Goal: Transaction & Acquisition: Purchase product/service

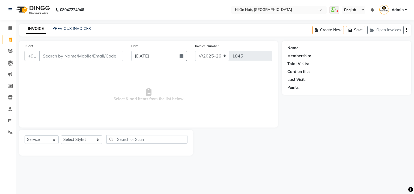
select select "535"
select select "service"
click at [381, 32] on button "Open Invoices" at bounding box center [385, 30] width 36 height 8
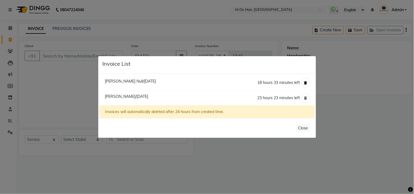
click at [308, 81] on button at bounding box center [306, 83] width 6 height 8
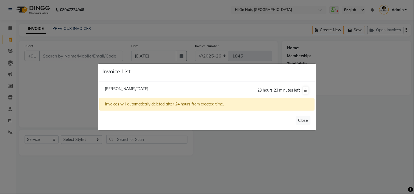
click at [121, 90] on span "[PERSON_NAME]/[DATE]" at bounding box center [126, 89] width 43 height 5
type input "8767374747"
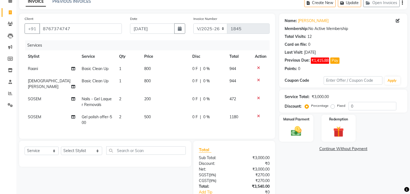
scroll to position [30, 0]
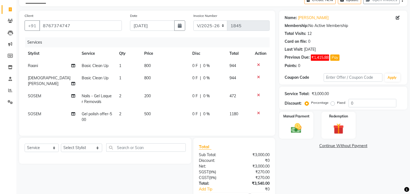
click at [131, 55] on th "Qty" at bounding box center [128, 54] width 25 height 12
click at [137, 108] on td "2" at bounding box center [128, 117] width 25 height 18
select select "26438"
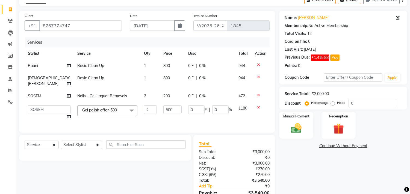
click at [257, 96] on icon at bounding box center [258, 95] width 3 height 4
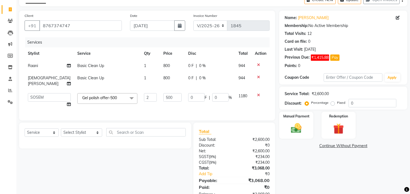
click at [161, 110] on td "500" at bounding box center [172, 100] width 25 height 21
click at [97, 98] on span "Gel polish offer-500" at bounding box center [99, 98] width 35 height 5
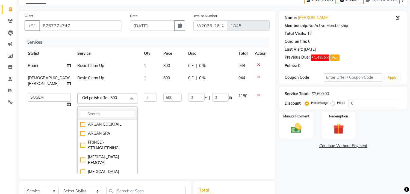
click at [81, 111] on li at bounding box center [108, 114] width 60 height 11
click at [81, 113] on input "multiselect-search" at bounding box center [107, 114] width 54 height 6
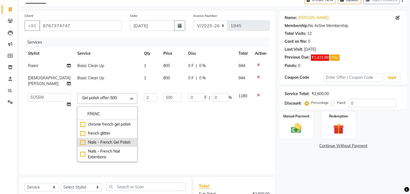
type input "FRENC"
click at [94, 145] on div "Nails - French Gel Polish" at bounding box center [107, 143] width 54 height 6
checkbox input "true"
type input "1"
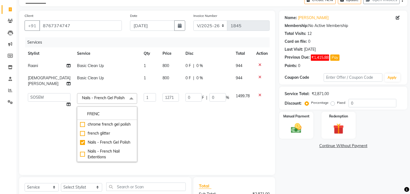
click at [159, 103] on td "1271" at bounding box center [170, 127] width 23 height 75
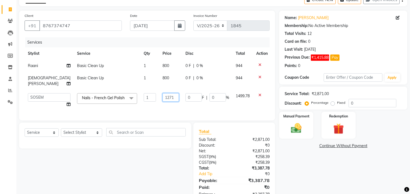
click at [162, 99] on input "1271" at bounding box center [170, 97] width 16 height 8
type input "1000"
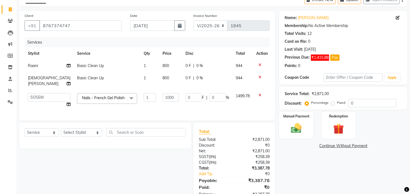
click at [153, 110] on div "Services Stylist Service Qty Price Disc Total Action Raani Basic Clean Up 1 800…" at bounding box center [147, 76] width 245 height 78
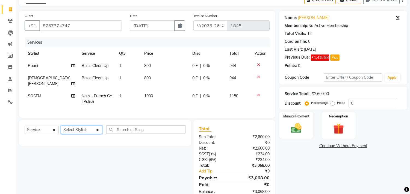
click at [76, 129] on select "Select Stylist [PERSON_NAME] [PERSON_NAME] Hi On Hair MAKYOPHI [PERSON_NAME] [P…" at bounding box center [81, 130] width 41 height 8
select select "6883"
click at [61, 126] on select "Select Stylist [PERSON_NAME] [PERSON_NAME] Hi On Hair MAKYOPHI [PERSON_NAME] [P…" at bounding box center [81, 130] width 41 height 8
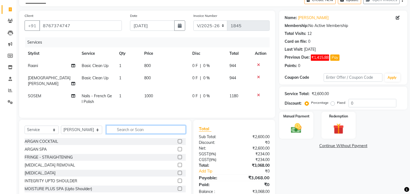
click at [135, 131] on input "text" at bounding box center [145, 130] width 79 height 8
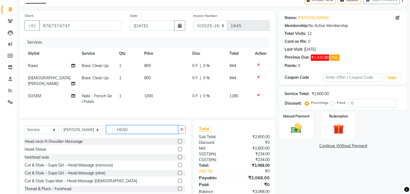
type input "HEAD"
click at [178, 164] on label at bounding box center [180, 165] width 4 height 4
click at [178, 164] on input "checkbox" at bounding box center [180, 166] width 4 height 4
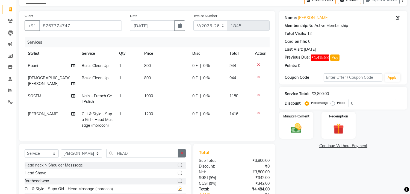
checkbox input "false"
click at [157, 112] on td "1200" at bounding box center [165, 120] width 48 height 24
select select "6883"
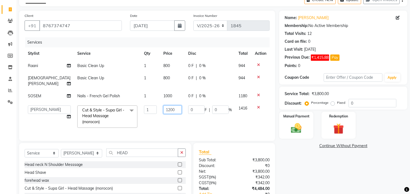
drag, startPoint x: 164, startPoint y: 112, endPoint x: 122, endPoint y: 105, distance: 42.2
click at [123, 105] on tr "Alim Kaldane Anwar Laskar Hi On Hair MAKYOPHI Pankaj Thakur Poonam Nalawade Raa…" at bounding box center [147, 116] width 245 height 29
type input "800"
click at [235, 122] on td "1416" at bounding box center [243, 116] width 17 height 29
select select "6883"
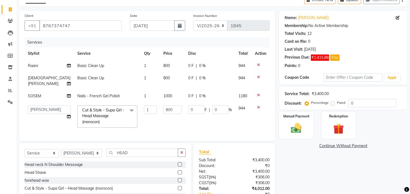
click at [160, 126] on td "800" at bounding box center [172, 116] width 25 height 29
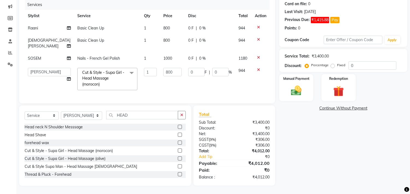
scroll to position [72, 0]
click at [350, 62] on input "0" at bounding box center [372, 65] width 48 height 8
type input "20"
type input "160"
type input "20"
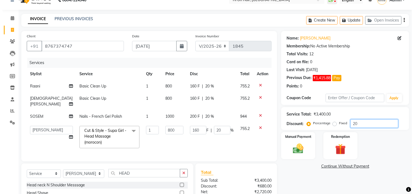
scroll to position [0, 0]
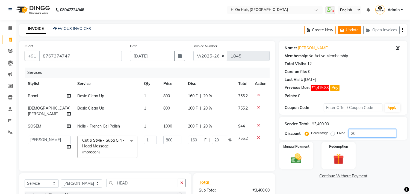
type input "20"
click at [346, 32] on button "Update" at bounding box center [349, 30] width 23 height 8
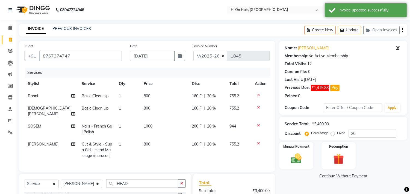
click at [13, 45] on li "Invoice" at bounding box center [8, 40] width 16 height 12
click at [12, 40] on span at bounding box center [10, 40] width 10 height 6
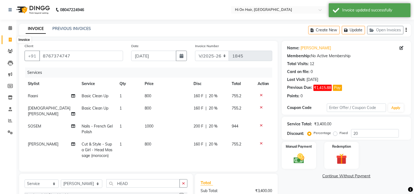
select select "535"
select select "service"
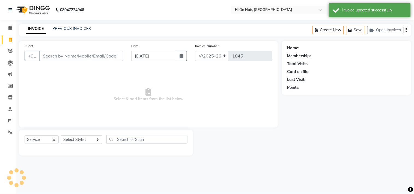
click at [60, 58] on input "Client" at bounding box center [81, 56] width 84 height 10
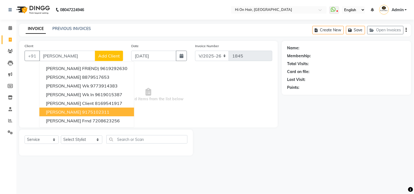
click at [90, 112] on ngb-highlight "9175102311" at bounding box center [95, 111] width 27 height 5
type input "9175102311"
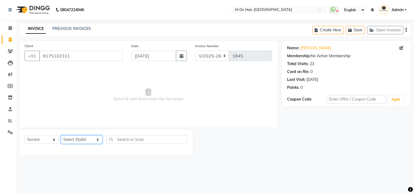
click at [86, 141] on select "Select Stylist [PERSON_NAME] [PERSON_NAME] Hi On Hair MAKYOPHI [PERSON_NAME] [P…" at bounding box center [82, 140] width 42 height 8
select select "20990"
click at [61, 136] on select "Select Stylist [PERSON_NAME] [PERSON_NAME] Hi On Hair MAKYOPHI [PERSON_NAME] [P…" at bounding box center [82, 140] width 42 height 8
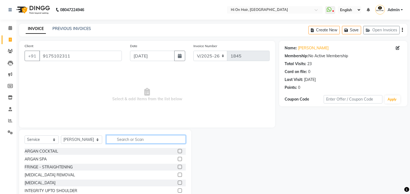
click at [122, 140] on input "text" at bounding box center [145, 139] width 79 height 8
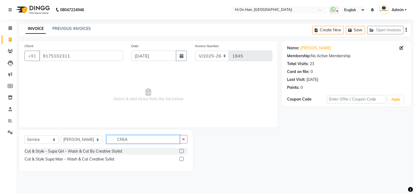
type input "CREA"
click at [182, 159] on label at bounding box center [182, 159] width 4 height 4
click at [182, 159] on input "checkbox" at bounding box center [182, 160] width 4 height 4
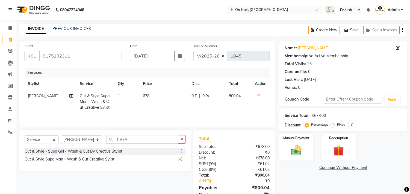
checkbox input "false"
click at [115, 140] on input "CREA" at bounding box center [142, 139] width 72 height 8
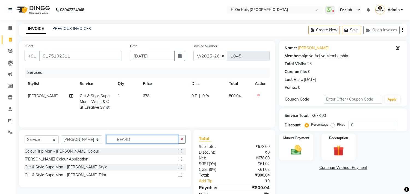
type input "BEARD"
click at [179, 166] on label at bounding box center [180, 167] width 4 height 4
click at [179, 166] on input "checkbox" at bounding box center [180, 168] width 4 height 4
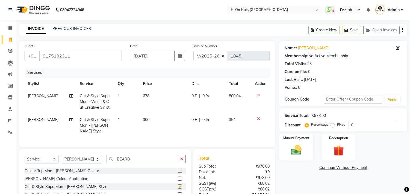
checkbox input "false"
click at [112, 164] on input "BEARD" at bounding box center [142, 159] width 72 height 8
click at [352, 31] on button "Save" at bounding box center [351, 30] width 19 height 8
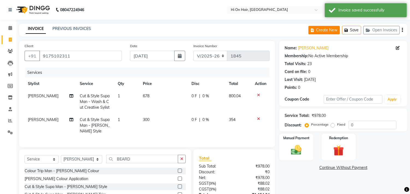
click at [331, 30] on button "Create New" at bounding box center [323, 30] width 31 height 8
select select "service"
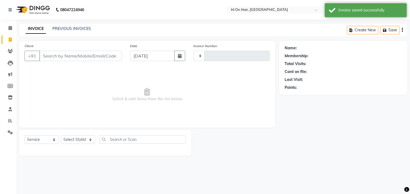
type input "1845"
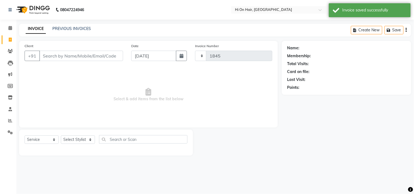
select select "535"
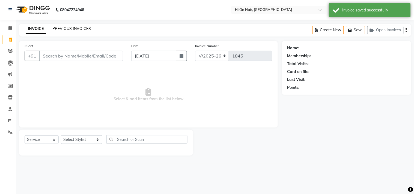
click at [78, 27] on link "PREVIOUS INVOICES" at bounding box center [71, 28] width 38 height 5
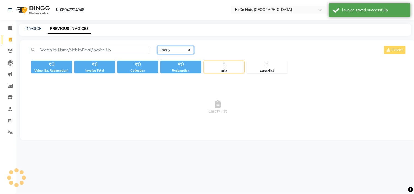
click at [170, 48] on select "Today Yesterday Custom Range" at bounding box center [176, 50] width 37 height 8
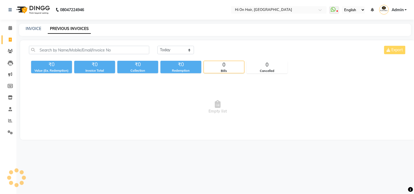
click at [230, 37] on main "INVOICE PREVIOUS INVOICES Today Yesterday Custom Range Export ₹0 Value (Ex. Red…" at bounding box center [215, 86] width 398 height 125
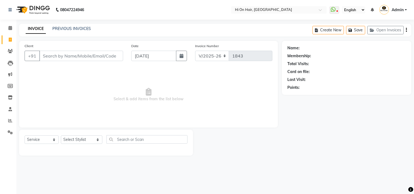
select select "535"
select select "service"
click at [8, 48] on link "Clients" at bounding box center [8, 51] width 13 height 9
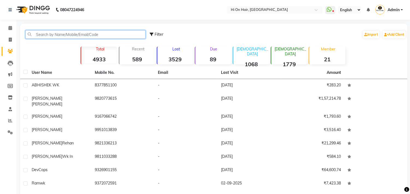
click at [34, 36] on input "text" at bounding box center [85, 34] width 120 height 8
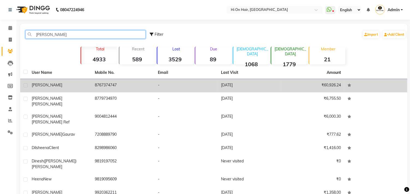
type input "HEENA"
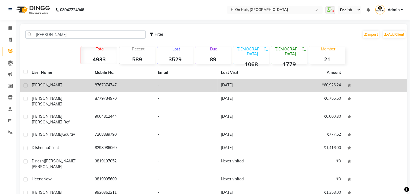
click at [85, 86] on div "[PERSON_NAME]" at bounding box center [60, 85] width 57 height 6
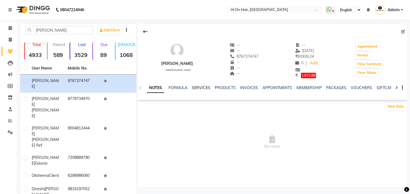
click at [200, 89] on link "SERVICES" at bounding box center [201, 87] width 19 height 5
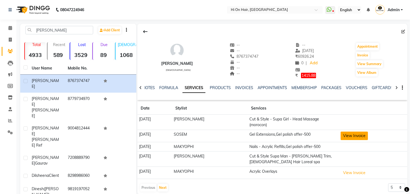
click at [351, 135] on button "View Invoice" at bounding box center [353, 136] width 27 height 8
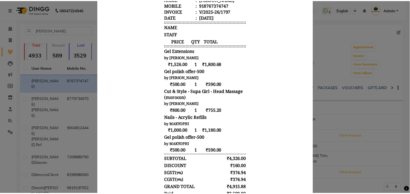
scroll to position [135, 0]
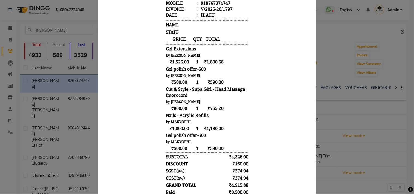
click at [337, 107] on ngb-modal-window "INVOICE View Invoice Close" at bounding box center [207, 97] width 414 height 194
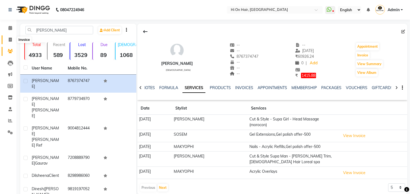
click at [12, 38] on span at bounding box center [10, 40] width 10 height 6
select select "service"
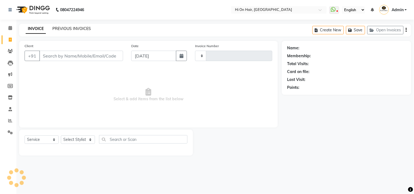
type input "1845"
select select "535"
click at [75, 25] on div "INVOICE PREVIOUS INVOICES Create New Save Open Invoices" at bounding box center [215, 30] width 392 height 13
click at [75, 27] on link "PREVIOUS INVOICES" at bounding box center [71, 28] width 38 height 5
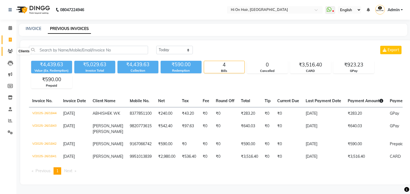
click at [10, 51] on icon at bounding box center [10, 51] width 5 height 4
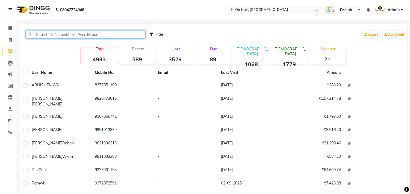
click at [55, 31] on input "text" at bounding box center [85, 34] width 120 height 8
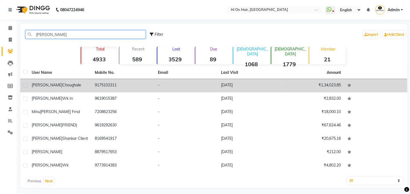
type input "SANKET"
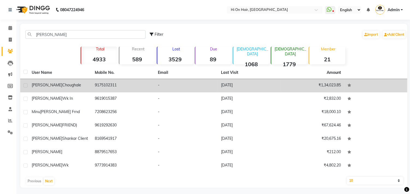
click at [64, 87] on div "Sanket choughale" at bounding box center [60, 85] width 57 height 6
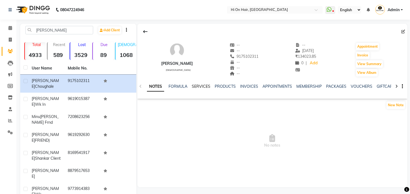
click at [197, 88] on link "SERVICES" at bounding box center [201, 86] width 19 height 5
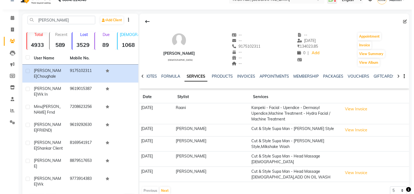
scroll to position [16, 0]
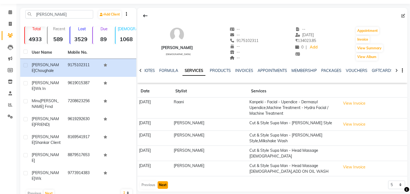
click at [160, 182] on button "Next" at bounding box center [163, 186] width 10 height 8
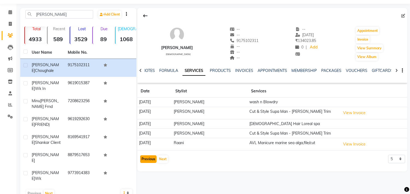
click at [150, 157] on button "Previous" at bounding box center [148, 160] width 16 height 8
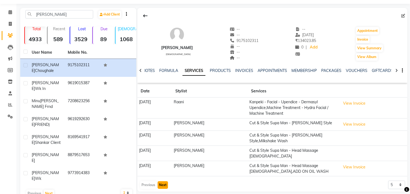
click at [164, 182] on button "Next" at bounding box center [163, 186] width 10 height 8
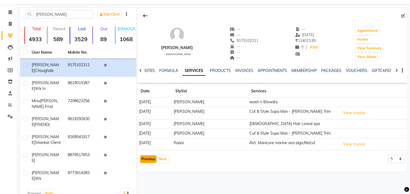
click at [143, 159] on button "Previous" at bounding box center [148, 160] width 16 height 8
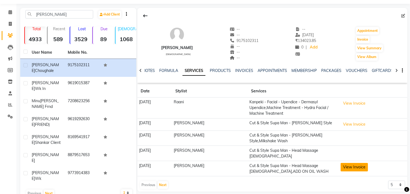
click at [355, 165] on button "View Invoice" at bounding box center [353, 167] width 27 height 8
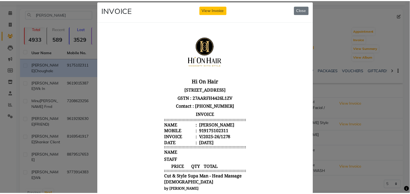
scroll to position [0, 0]
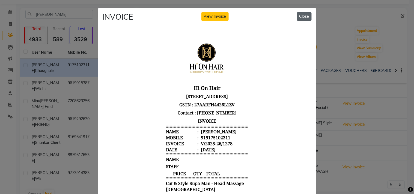
click at [301, 18] on button "Close" at bounding box center [304, 16] width 15 height 8
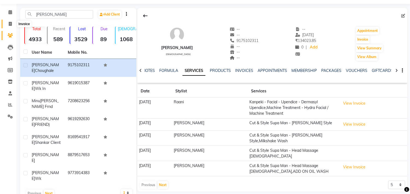
click at [10, 23] on icon at bounding box center [10, 24] width 3 height 4
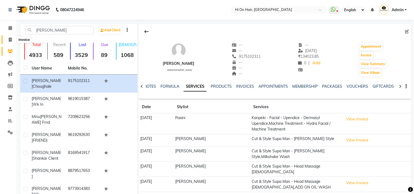
select select "535"
select select "service"
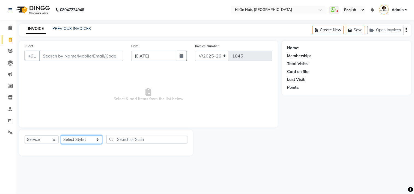
click at [79, 141] on select "Select Stylist [PERSON_NAME] [PERSON_NAME] Hi On Hair MAKYOPHI [PERSON_NAME] [P…" at bounding box center [82, 140] width 42 height 8
select select "29610"
click at [61, 136] on select "Select Stylist [PERSON_NAME] [PERSON_NAME] Hi On Hair MAKYOPHI [PERSON_NAME] [P…" at bounding box center [82, 140] width 42 height 8
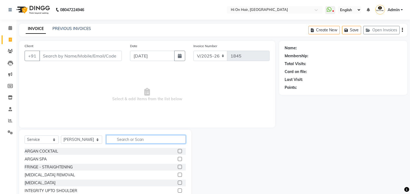
click at [118, 138] on input "text" at bounding box center [145, 139] width 79 height 8
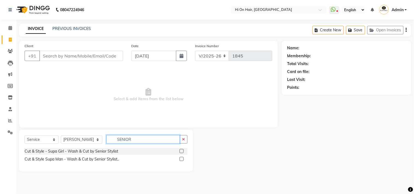
type input "SENIOR"
click at [182, 151] on label at bounding box center [182, 151] width 4 height 4
click at [182, 151] on input "checkbox" at bounding box center [182, 152] width 4 height 4
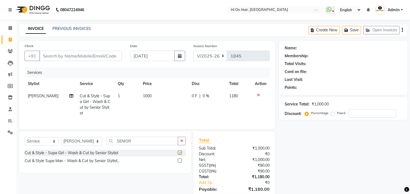
checkbox input "false"
click at [135, 113] on td "1" at bounding box center [126, 104] width 25 height 29
select select "29610"
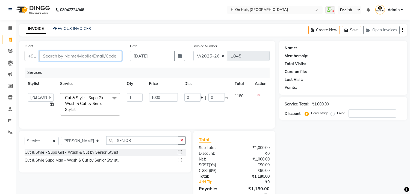
click at [58, 58] on input "Client" at bounding box center [80, 56] width 82 height 10
type input "8"
type input "0"
type input "8424050921"
click at [107, 55] on span "Add Client" at bounding box center [108, 55] width 22 height 5
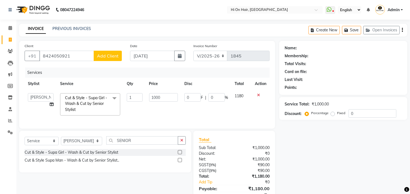
select select "22"
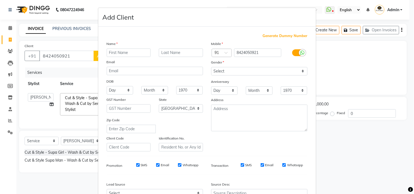
click at [113, 55] on input "text" at bounding box center [129, 53] width 44 height 8
click at [110, 53] on input "uMAR wKIN" at bounding box center [129, 53] width 44 height 8
type input "UMAR WKIN"
click at [271, 71] on select "Select Male Female Other Prefer Not To Say" at bounding box center [259, 71] width 96 height 8
click at [211, 67] on select "Select Male Female Other Prefer Not To Say" at bounding box center [259, 71] width 96 height 8
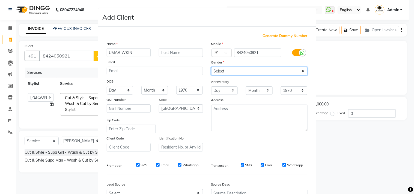
click at [263, 69] on select "Select Male Female Other Prefer Not To Say" at bounding box center [259, 71] width 96 height 8
select select "[DEMOGRAPHIC_DATA]"
click at [211, 67] on select "Select Male Female Other Prefer Not To Say" at bounding box center [259, 71] width 96 height 8
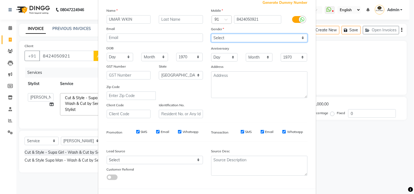
scroll to position [58, 0]
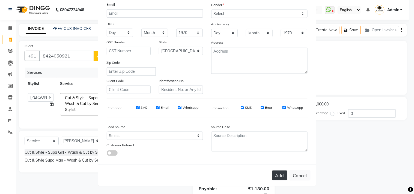
click at [274, 176] on button "Add" at bounding box center [279, 176] width 15 height 10
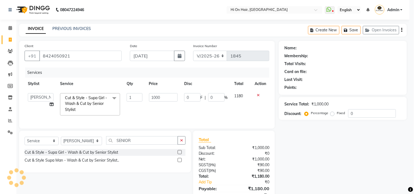
select select
select select "null"
select select
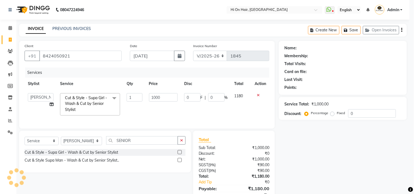
select select
checkbox input "false"
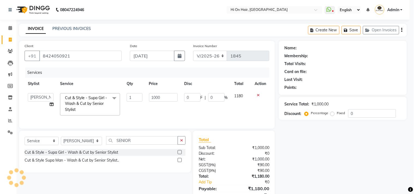
checkbox input "false"
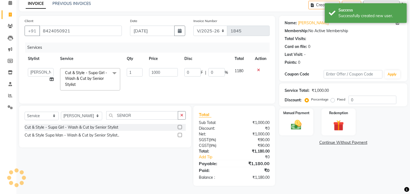
scroll to position [29, 0]
click at [351, 96] on input "0" at bounding box center [372, 100] width 48 height 8
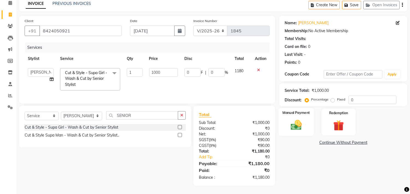
click at [297, 125] on img at bounding box center [296, 125] width 18 height 13
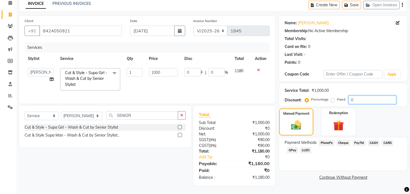
click at [349, 96] on input "0" at bounding box center [372, 100] width 48 height 8
type input "20"
type input "200"
type input "20"
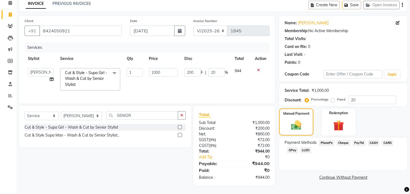
click at [295, 147] on span "GPay" at bounding box center [292, 150] width 11 height 6
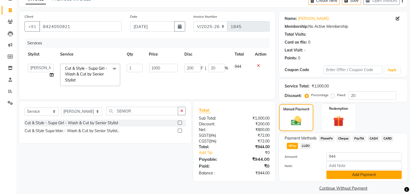
click at [353, 173] on button "Add Payment" at bounding box center [363, 175] width 75 height 8
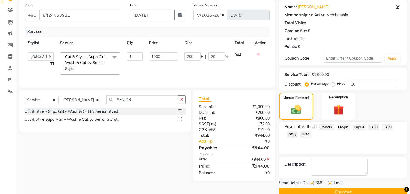
scroll to position [51, 0]
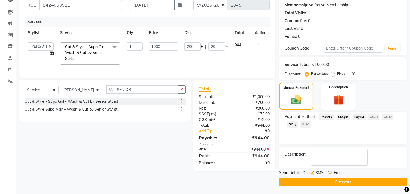
click at [331, 174] on label at bounding box center [330, 173] width 4 height 4
click at [331, 174] on input "checkbox" at bounding box center [330, 174] width 4 height 4
checkbox input "false"
click at [331, 180] on button "Checkout" at bounding box center [343, 182] width 128 height 8
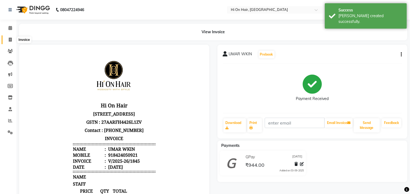
click at [7, 40] on span at bounding box center [10, 40] width 10 height 6
select select "535"
select select "service"
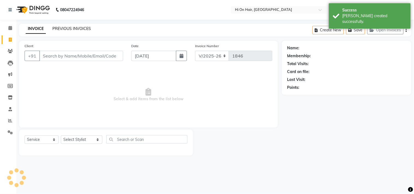
click at [71, 28] on link "PREVIOUS INVOICES" at bounding box center [71, 28] width 38 height 5
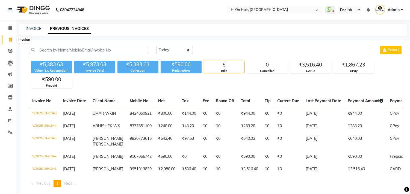
click at [8, 37] on span at bounding box center [10, 40] width 10 height 6
select select "service"
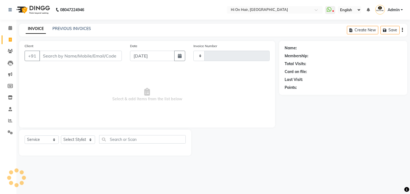
type input "1846"
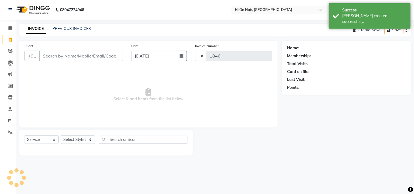
select select "535"
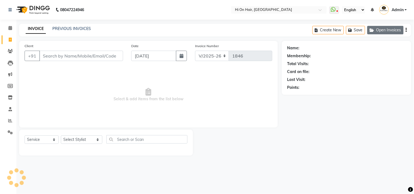
click at [390, 30] on button "Open Invoices" at bounding box center [385, 30] width 36 height 8
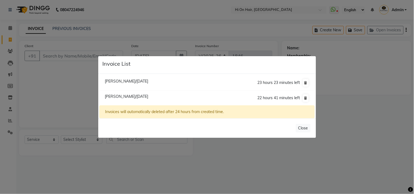
click at [123, 97] on span "Heena Ansari Null/03 September 2025" at bounding box center [126, 96] width 43 height 5
type input "8767374747"
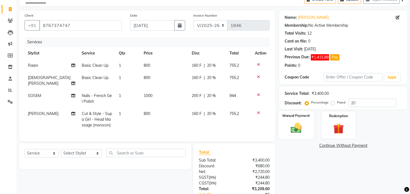
scroll to position [61, 0]
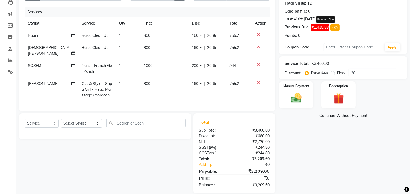
click at [339, 27] on button "Pay" at bounding box center [334, 27] width 9 height 6
select select "1"
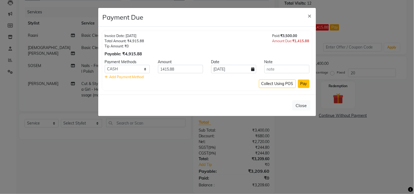
click at [304, 82] on button "Pay" at bounding box center [303, 84] width 11 height 8
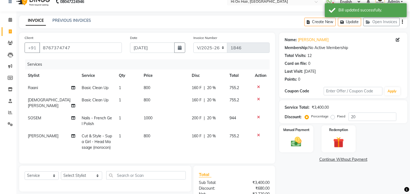
scroll to position [0, 0]
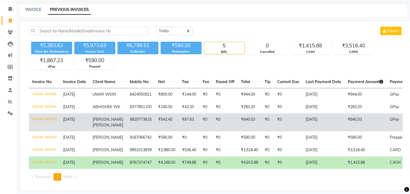
scroll to position [50, 0]
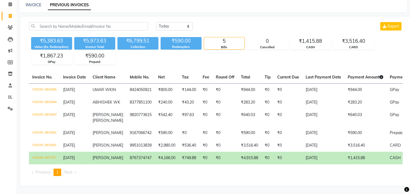
click at [206, 152] on td "₹0" at bounding box center [205, 158] width 13 height 13
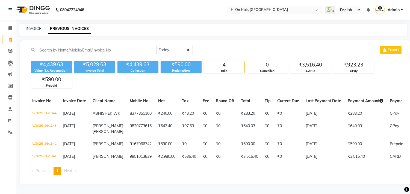
click at [236, 10] on input "text" at bounding box center [269, 10] width 79 height 5
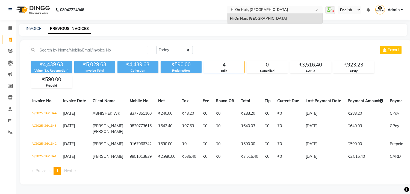
click at [207, 35] on div "INVOICE PREVIOUS INVOICES" at bounding box center [213, 30] width 388 height 12
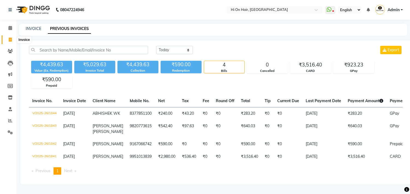
click at [10, 41] on icon at bounding box center [10, 40] width 3 height 4
select select "service"
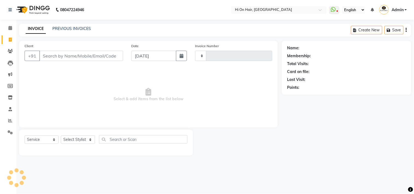
type input "1845"
select select "535"
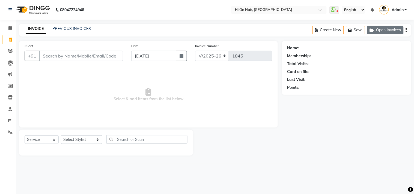
click at [378, 30] on button "Open Invoices" at bounding box center [385, 30] width 36 height 8
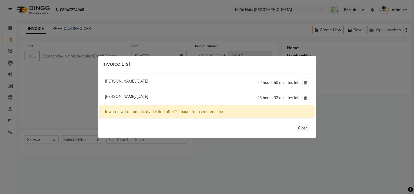
click at [132, 80] on span "[PERSON_NAME]/[DATE]" at bounding box center [126, 81] width 43 height 5
type input "8767374747"
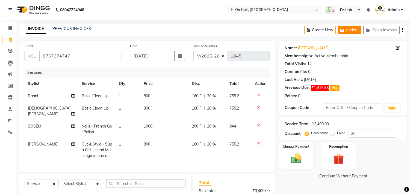
click at [351, 31] on button "Update" at bounding box center [349, 30] width 23 height 8
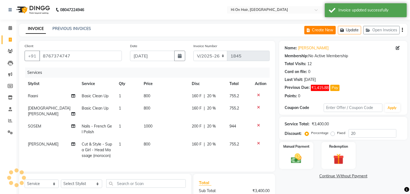
click at [321, 28] on button "Create New" at bounding box center [319, 30] width 31 height 8
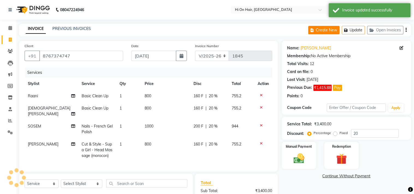
select select "service"
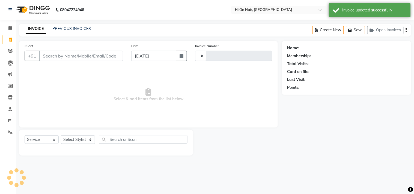
type input "1845"
select select "535"
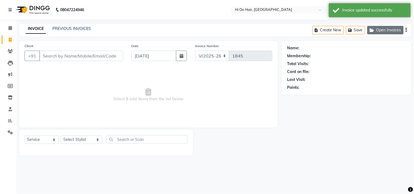
click at [376, 32] on button "Open Invoices" at bounding box center [385, 30] width 36 height 8
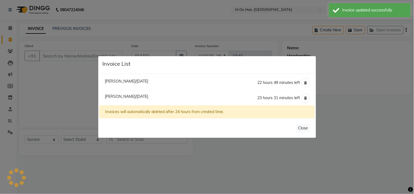
click at [125, 97] on span "[PERSON_NAME]/[DATE]" at bounding box center [126, 96] width 43 height 5
type input "9175102311"
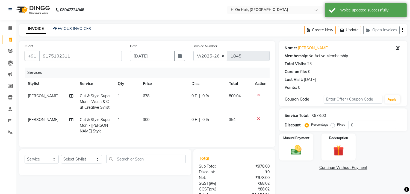
click at [147, 130] on td "300" at bounding box center [164, 126] width 49 height 24
select select "20990"
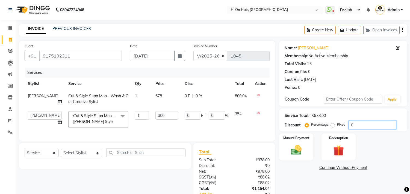
click at [348, 127] on input "0" at bounding box center [372, 125] width 48 height 8
type input "20"
type input "60"
type input "20"
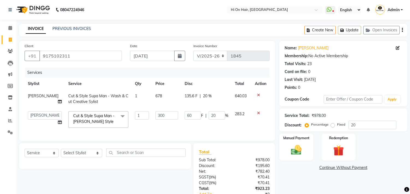
click at [172, 129] on td "300" at bounding box center [166, 119] width 29 height 23
click at [304, 179] on div "Name: Sanket Choughale Membership: No Active Membership Total Visits: 23 Card o…" at bounding box center [345, 132] width 132 height 183
click at [80, 158] on select "Select Stylist Alim Kaldane Anwar Laskar Hi On Hair MAKYOPHI Pankaj Thakur Poon…" at bounding box center [81, 153] width 41 height 8
click at [88, 158] on select "Select Stylist Alim Kaldane Anwar Laskar Hi On Hair MAKYOPHI Pankaj Thakur Poon…" at bounding box center [81, 153] width 41 height 8
select select "29610"
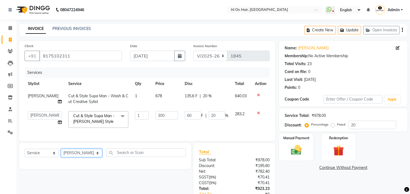
click at [61, 154] on select "Select Stylist Alim Kaldane Anwar Laskar Hi On Hair MAKYOPHI Pankaj Thakur Poon…" at bounding box center [81, 153] width 41 height 8
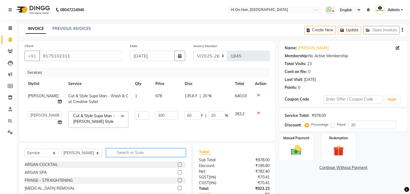
click at [113, 157] on input "text" at bounding box center [145, 153] width 79 height 8
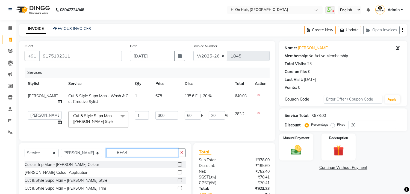
type input "BEAR"
click at [178, 183] on label at bounding box center [180, 181] width 4 height 4
click at [178, 183] on input "checkbox" at bounding box center [180, 181] width 4 height 4
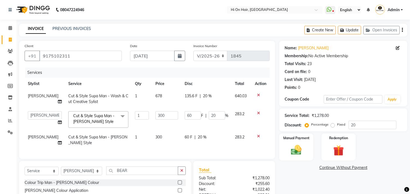
checkbox input "false"
click at [226, 144] on td "60 F | 20 %" at bounding box center [206, 140] width 50 height 18
select select "29610"
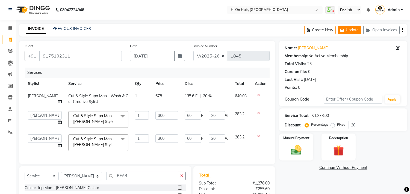
click at [355, 31] on button "Update" at bounding box center [349, 30] width 23 height 8
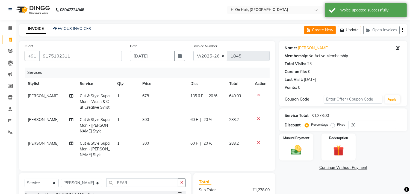
click at [324, 31] on button "Create New" at bounding box center [319, 30] width 31 height 8
select select "535"
select select "service"
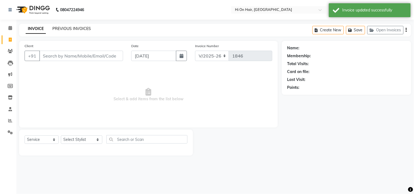
click at [66, 29] on link "PREVIOUS INVOICES" at bounding box center [71, 28] width 38 height 5
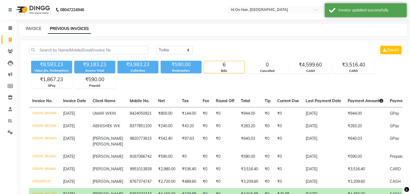
click at [31, 29] on link "INVOICE" at bounding box center [34, 28] width 16 height 5
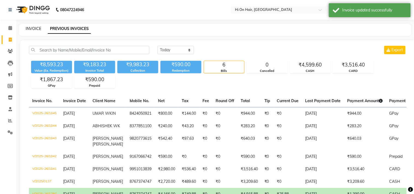
select select "535"
select select "service"
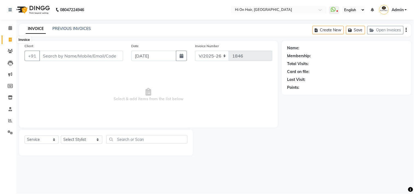
click at [10, 38] on icon at bounding box center [10, 40] width 3 height 4
select select "535"
select select "service"
click at [61, 28] on link "PREVIOUS INVOICES" at bounding box center [71, 28] width 38 height 5
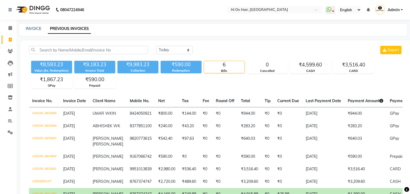
click at [284, 49] on div "Today Yesterday Custom Range Export" at bounding box center [279, 50] width 246 height 8
click at [4, 40] on link "Invoice" at bounding box center [8, 39] width 13 height 9
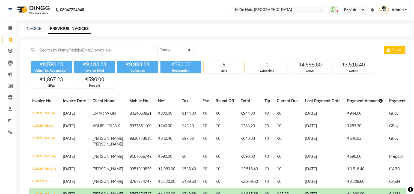
select select "535"
select select "service"
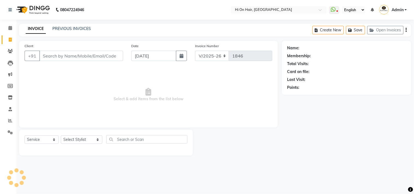
click at [48, 51] on input "Client" at bounding box center [81, 56] width 84 height 10
click at [7, 51] on span at bounding box center [10, 51] width 10 height 6
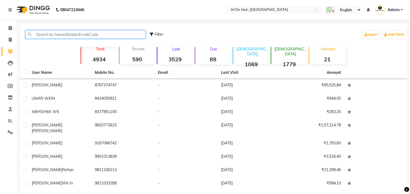
click at [37, 34] on input "text" at bounding box center [85, 34] width 120 height 8
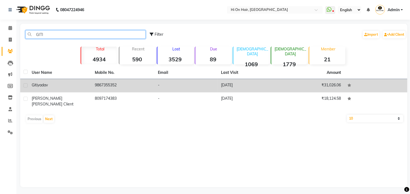
type input "GITI"
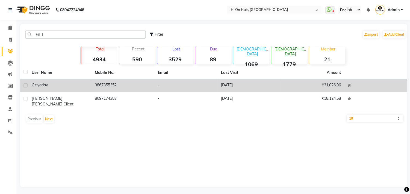
click at [112, 88] on td "9867355352" at bounding box center [122, 85] width 63 height 13
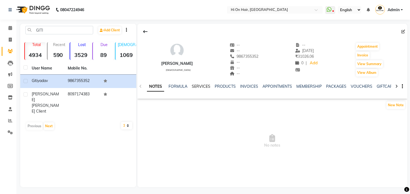
click at [200, 86] on link "SERVICES" at bounding box center [201, 86] width 19 height 5
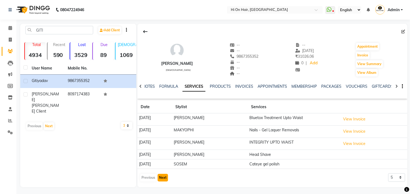
click at [162, 177] on button "Next" at bounding box center [163, 178] width 10 height 8
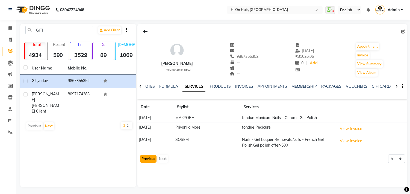
click at [147, 159] on button "Previous" at bounding box center [148, 159] width 16 height 8
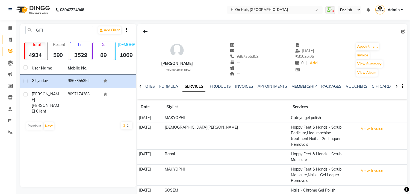
click at [11, 39] on icon at bounding box center [10, 40] width 3 height 4
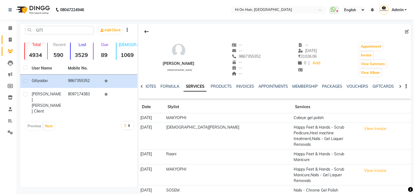
select select "535"
select select "service"
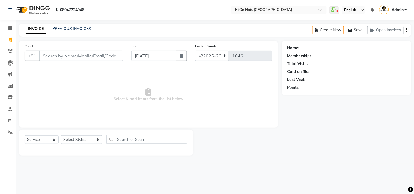
click at [70, 52] on input "Client" at bounding box center [81, 56] width 84 height 10
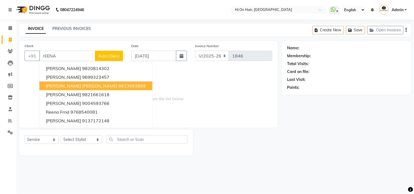
click at [118, 87] on ngb-highlight "9833593869" at bounding box center [131, 85] width 27 height 5
type input "9833593869"
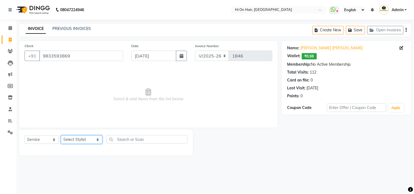
click at [87, 143] on select "Select Stylist [PERSON_NAME] [PERSON_NAME] Hi On Hair MAKYOPHI [PERSON_NAME] [P…" at bounding box center [82, 140] width 42 height 8
select select "29610"
click at [61, 136] on select "Select Stylist [PERSON_NAME] [PERSON_NAME] Hi On Hair MAKYOPHI [PERSON_NAME] [P…" at bounding box center [82, 140] width 42 height 8
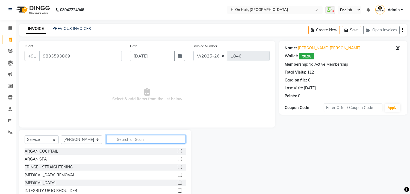
click at [117, 139] on input "text" at bounding box center [145, 139] width 79 height 8
click at [113, 140] on input "text" at bounding box center [145, 139] width 79 height 8
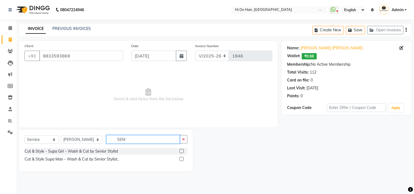
type input "SENI"
click at [182, 160] on label at bounding box center [182, 159] width 4 height 4
click at [182, 160] on input "checkbox" at bounding box center [182, 160] width 4 height 4
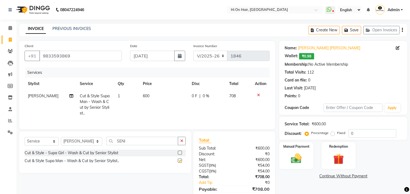
checkbox input "false"
click at [117, 144] on input "SENI" at bounding box center [142, 141] width 72 height 8
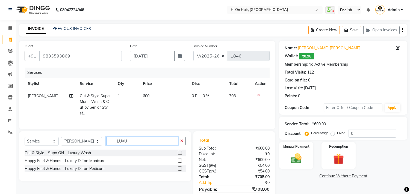
type input "LUXU"
click at [180, 155] on label at bounding box center [180, 153] width 4 height 4
click at [180, 155] on input "checkbox" at bounding box center [180, 154] width 4 height 4
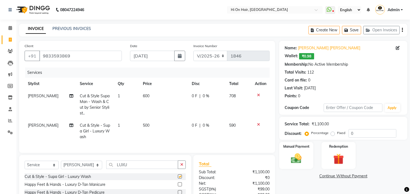
checkbox input "false"
click at [350, 132] on input "0" at bounding box center [372, 133] width 48 height 8
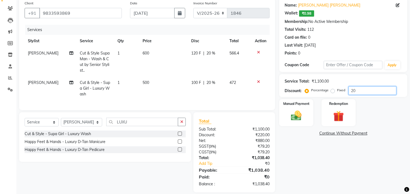
scroll to position [54, 0]
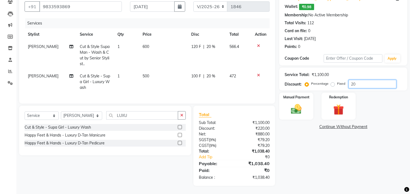
type input "20"
click at [304, 146] on div "Name: Reena Goel Rehan Wallet: ₹0.98 Membership: No Active Membership Total Vis…" at bounding box center [345, 89] width 132 height 195
click at [188, 80] on td "100 F | 20 %" at bounding box center [207, 82] width 38 height 24
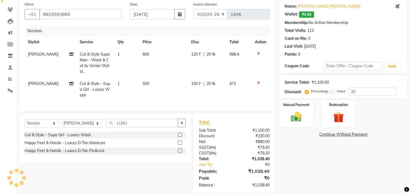
select select "29610"
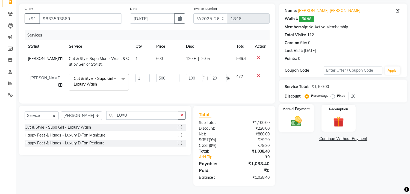
click at [296, 116] on img at bounding box center [296, 121] width 18 height 13
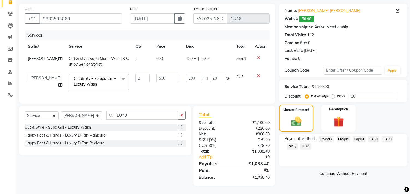
click at [385, 136] on span "CARD" at bounding box center [387, 139] width 12 height 6
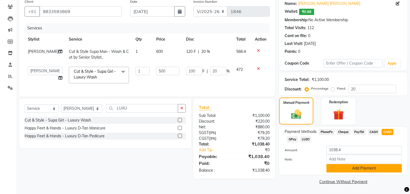
click at [354, 167] on button "Add Payment" at bounding box center [363, 168] width 75 height 8
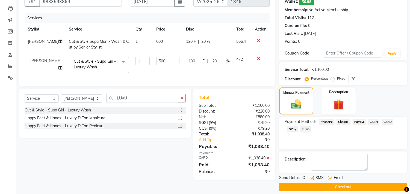
scroll to position [60, 0]
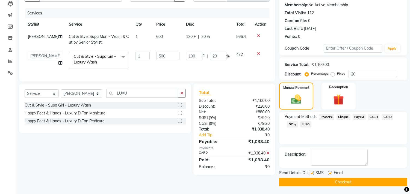
click at [330, 173] on label at bounding box center [330, 173] width 4 height 4
click at [330, 173] on input "checkbox" at bounding box center [330, 174] width 4 height 4
checkbox input "false"
click at [334, 181] on button "Checkout" at bounding box center [343, 182] width 128 height 8
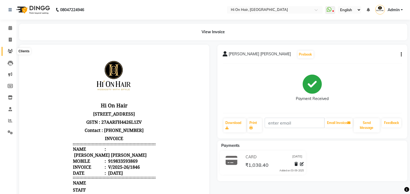
click at [11, 51] on icon at bounding box center [10, 51] width 5 height 4
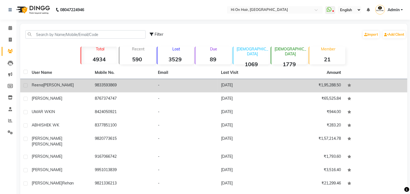
click at [59, 87] on span "[PERSON_NAME]" at bounding box center [58, 85] width 31 height 5
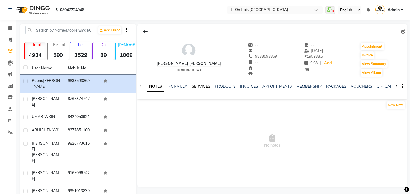
click at [201, 88] on link "SERVICES" at bounding box center [201, 86] width 19 height 5
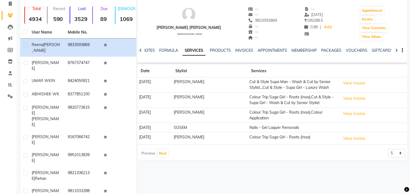
scroll to position [47, 0]
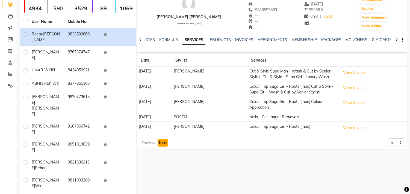
click at [164, 144] on button "Next" at bounding box center [163, 143] width 10 height 8
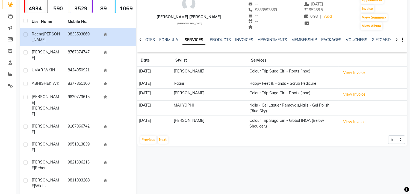
click at [165, 145] on div "Reena Goel Rehan female -- -- 9833593869 -- -- -- -- 03-09-2025 ₹ 195288.5 0.98…" at bounding box center [272, 62] width 270 height 170
click at [8, 53] on icon at bounding box center [10, 51] width 5 height 4
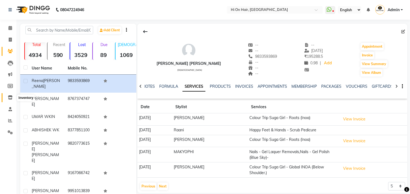
select select
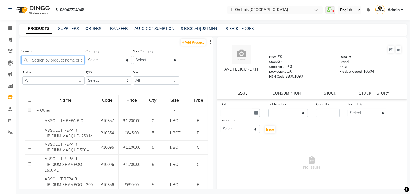
click at [58, 58] on input "text" at bounding box center [52, 60] width 63 height 8
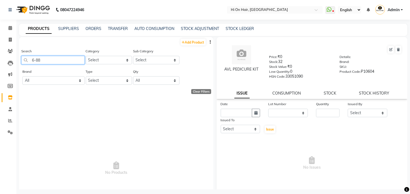
click at [49, 60] on input "6-88" at bounding box center [52, 60] width 63 height 8
drag, startPoint x: 49, startPoint y: 60, endPoint x: 17, endPoint y: 58, distance: 31.7
click at [17, 58] on main "PRODUCTS SUPPLIERS ORDERS TRANSFER AUTO CONSUMPTION STOCK ADJUSTMENT STOCK LEDG…" at bounding box center [212, 111] width 393 height 174
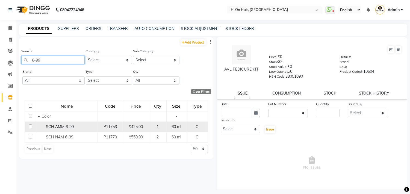
type input "6-99"
click at [72, 128] on span "SCH AMM 6-99" at bounding box center [60, 127] width 28 height 5
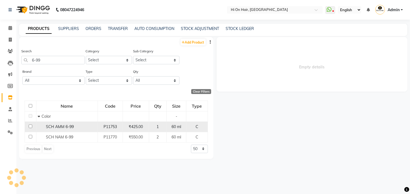
select select
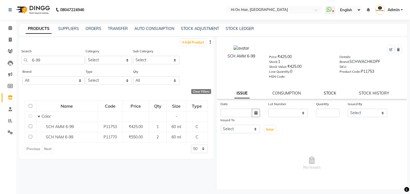
click at [327, 91] on link "STOCK" at bounding box center [330, 93] width 13 height 5
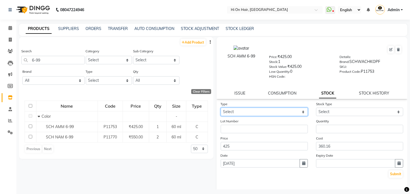
drag, startPoint x: 298, startPoint y: 108, endPoint x: 298, endPoint y: 114, distance: 5.7
click at [298, 108] on select "Select In Out" at bounding box center [264, 112] width 87 height 8
select select "out"
click at [221, 108] on select "Select In Out" at bounding box center [264, 112] width 87 height 8
select select
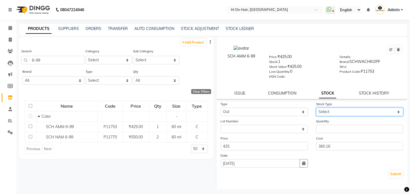
click at [325, 111] on select "Select Internal Use Damaged Expired Adjustment Return Other" at bounding box center [359, 112] width 87 height 8
select select "internal use"
click at [316, 108] on select "Select Internal Use Damaged Expired Adjustment Return Other" at bounding box center [359, 112] width 87 height 8
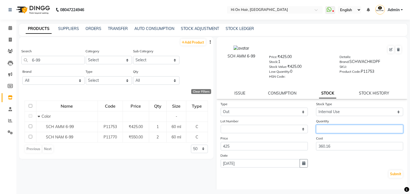
click at [328, 128] on input "number" at bounding box center [359, 129] width 87 height 8
type input "1"
click at [392, 175] on button "Submit" at bounding box center [396, 175] width 14 height 8
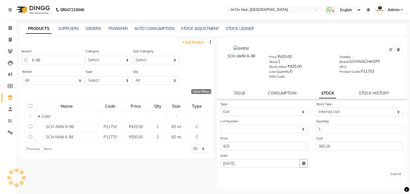
select select
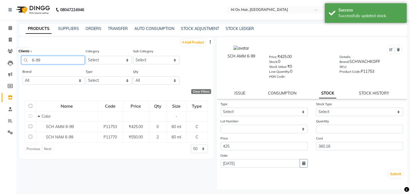
drag, startPoint x: 44, startPoint y: 61, endPoint x: 0, endPoint y: 45, distance: 46.7
click at [0, 45] on app-home "08047224946 Select Location × Hi On Hair, Palm Beach Galleria WhatsApp Status ✕…" at bounding box center [205, 99] width 410 height 198
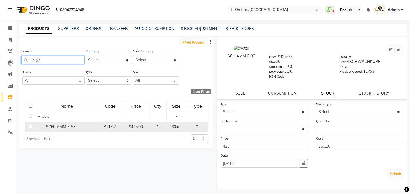
type input "7-57"
click at [59, 126] on span "SCH- AMM 7-57" at bounding box center [60, 127] width 29 height 5
select select
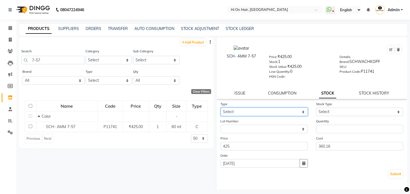
click at [270, 112] on select "Select In Out" at bounding box center [264, 112] width 87 height 8
select select "out"
click at [221, 108] on select "Select In Out" at bounding box center [264, 112] width 87 height 8
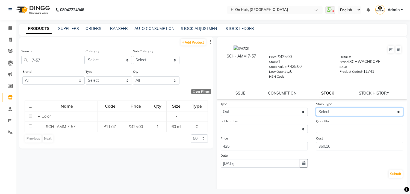
click at [319, 112] on select "Select Internal Use Damaged Expired Adjustment Return Other" at bounding box center [359, 112] width 87 height 8
select select "internal use"
click at [316, 108] on select "Select Internal Use Damaged Expired Adjustment Return Other" at bounding box center [359, 112] width 87 height 8
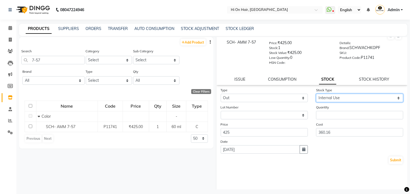
scroll to position [21, 0]
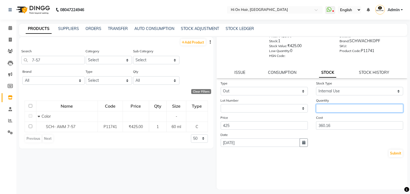
click at [342, 109] on input "number" at bounding box center [359, 108] width 87 height 8
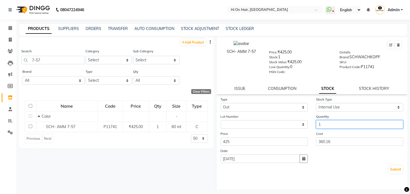
scroll to position [0, 0]
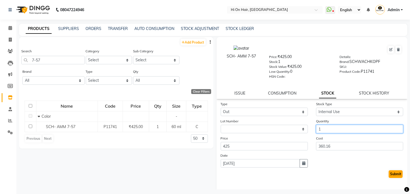
type input "1"
click at [392, 172] on button "Submit" at bounding box center [396, 175] width 14 height 8
select select
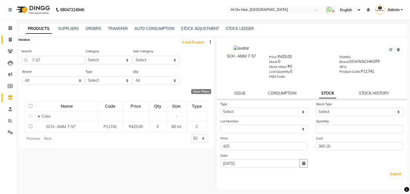
click at [9, 40] on icon at bounding box center [10, 40] width 3 height 4
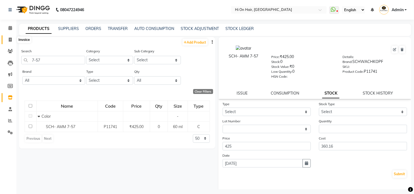
select select "535"
select select "service"
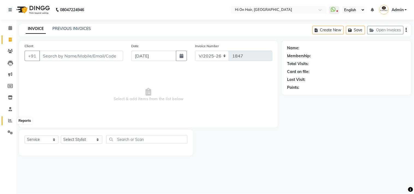
click at [8, 121] on span at bounding box center [10, 121] width 10 height 6
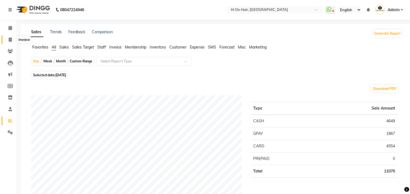
click at [11, 40] on icon at bounding box center [10, 40] width 3 height 4
select select "service"
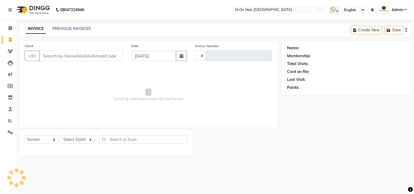
type input "1847"
select select "535"
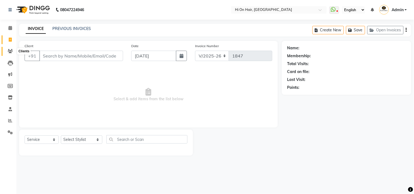
click at [6, 52] on span at bounding box center [10, 51] width 10 height 6
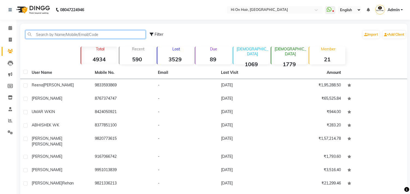
click at [42, 34] on input "text" at bounding box center [85, 34] width 120 height 8
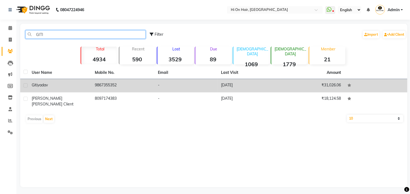
type input "GITI"
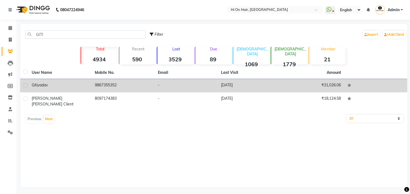
click at [116, 82] on td "9867355352" at bounding box center [122, 85] width 63 height 13
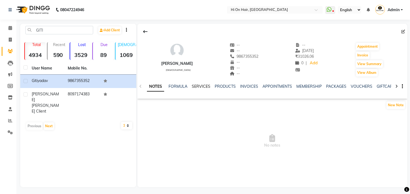
click at [199, 85] on link "SERVICES" at bounding box center [201, 86] width 19 height 5
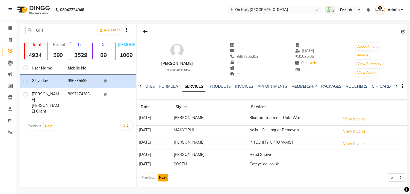
click at [164, 177] on button "Next" at bounding box center [163, 178] width 10 height 8
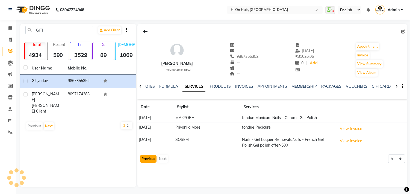
click at [152, 160] on button "Previous" at bounding box center [148, 159] width 16 height 8
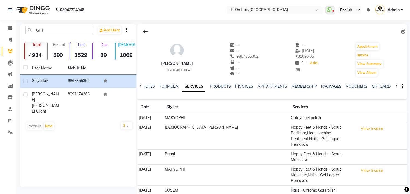
click at [67, 158] on div "GITI Add Client Total 4934 Recent 590 Lost 3529 Due 89 Male 1069 Female 1779 Me…" at bounding box center [78, 106] width 116 height 164
click at [7, 119] on span at bounding box center [10, 121] width 10 height 6
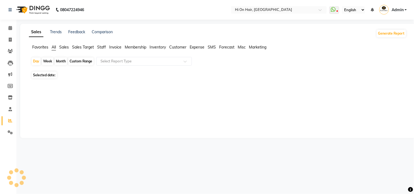
click at [61, 60] on div "Month" at bounding box center [61, 62] width 13 height 8
select select "9"
select select "2025"
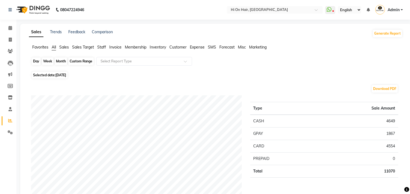
click at [63, 61] on div "Month" at bounding box center [61, 62] width 13 height 8
select select "9"
select select "2025"
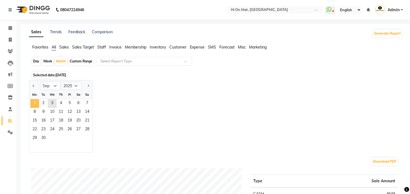
click at [36, 103] on span "1" at bounding box center [34, 103] width 9 height 9
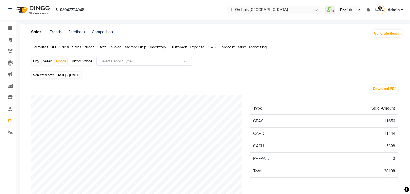
click at [109, 63] on input "text" at bounding box center [138, 61] width 79 height 5
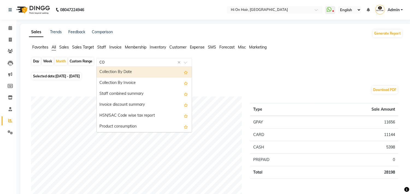
type input "COM"
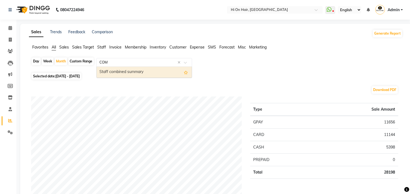
click at [112, 74] on div "Staff combined summary" at bounding box center [144, 72] width 95 height 11
select select "full_report"
select select "csv"
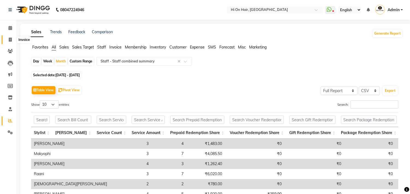
click at [11, 40] on icon at bounding box center [10, 40] width 3 height 4
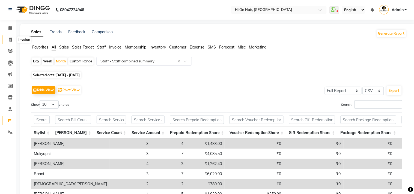
select select "535"
select select "service"
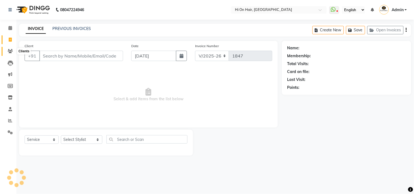
click at [9, 52] on icon at bounding box center [10, 51] width 5 height 4
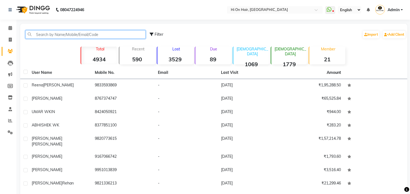
click at [35, 35] on input "text" at bounding box center [85, 34] width 120 height 8
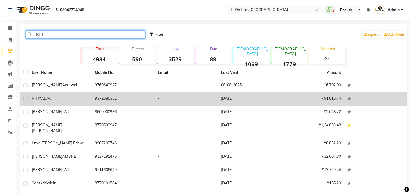
type input "RITI"
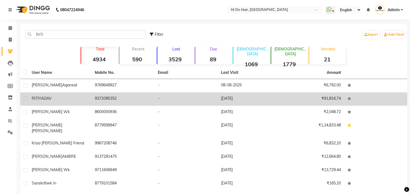
click at [93, 99] on td "9372085352" at bounding box center [122, 99] width 63 height 13
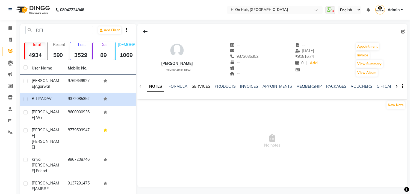
click at [193, 85] on link "SERVICES" at bounding box center [201, 86] width 19 height 5
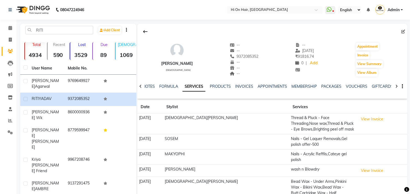
scroll to position [30, 0]
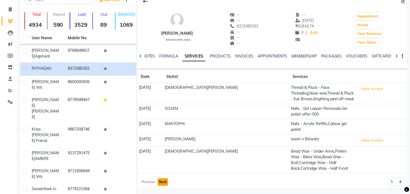
click at [164, 179] on button "Next" at bounding box center [163, 183] width 10 height 8
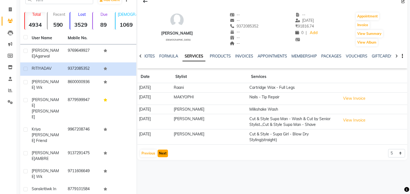
click at [165, 151] on button "Next" at bounding box center [163, 154] width 10 height 8
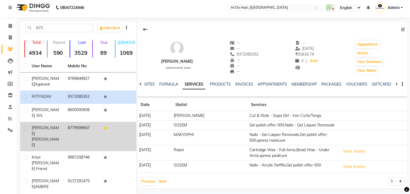
scroll to position [0, 0]
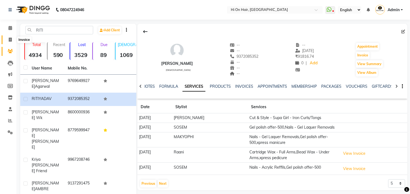
click at [9, 41] on icon at bounding box center [10, 40] width 3 height 4
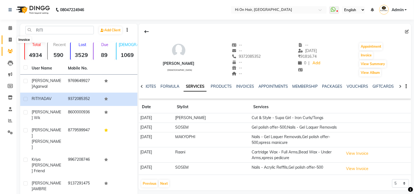
select select "535"
select select "service"
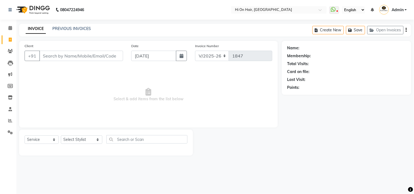
click at [61, 55] on input "Client" at bounding box center [81, 56] width 84 height 10
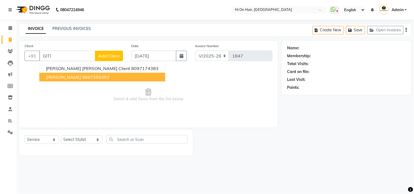
click at [55, 79] on span "[PERSON_NAME]" at bounding box center [63, 77] width 35 height 5
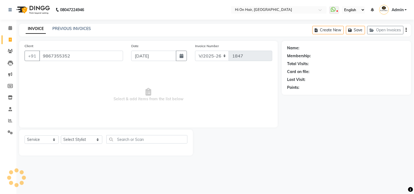
type input "9867355352"
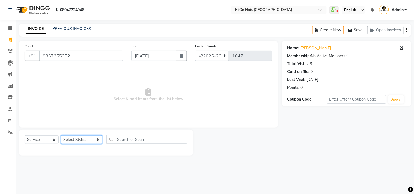
click at [81, 141] on select "Select Stylist [PERSON_NAME] [PERSON_NAME] Hi On Hair MAKYOPHI [PERSON_NAME] [P…" at bounding box center [82, 140] width 42 height 8
select select "30126"
click at [61, 136] on select "Select Stylist [PERSON_NAME] [PERSON_NAME] Hi On Hair MAKYOPHI [PERSON_NAME] [P…" at bounding box center [82, 140] width 42 height 8
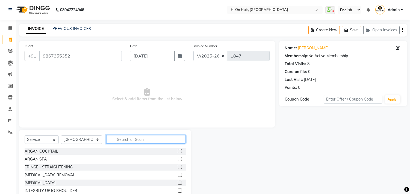
click at [111, 139] on input "text" at bounding box center [145, 139] width 79 height 8
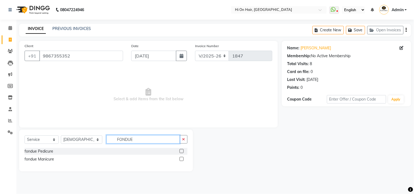
type input "FONDUE"
click at [181, 152] on label at bounding box center [182, 151] width 4 height 4
click at [181, 152] on input "checkbox" at bounding box center [182, 152] width 4 height 4
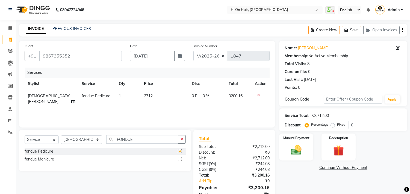
checkbox input "false"
click at [179, 159] on label at bounding box center [180, 159] width 4 height 4
click at [179, 159] on input "checkbox" at bounding box center [180, 160] width 4 height 4
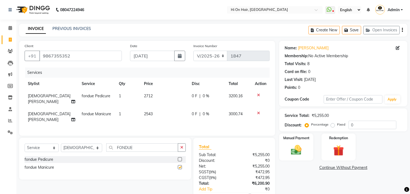
checkbox input "false"
click at [45, 112] on span "[DEMOGRAPHIC_DATA][PERSON_NAME]" at bounding box center [49, 117] width 43 height 11
select select "30126"
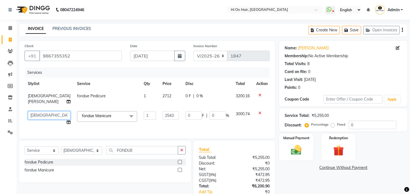
click at [43, 114] on select "Alim Kaldane Anwar Laskar Hi On Hair MAKYOPHI Pankaj Thakur Poonam Nalawade Raa…" at bounding box center [49, 115] width 43 height 8
select select "26438"
click at [73, 155] on select "Select Stylist [PERSON_NAME] [PERSON_NAME] Hi On Hair MAKYOPHI [PERSON_NAME] [P…" at bounding box center [81, 151] width 41 height 8
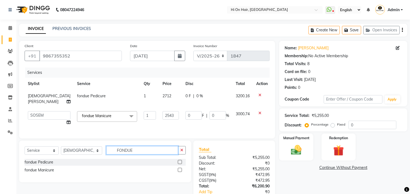
click at [112, 155] on input "FONDUE" at bounding box center [142, 150] width 72 height 8
click at [115, 155] on input "FONDUE" at bounding box center [142, 150] width 72 height 8
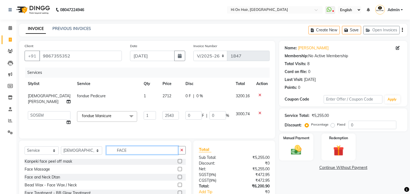
scroll to position [30, 0]
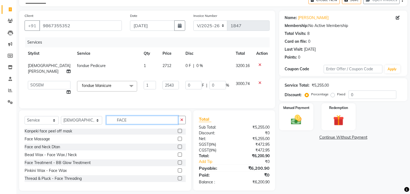
type input "FACE"
click at [178, 157] on label at bounding box center [180, 155] width 4 height 4
click at [178, 157] on input "checkbox" at bounding box center [180, 155] width 4 height 4
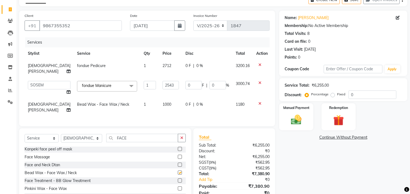
checkbox input "false"
click at [117, 143] on input "FACE" at bounding box center [142, 138] width 72 height 8
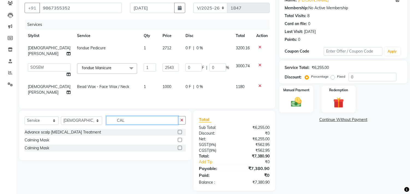
scroll to position [58, 0]
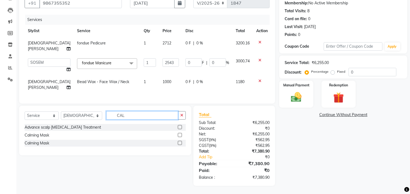
type input "CAL"
click at [179, 136] on label at bounding box center [180, 135] width 4 height 4
click at [179, 136] on input "checkbox" at bounding box center [180, 136] width 4 height 4
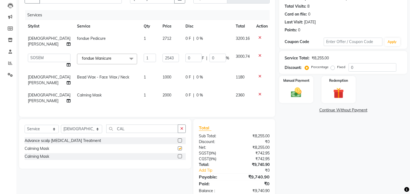
checkbox input "false"
click at [162, 96] on span "2000" at bounding box center [166, 95] width 9 height 5
select select "30126"
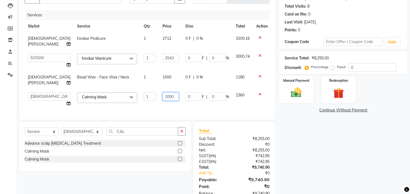
click at [162, 96] on input "2000" at bounding box center [170, 97] width 16 height 8
type input "1200"
click at [159, 106] on td "1200" at bounding box center [170, 99] width 23 height 21
select select "30126"
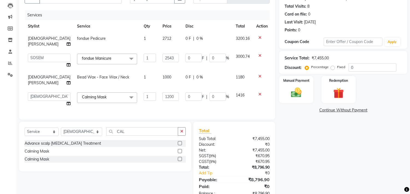
click at [159, 106] on td "1200" at bounding box center [170, 99] width 23 height 21
click at [165, 103] on td "1200" at bounding box center [170, 99] width 23 height 21
drag, startPoint x: 167, startPoint y: 96, endPoint x: 141, endPoint y: 99, distance: 26.1
click at [141, 99] on tr "Alim Kaldane Anwar Laskar Hi On Hair MAKYOPHI Pankaj Thakur Poonam Nalawade Raa…" at bounding box center [148, 99] width 246 height 21
type input "1120"
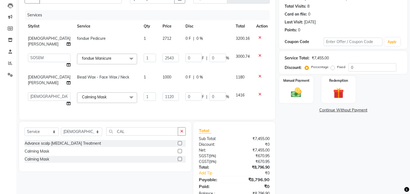
click at [143, 99] on td "1" at bounding box center [149, 99] width 19 height 21
select select "30126"
click at [162, 99] on input "1120" at bounding box center [170, 97] width 16 height 8
click at [162, 98] on input "1120" at bounding box center [170, 97] width 16 height 8
type input "1020"
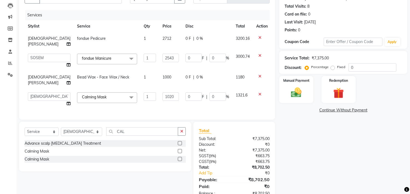
click at [162, 104] on td "1020" at bounding box center [170, 99] width 23 height 21
select select "30126"
click at [164, 99] on input "1020" at bounding box center [170, 97] width 16 height 8
type input "1156"
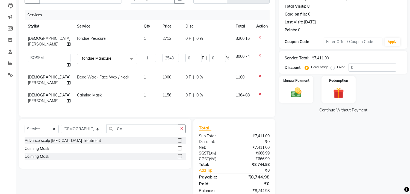
click at [160, 105] on td "1156" at bounding box center [170, 98] width 23 height 18
select select "30126"
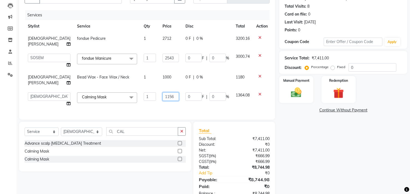
click at [162, 99] on input "1156" at bounding box center [170, 97] width 16 height 8
drag, startPoint x: 158, startPoint y: 97, endPoint x: 148, endPoint y: 100, distance: 10.3
click at [162, 100] on input "11" at bounding box center [170, 97] width 16 height 8
type input "1500"
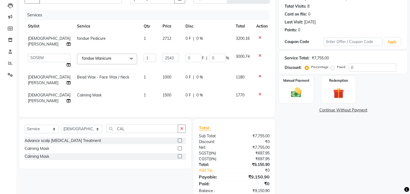
click at [159, 102] on td "1500" at bounding box center [170, 98] width 23 height 18
select select "30126"
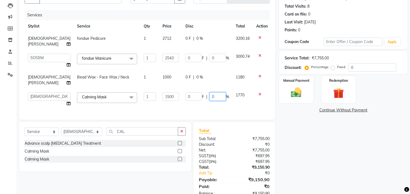
click at [209, 96] on input "0" at bounding box center [217, 97] width 16 height 8
type input "20"
click at [194, 110] on div "Services Stylist Service Qty Price Disc Total Action Rasika Shelar fondue Pedic…" at bounding box center [147, 62] width 245 height 104
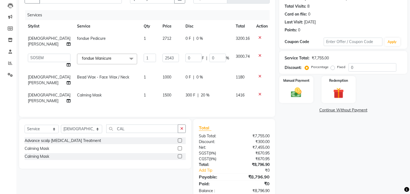
click at [77, 97] on span "Calming Mask" at bounding box center [89, 95] width 25 height 5
select select "30126"
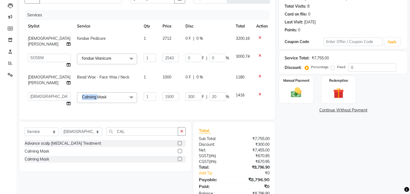
click at [82, 97] on span "Calming Mask" at bounding box center [94, 97] width 25 height 5
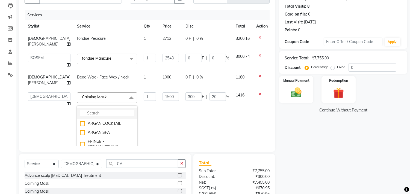
click at [90, 115] on input "multiselect-search" at bounding box center [107, 114] width 54 height 6
type input "BRIGHT"
click at [89, 123] on div "Brighting peel off mask" at bounding box center [107, 124] width 54 height 6
checkbox input "true"
type input "0"
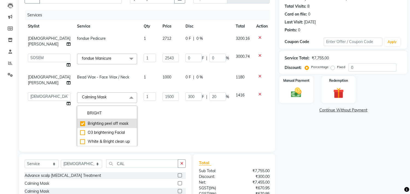
type input "0"
click at [159, 123] on td "1500" at bounding box center [170, 119] width 23 height 61
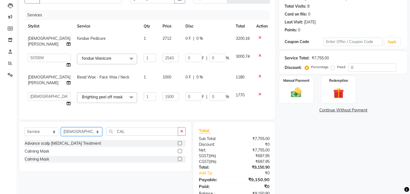
click at [88, 133] on select "Select Stylist [PERSON_NAME] [PERSON_NAME] Hi On Hair MAKYOPHI [PERSON_NAME] [P…" at bounding box center [81, 132] width 41 height 8
click at [140, 110] on div "Services Stylist Service Qty Price Disc Total Action Rasika Shelar fondue Pedic…" at bounding box center [147, 62] width 245 height 104
click at [92, 136] on select "Select Stylist [PERSON_NAME] [PERSON_NAME] Hi On Hair MAKYOPHI [PERSON_NAME] [P…" at bounding box center [81, 132] width 41 height 8
select select "26438"
click at [61, 132] on select "Select Stylist [PERSON_NAME] [PERSON_NAME] Hi On Hair MAKYOPHI [PERSON_NAME] [P…" at bounding box center [81, 132] width 41 height 8
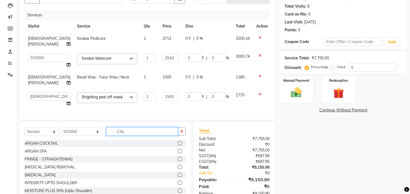
drag, startPoint x: 121, startPoint y: 135, endPoint x: 92, endPoint y: 137, distance: 29.0
click at [92, 137] on div "Select Service Product Membership Package Voucher Prepaid Gift Card Select Styl…" at bounding box center [105, 134] width 161 height 13
type input "O"
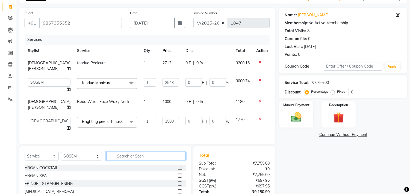
scroll to position [0, 0]
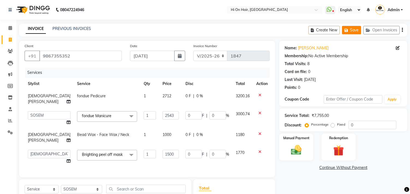
click at [354, 31] on button "Save" at bounding box center [351, 30] width 19 height 8
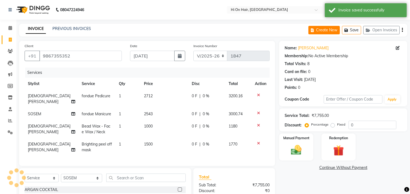
click at [318, 33] on button "Create New" at bounding box center [323, 30] width 31 height 8
select select "service"
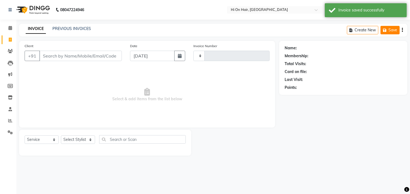
type input "1847"
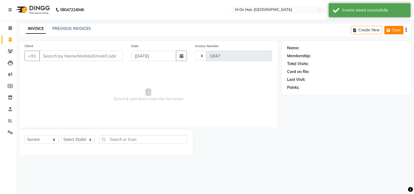
select select "535"
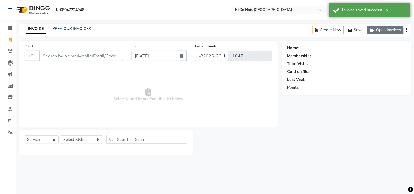
click at [382, 28] on button "Open Invoices" at bounding box center [385, 30] width 36 height 8
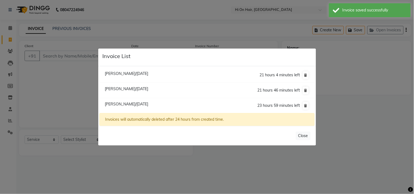
click at [131, 92] on li "Sanket Choughale/03 September 2025 21 hours 46 minutes left" at bounding box center [206, 91] width 215 height 16
click at [138, 87] on span "[PERSON_NAME]/[DATE]" at bounding box center [126, 89] width 43 height 5
type input "9175102311"
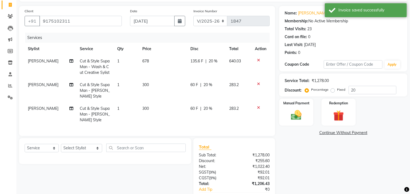
scroll to position [72, 0]
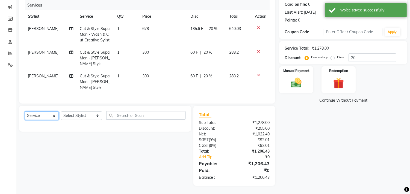
click at [48, 117] on select "Select Service Product Membership Package Voucher Prepaid Gift Card" at bounding box center [42, 116] width 34 height 8
select select "product"
click at [25, 112] on select "Select Service Product Membership Package Voucher Prepaid Gift Card" at bounding box center [42, 116] width 34 height 8
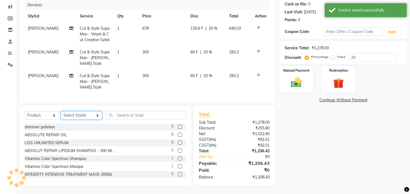
click at [83, 116] on select "Select Stylist [PERSON_NAME] [PERSON_NAME] Hi On Hair MAKYOPHI [PERSON_NAME] [P…" at bounding box center [81, 115] width 41 height 8
select select "35104"
click at [61, 112] on select "Select Stylist [PERSON_NAME] [PERSON_NAME] Hi On Hair MAKYOPHI [PERSON_NAME] [P…" at bounding box center [81, 115] width 41 height 8
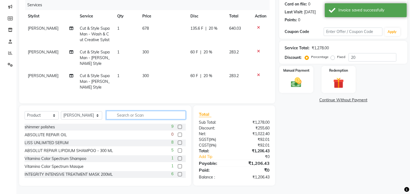
click at [116, 116] on input "text" at bounding box center [145, 115] width 79 height 8
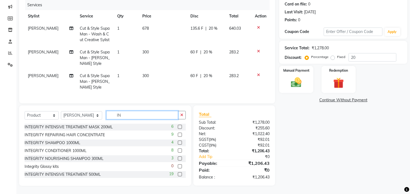
type input "I"
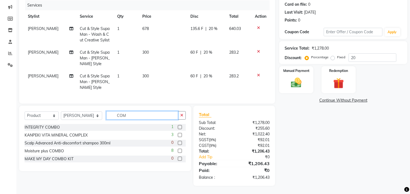
type input "COM"
click at [179, 128] on label at bounding box center [180, 127] width 4 height 4
click at [179, 128] on input "checkbox" at bounding box center [180, 128] width 4 height 4
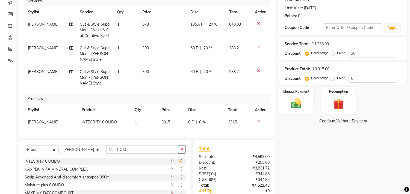
checkbox input "false"
click at [187, 88] on td "60 F | 20 %" at bounding box center [206, 78] width 38 height 24
select select "29610"
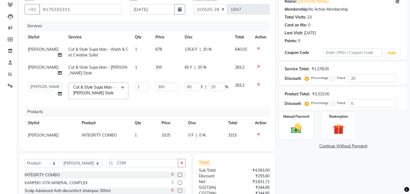
scroll to position [0, 0]
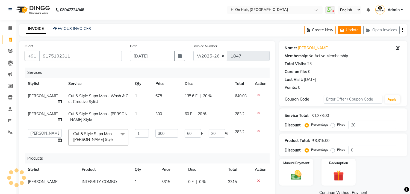
click at [350, 29] on button "Update" at bounding box center [349, 30] width 23 height 8
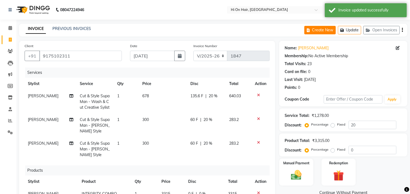
click at [321, 30] on button "Create New" at bounding box center [319, 30] width 31 height 8
select select "535"
select select "service"
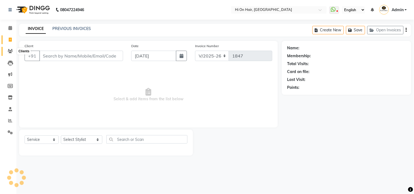
click at [8, 48] on span at bounding box center [10, 51] width 10 height 6
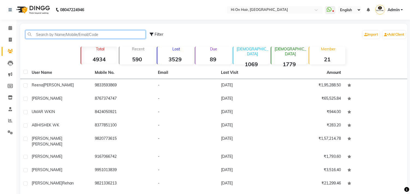
click at [74, 36] on input "text" at bounding box center [85, 34] width 120 height 8
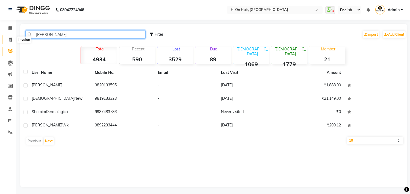
type input "SHAMIM"
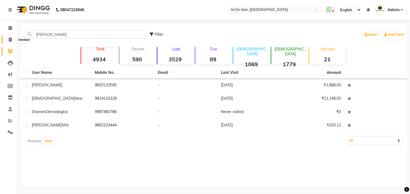
click at [11, 38] on icon at bounding box center [10, 40] width 3 height 4
select select "service"
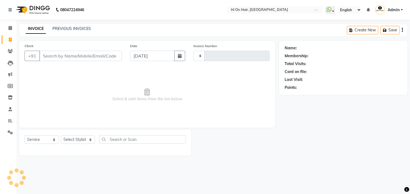
type input "1847"
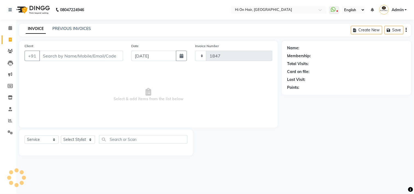
select select "535"
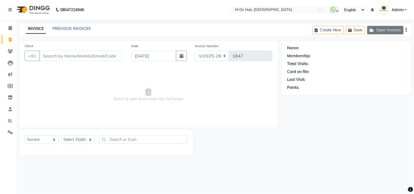
click at [389, 31] on button "Open Invoices" at bounding box center [385, 30] width 36 height 8
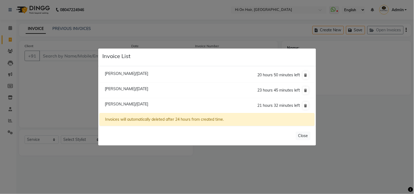
click at [118, 106] on span "[PERSON_NAME]/[DATE]" at bounding box center [126, 104] width 43 height 5
type input "9175102311"
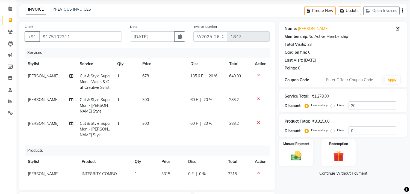
scroll to position [106, 0]
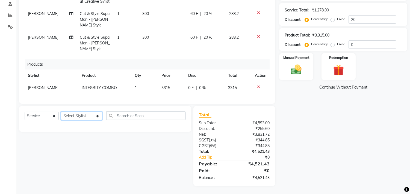
click at [90, 118] on select "Select Stylist [PERSON_NAME] [PERSON_NAME] Hi On Hair MAKYOPHI [PERSON_NAME] [P…" at bounding box center [81, 116] width 41 height 8
select select "43988"
click at [61, 112] on select "Select Stylist [PERSON_NAME] [PERSON_NAME] Hi On Hair MAKYOPHI [PERSON_NAME] [P…" at bounding box center [81, 116] width 41 height 8
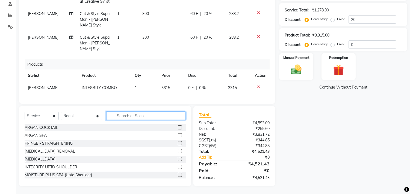
click at [126, 115] on input "text" at bounding box center [145, 116] width 79 height 8
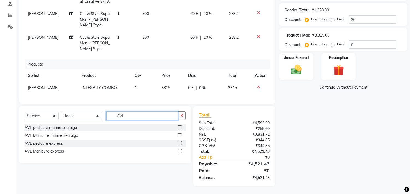
type input "AVL"
click at [180, 127] on label at bounding box center [180, 128] width 4 height 4
click at [180, 127] on input "checkbox" at bounding box center [180, 128] width 4 height 4
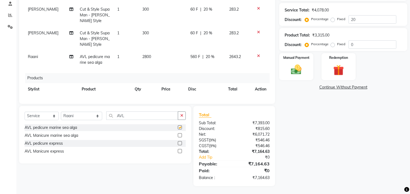
checkbox input "false"
click at [215, 63] on td "560 F | 20 %" at bounding box center [206, 60] width 38 height 18
select select "43988"
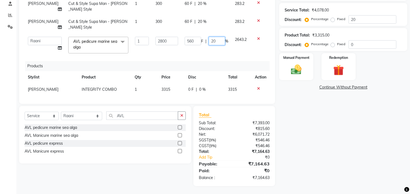
drag, startPoint x: 214, startPoint y: 38, endPoint x: 193, endPoint y: 42, distance: 20.7
click at [193, 42] on div "560 F | 20 %" at bounding box center [207, 41] width 44 height 8
type input "40"
click at [309, 114] on div "Name: Sanket Choughale Membership: No Active Membership Total Visits: 23 Card o…" at bounding box center [345, 60] width 132 height 251
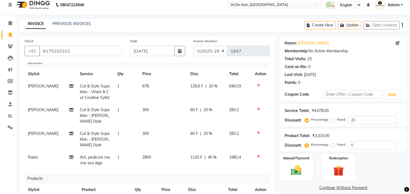
scroll to position [0, 0]
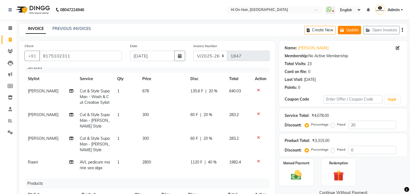
click at [351, 31] on button "Update" at bounding box center [349, 30] width 23 height 8
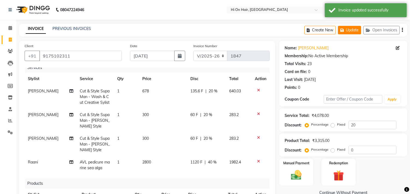
click at [351, 30] on button "Update" at bounding box center [349, 30] width 23 height 8
click at [9, 98] on icon at bounding box center [10, 98] width 5 height 4
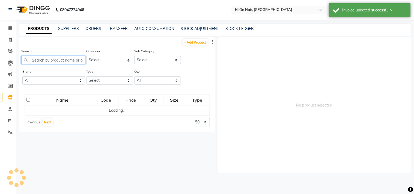
click at [54, 61] on input "text" at bounding box center [53, 60] width 64 height 8
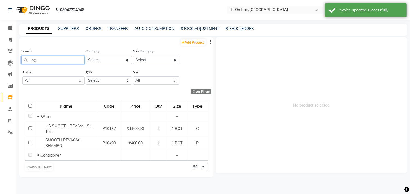
type input "v"
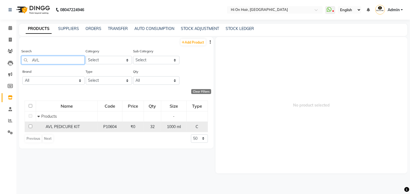
type input "AVL"
click at [77, 126] on span "AVL PEDICURE KIT" at bounding box center [63, 127] width 34 height 5
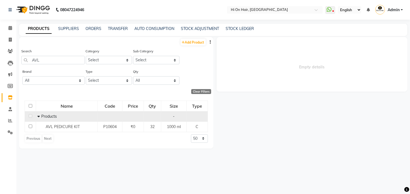
select select
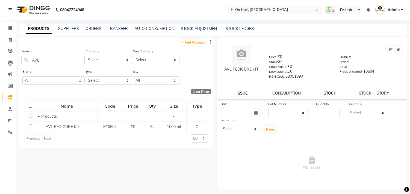
click at [324, 92] on link "STOCK" at bounding box center [330, 93] width 13 height 5
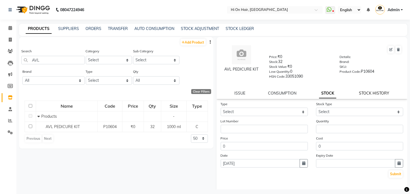
click at [359, 92] on link "STOCK HISTORY" at bounding box center [374, 93] width 30 height 5
select select "all"
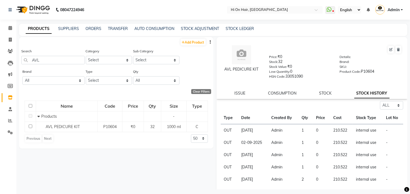
click at [307, 94] on div "ISSUE CONSUMPTION STOCK STOCK HISTORY" at bounding box center [312, 94] width 178 height 6
click at [330, 93] on div "ISSUE CONSUMPTION STOCK STOCK HISTORY" at bounding box center [312, 94] width 178 height 6
drag, startPoint x: 319, startPoint y: 92, endPoint x: 325, endPoint y: 94, distance: 5.7
click at [325, 94] on link "STOCK" at bounding box center [325, 93] width 13 height 5
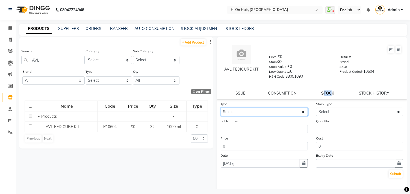
click at [263, 112] on select "Select In Out" at bounding box center [264, 112] width 87 height 8
select select "out"
click at [221, 108] on select "Select In Out" at bounding box center [264, 112] width 87 height 8
select select
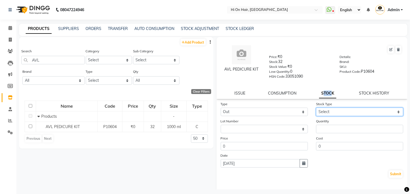
drag, startPoint x: 324, startPoint y: 112, endPoint x: 324, endPoint y: 116, distance: 3.3
click at [324, 112] on select "Select Internal Use Damaged Expired Adjustment Return Other" at bounding box center [359, 112] width 87 height 8
select select "internal use"
click at [316, 108] on select "Select Internal Use Damaged Expired Adjustment Return Other" at bounding box center [359, 112] width 87 height 8
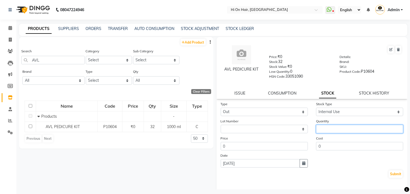
click at [326, 129] on input "number" at bounding box center [359, 129] width 87 height 8
type input "1"
click at [389, 175] on button "Submit" at bounding box center [396, 175] width 14 height 8
select select
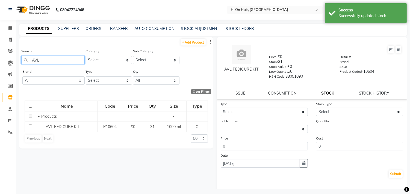
click at [35, 63] on input "AVL" at bounding box center [52, 60] width 63 height 8
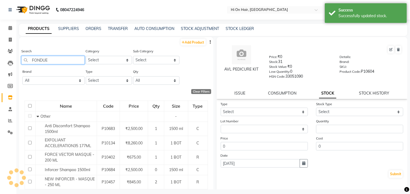
click at [59, 60] on input "FONDUE" at bounding box center [52, 60] width 63 height 8
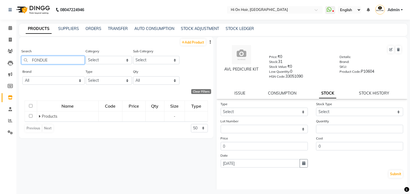
type input "FONDUE"
click at [65, 129] on div "Name Code Price Qty Size Type Products - Previous Next 50 100 500" at bounding box center [116, 116] width 194 height 43
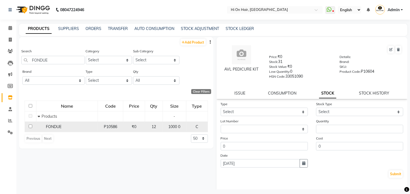
click at [49, 128] on span "FONDUE" at bounding box center [54, 127] width 16 height 5
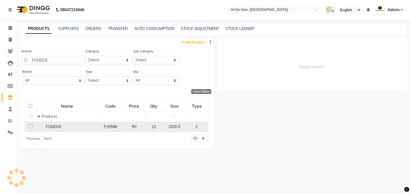
select select
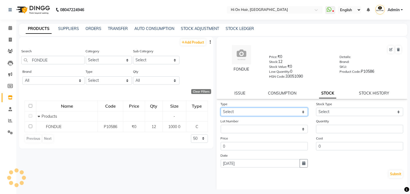
click at [287, 111] on select "Select In Out" at bounding box center [264, 112] width 87 height 8
click at [221, 108] on select "Select In Out" at bounding box center [264, 112] width 87 height 8
click at [291, 112] on select "Select In Out" at bounding box center [264, 112] width 87 height 8
select select "out"
click at [221, 108] on select "Select In Out" at bounding box center [264, 112] width 87 height 8
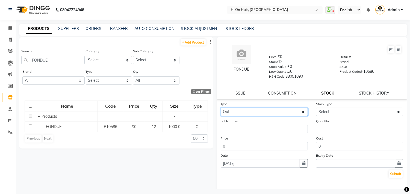
select select
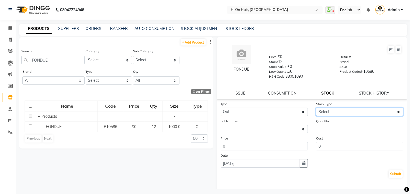
click at [336, 111] on select "Select Internal Use Damaged Expired Adjustment Return Other" at bounding box center [359, 112] width 87 height 8
select select "internal use"
click at [316, 108] on select "Select Internal Use Damaged Expired Adjustment Return Other" at bounding box center [359, 112] width 87 height 8
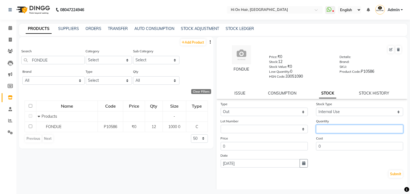
click at [332, 129] on input "number" at bounding box center [359, 129] width 87 height 8
type input "1"
click at [389, 172] on button "Submit" at bounding box center [396, 175] width 14 height 8
select select
click at [9, 38] on icon at bounding box center [10, 40] width 3 height 4
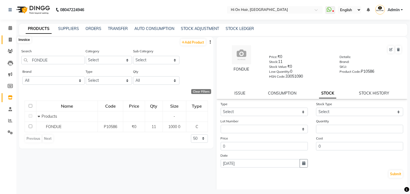
select select "service"
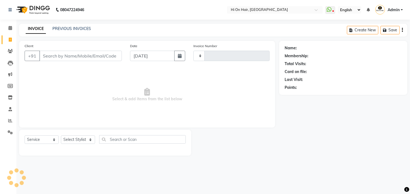
type input "1847"
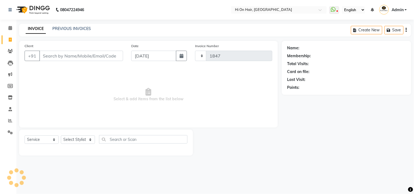
select select "535"
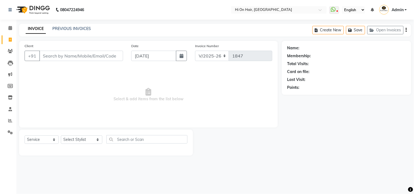
click at [57, 59] on input "Client" at bounding box center [81, 56] width 84 height 10
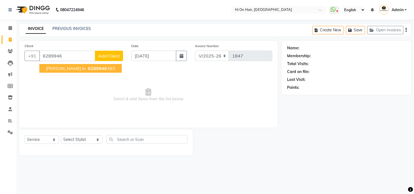
click at [63, 69] on span "Ahmed wk in" at bounding box center [66, 68] width 40 height 5
type input "6289946363"
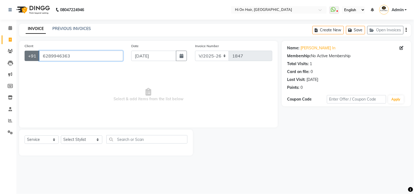
drag, startPoint x: 78, startPoint y: 54, endPoint x: 33, endPoint y: 61, distance: 45.1
click at [33, 61] on div "+91 6289946363" at bounding box center [74, 56] width 99 height 10
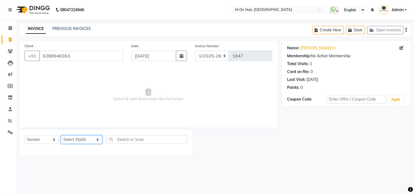
click at [83, 142] on select "Select Stylist [PERSON_NAME] [PERSON_NAME] Hi On Hair MAKYOPHI [PERSON_NAME] [P…" at bounding box center [82, 140] width 42 height 8
select select "6883"
click at [61, 136] on select "Select Stylist [PERSON_NAME] [PERSON_NAME] Hi On Hair MAKYOPHI [PERSON_NAME] [P…" at bounding box center [82, 140] width 42 height 8
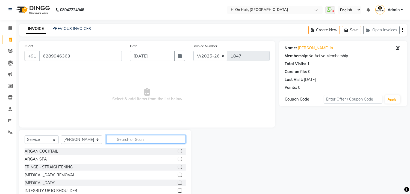
click at [126, 140] on input "text" at bounding box center [145, 139] width 79 height 8
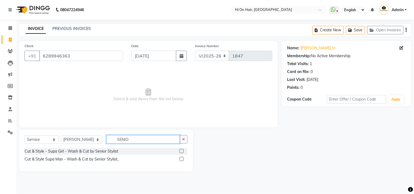
type input "SENIO"
click at [182, 151] on label at bounding box center [182, 151] width 4 height 4
click at [182, 151] on input "checkbox" at bounding box center [182, 152] width 4 height 4
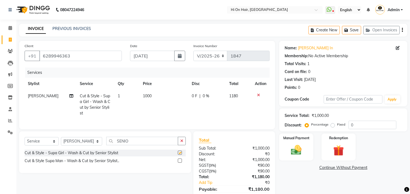
checkbox input "false"
click at [178, 163] on label at bounding box center [180, 161] width 4 height 4
click at [178, 163] on input "checkbox" at bounding box center [180, 161] width 4 height 4
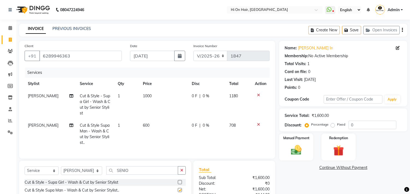
checkbox input "false"
click at [257, 94] on icon at bounding box center [258, 95] width 3 height 4
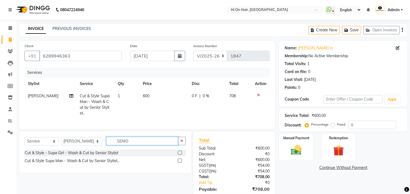
click at [118, 145] on input "SENIO" at bounding box center [142, 141] width 72 height 8
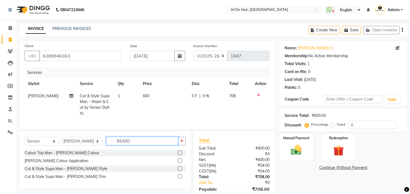
type input "BEARD"
click at [180, 179] on label at bounding box center [180, 177] width 4 height 4
click at [180, 179] on input "checkbox" at bounding box center [180, 177] width 4 height 4
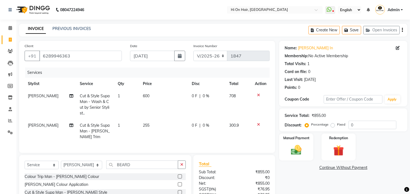
checkbox input "false"
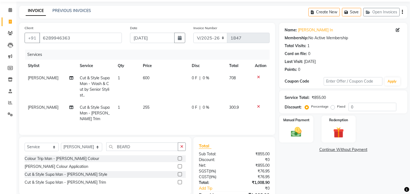
scroll to position [48, 0]
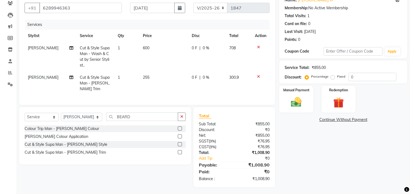
click at [181, 143] on label at bounding box center [180, 145] width 4 height 4
click at [181, 143] on input "checkbox" at bounding box center [180, 145] width 4 height 4
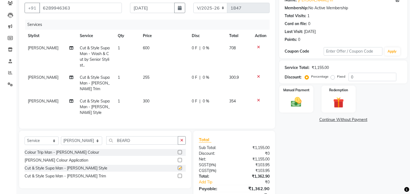
checkbox input "false"
click at [257, 77] on icon at bounding box center [258, 77] width 3 height 4
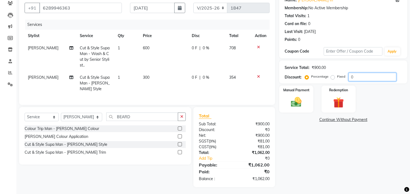
drag, startPoint x: 367, startPoint y: 78, endPoint x: 329, endPoint y: 78, distance: 38.0
click at [329, 78] on div "Percentage Fixed 0" at bounding box center [351, 77] width 90 height 8
type input "20"
click at [377, 125] on div "Name: Ahmed Wk In Membership: No Active Membership Total Visits: 1 Card on file…" at bounding box center [345, 90] width 132 height 195
click at [299, 100] on img at bounding box center [296, 102] width 18 height 13
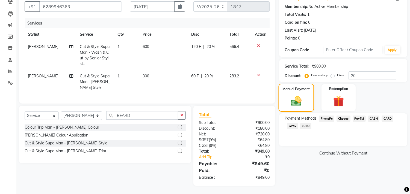
scroll to position [54, 0]
click at [370, 116] on span "CASH" at bounding box center [374, 119] width 12 height 6
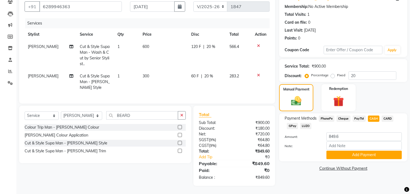
scroll to position [0, 0]
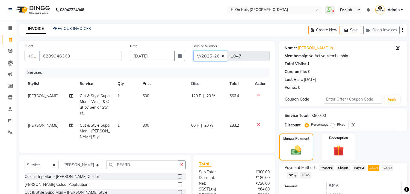
click at [218, 55] on select "V/2025 V/2025-26" at bounding box center [210, 56] width 34 height 10
select select "1463"
click at [193, 51] on select "V/2025 V/2025-26" at bounding box center [210, 56] width 34 height 10
type input "0138"
click at [218, 61] on select "V/2025 V/2025-26" at bounding box center [210, 56] width 34 height 10
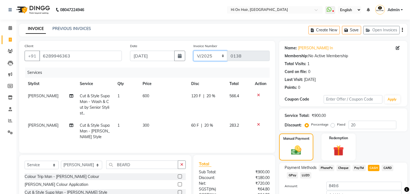
select select "535"
click at [193, 51] on select "V/2025 V/2025-26" at bounding box center [210, 56] width 34 height 10
type input "1847"
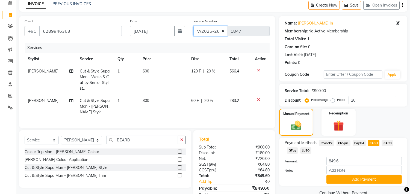
scroll to position [54, 0]
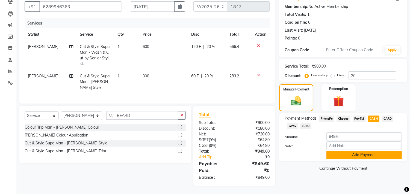
click at [354, 151] on button "Add Payment" at bounding box center [363, 155] width 75 height 8
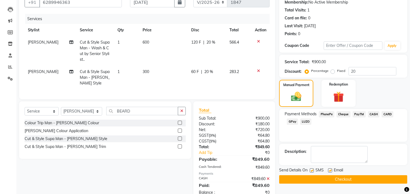
click at [331, 170] on label at bounding box center [330, 171] width 4 height 4
click at [331, 170] on input "checkbox" at bounding box center [330, 171] width 4 height 4
checkbox input "false"
click at [328, 179] on button "Checkout" at bounding box center [343, 180] width 128 height 8
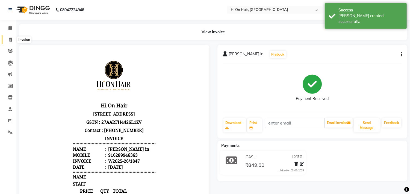
click at [10, 42] on icon at bounding box center [10, 40] width 3 height 4
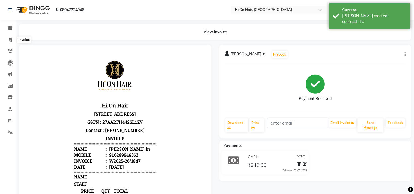
select select "535"
select select "service"
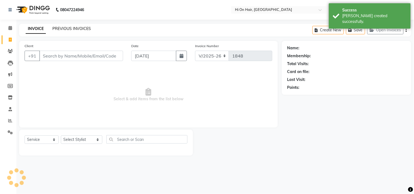
click at [68, 29] on link "PREVIOUS INVOICES" at bounding box center [71, 28] width 38 height 5
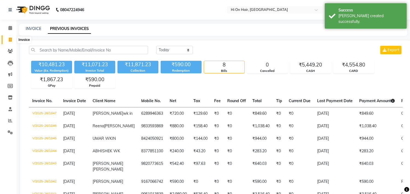
click at [10, 38] on icon at bounding box center [10, 40] width 3 height 4
select select "535"
select select "service"
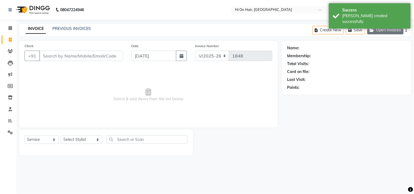
click at [388, 32] on button "Open Invoices" at bounding box center [385, 30] width 36 height 8
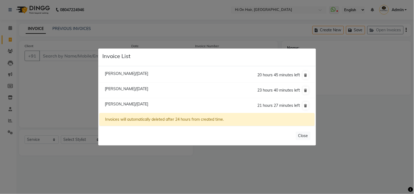
click at [302, 75] on div "20 hours 45 minutes left" at bounding box center [284, 75] width 52 height 9
click at [305, 75] on icon at bounding box center [305, 75] width 3 height 3
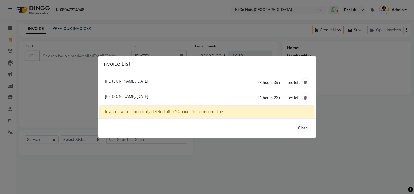
click at [147, 97] on span "[PERSON_NAME]/[DATE]" at bounding box center [126, 96] width 43 height 5
type input "9175102311"
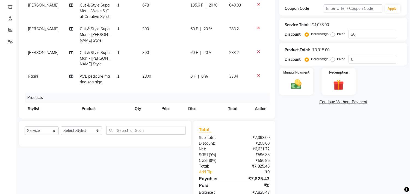
click at [198, 82] on td "0 F | 0 %" at bounding box center [206, 79] width 38 height 18
select select "43988"
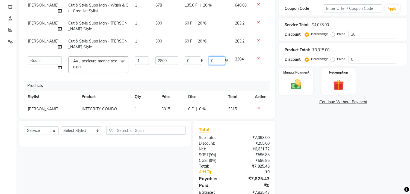
click at [209, 62] on input "0" at bounding box center [217, 61] width 16 height 8
type input "40"
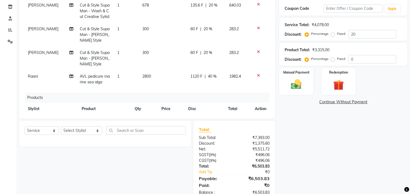
click at [204, 76] on div "Services Stylist Service Qty Price Disc Total Action Pankaj Thakur Cut & Style …" at bounding box center [147, 45] width 245 height 137
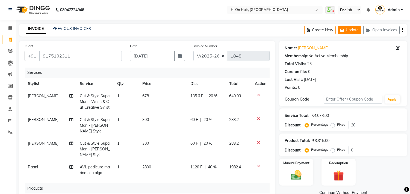
click at [349, 30] on button "Update" at bounding box center [349, 30] width 23 height 8
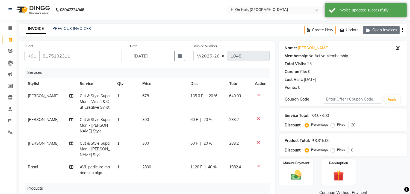
click at [378, 31] on button "Open Invoices" at bounding box center [381, 30] width 36 height 8
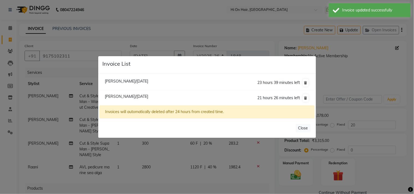
click at [201, 39] on ngb-modal-window "Invoice List [PERSON_NAME]/[DATE] 23 hours 39 minutes left [PERSON_NAME]/[DATE]…" at bounding box center [207, 97] width 414 height 194
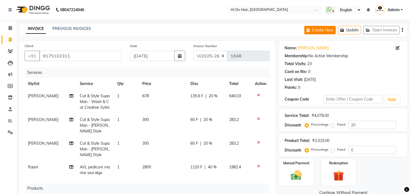
click at [321, 27] on button "Create New" at bounding box center [319, 30] width 31 height 8
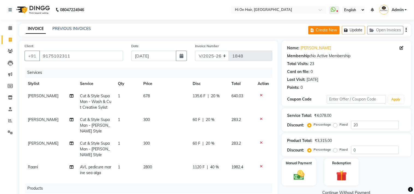
select select "535"
select select "service"
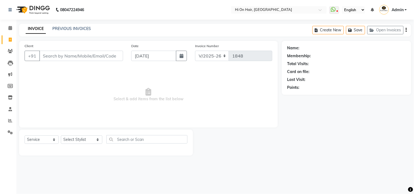
click at [10, 43] on link "Invoice" at bounding box center [8, 39] width 13 height 9
select select "535"
select select "service"
click at [54, 56] on input "Client" at bounding box center [81, 56] width 84 height 10
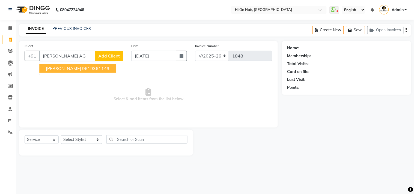
click at [58, 69] on span "megha agarwal" at bounding box center [63, 68] width 35 height 5
type input "9619361149"
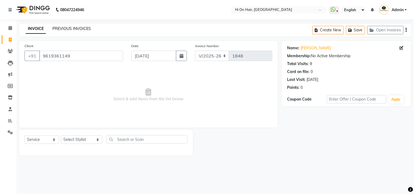
click at [75, 29] on link "PREVIOUS INVOICES" at bounding box center [71, 28] width 38 height 5
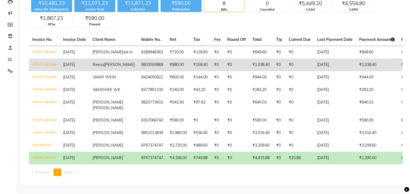
scroll to position [104, 0]
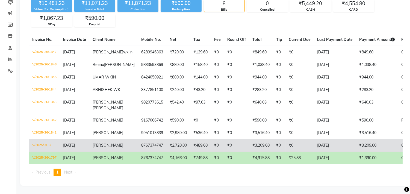
click at [108, 140] on td "[PERSON_NAME]" at bounding box center [113, 146] width 49 height 13
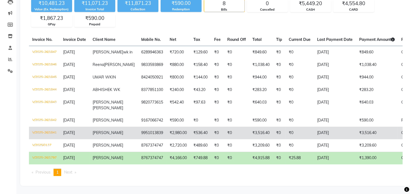
click at [138, 127] on td "9951013839" at bounding box center [152, 133] width 28 height 13
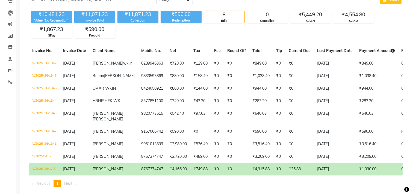
scroll to position [0, 0]
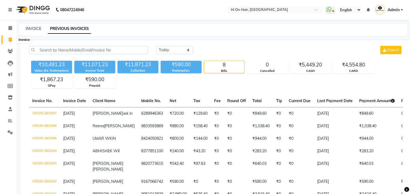
click at [6, 41] on span at bounding box center [10, 40] width 10 height 6
select select "service"
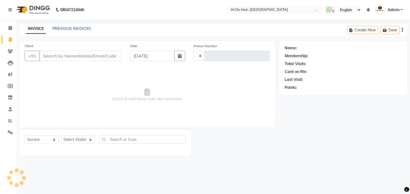
type input "1848"
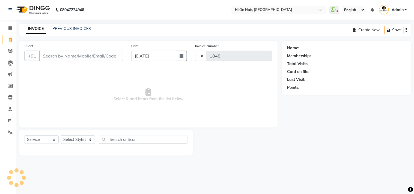
select select "535"
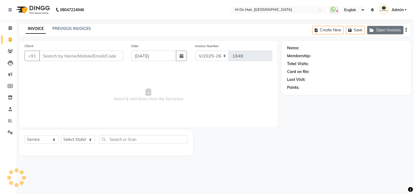
click at [377, 31] on button "Open Invoices" at bounding box center [385, 30] width 36 height 8
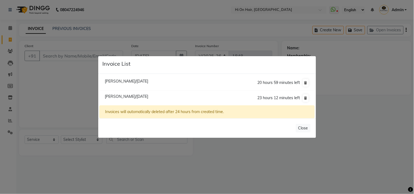
click at [139, 95] on span "[PERSON_NAME]/[DATE]" at bounding box center [126, 96] width 43 height 5
type input "9867355352"
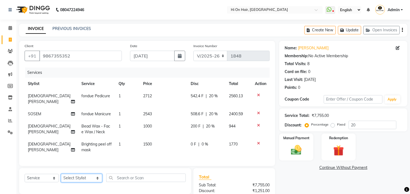
click at [80, 177] on select "Select Stylist [PERSON_NAME] [PERSON_NAME] Hi On Hair MAKYOPHI [PERSON_NAME] [P…" at bounding box center [81, 178] width 41 height 8
select select "30126"
click at [61, 174] on select "Select Stylist [PERSON_NAME] [PERSON_NAME] Hi On Hair MAKYOPHI [PERSON_NAME] [P…" at bounding box center [81, 178] width 41 height 8
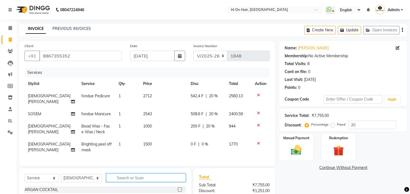
click at [111, 174] on input "text" at bounding box center [145, 178] width 79 height 8
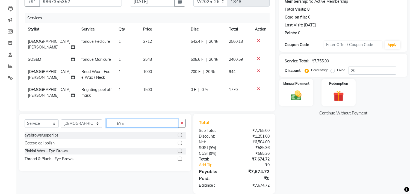
scroll to position [61, 0]
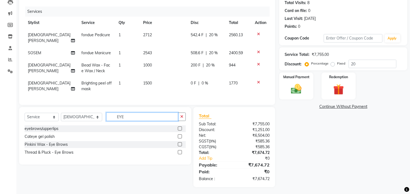
type input "EYE"
click at [180, 151] on label at bounding box center [180, 152] width 4 height 4
click at [180, 151] on input "checkbox" at bounding box center [180, 153] width 4 height 4
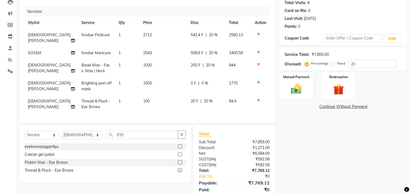
checkbox input "false"
click at [115, 134] on input "EYE" at bounding box center [142, 135] width 72 height 8
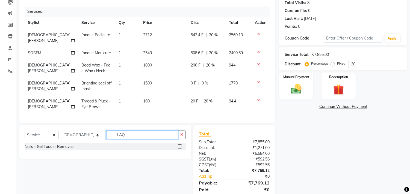
type input "LAQ"
click at [179, 145] on label at bounding box center [180, 147] width 4 height 4
click at [179, 145] on input "checkbox" at bounding box center [180, 147] width 4 height 4
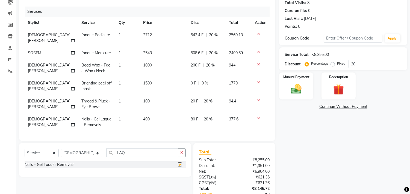
checkbox input "false"
click at [146, 117] on span "400" at bounding box center [146, 119] width 7 height 5
select select "30126"
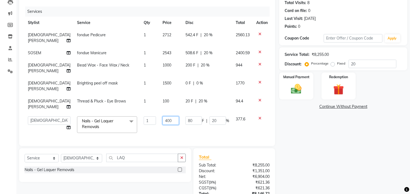
click at [162, 121] on input "400" at bounding box center [170, 121] width 16 height 8
type input "212"
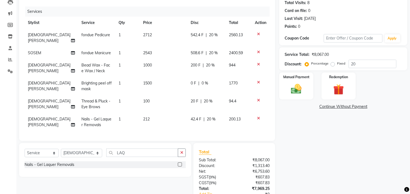
click at [155, 134] on div "Services Stylist Service Qty Price Disc Total Action Rasika Shelar fondue Pedic…" at bounding box center [147, 71] width 245 height 129
click at [93, 149] on select "Select Stylist [PERSON_NAME] [PERSON_NAME] Hi On Hair MAKYOPHI [PERSON_NAME] [P…" at bounding box center [81, 153] width 41 height 8
click at [142, 126] on div "Services Stylist Service Qty Price Disc Total Action Rasika Shelar fondue Pedic…" at bounding box center [147, 71] width 245 height 129
click at [82, 151] on select "Select Stylist [PERSON_NAME] [PERSON_NAME] Hi On Hair MAKYOPHI [PERSON_NAME] [P…" at bounding box center [81, 153] width 41 height 8
select select "26438"
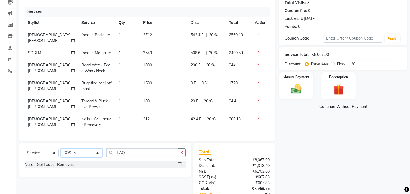
click at [61, 149] on select "Select Stylist [PERSON_NAME] [PERSON_NAME] Hi On Hair MAKYOPHI [PERSON_NAME] [P…" at bounding box center [81, 153] width 41 height 8
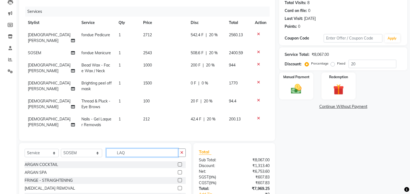
click at [117, 151] on input "LAQ" at bounding box center [142, 153] width 72 height 8
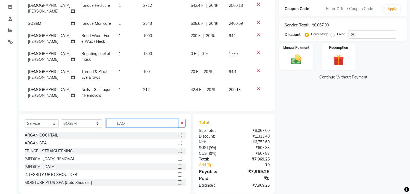
scroll to position [97, 0]
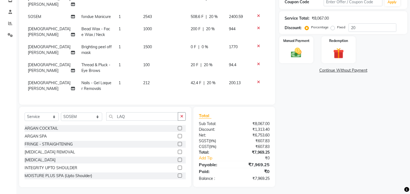
click at [217, 84] on td "42.4 F | 20 %" at bounding box center [206, 86] width 38 height 18
select select "30126"
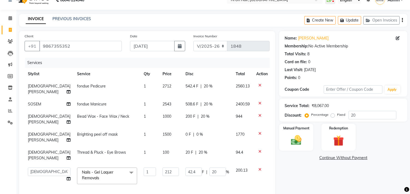
scroll to position [7, 0]
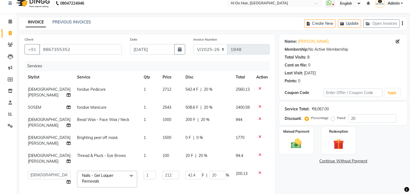
click at [205, 143] on td "0 F | 0 %" at bounding box center [207, 141] width 50 height 18
select select "30126"
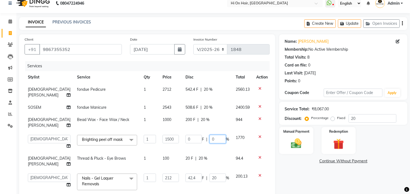
click at [209, 140] on input "0" at bounding box center [217, 139] width 16 height 8
type input "20"
click at [219, 149] on td "0 F | 20 %" at bounding box center [207, 142] width 50 height 21
select select "30126"
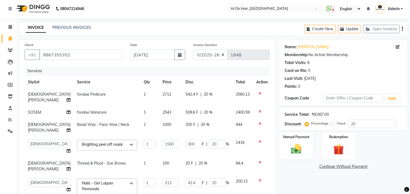
scroll to position [0, 0]
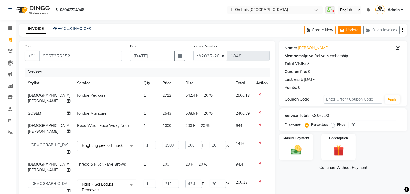
click at [355, 26] on button "Update" at bounding box center [349, 30] width 23 height 8
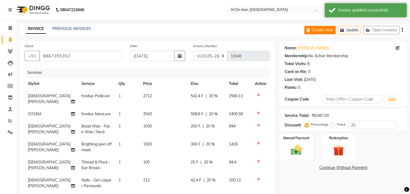
click at [322, 30] on button "Create New" at bounding box center [319, 30] width 31 height 8
select select "535"
select select "service"
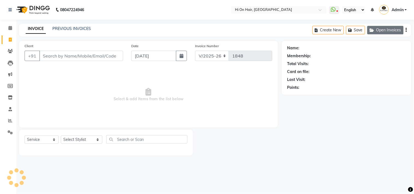
click at [388, 28] on button "Open Invoices" at bounding box center [385, 30] width 36 height 8
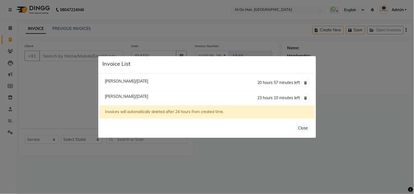
click at [203, 34] on ngb-modal-window "Invoice List Sanket Choughale/03 September 2025 20 hours 57 minutes left Giti Y…" at bounding box center [207, 97] width 414 height 194
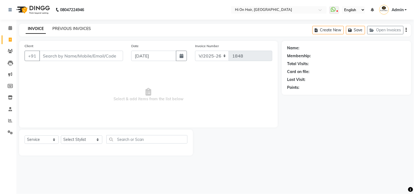
click at [82, 27] on link "PREVIOUS INVOICES" at bounding box center [71, 28] width 38 height 5
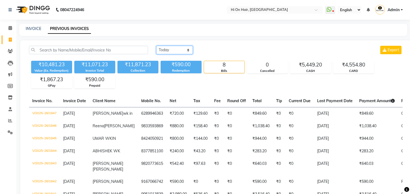
click at [178, 52] on select "Today Yesterday Custom Range" at bounding box center [174, 50] width 37 height 8
click at [227, 49] on div "Today Yesterday Custom Range Export" at bounding box center [279, 50] width 246 height 8
click at [11, 55] on link "Clients" at bounding box center [8, 51] width 13 height 9
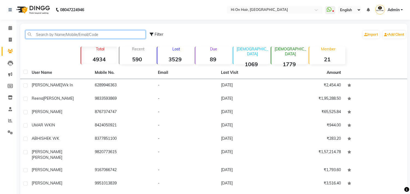
click at [71, 31] on input "text" at bounding box center [85, 34] width 120 height 8
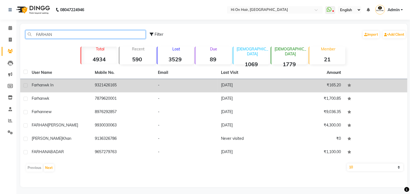
type input "FARHAN"
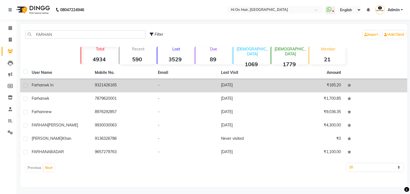
click at [112, 88] on td "9321426165" at bounding box center [122, 85] width 63 height 13
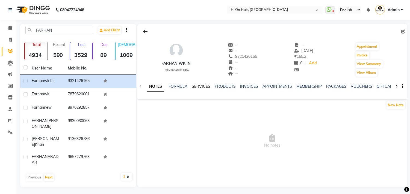
drag, startPoint x: 198, startPoint y: 85, endPoint x: 202, endPoint y: 86, distance: 4.6
click at [198, 85] on link "SERVICES" at bounding box center [201, 86] width 19 height 5
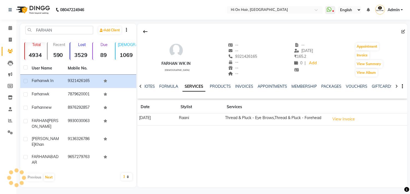
click at [202, 86] on link "SERVICES" at bounding box center [193, 87] width 23 height 10
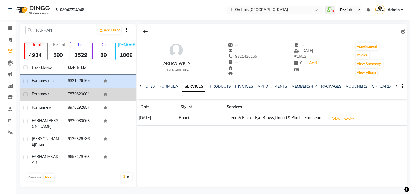
click at [80, 93] on td "7879620001" at bounding box center [82, 94] width 36 height 13
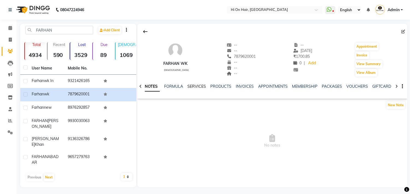
click at [193, 86] on link "SERVICES" at bounding box center [196, 86] width 19 height 5
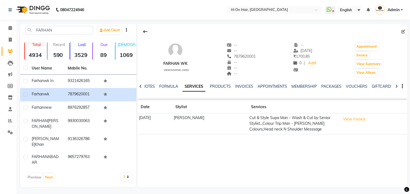
click at [195, 85] on link "SERVICES" at bounding box center [193, 87] width 23 height 10
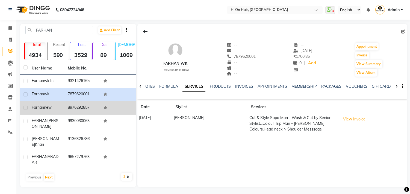
click at [82, 105] on td "8976292857" at bounding box center [82, 108] width 36 height 13
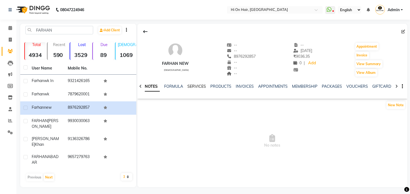
click at [194, 86] on link "SERVICES" at bounding box center [196, 86] width 19 height 5
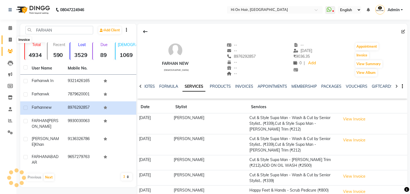
click at [11, 37] on span at bounding box center [10, 40] width 10 height 6
select select "535"
select select "service"
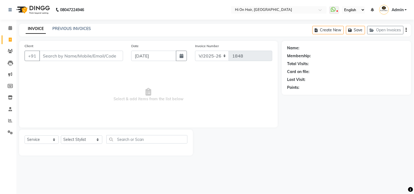
click at [61, 57] on input "Client" at bounding box center [81, 56] width 84 height 10
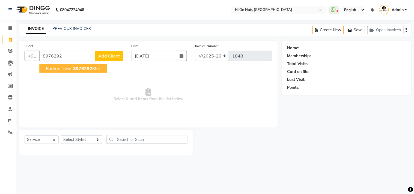
click at [87, 71] on span "8976292" at bounding box center [82, 68] width 19 height 5
type input "8976292857"
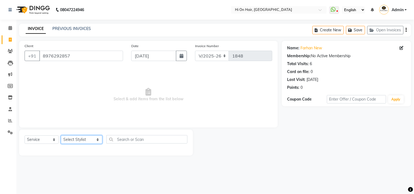
click at [69, 141] on select "Select Stylist [PERSON_NAME] [PERSON_NAME] Hi On Hair MAKYOPHI [PERSON_NAME] [P…" at bounding box center [82, 140] width 42 height 8
select select "30126"
click at [61, 136] on select "Select Stylist [PERSON_NAME] [PERSON_NAME] Hi On Hair MAKYOPHI [PERSON_NAME] [P…" at bounding box center [82, 140] width 42 height 8
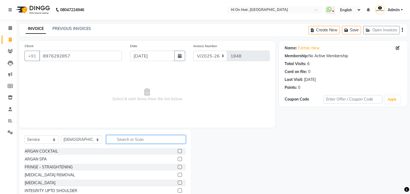
click at [122, 138] on input "text" at bounding box center [145, 139] width 79 height 8
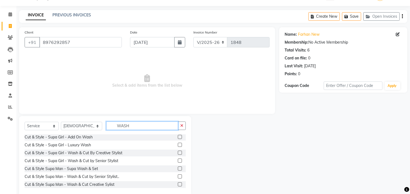
scroll to position [24, 0]
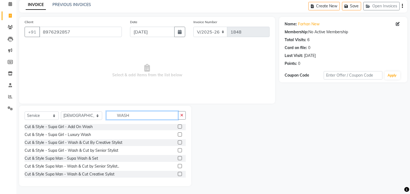
type input "WASH"
click at [178, 164] on label at bounding box center [180, 166] width 4 height 4
click at [178, 165] on input "checkbox" at bounding box center [180, 167] width 4 height 4
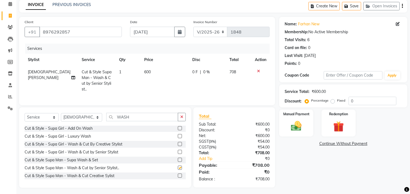
checkbox input "false"
drag, startPoint x: 127, startPoint y: 122, endPoint x: 96, endPoint y: 123, distance: 31.2
click at [96, 123] on div "Select Service Product Membership Package Voucher Prepaid Gift Card Select Styl…" at bounding box center [105, 119] width 161 height 13
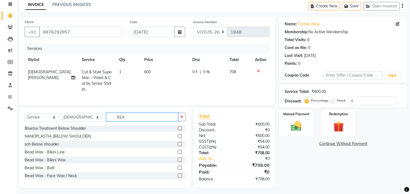
scroll to position [0, 0]
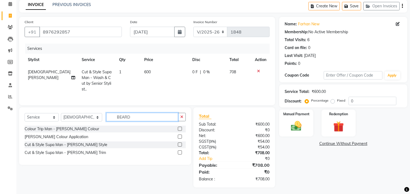
type input "BEARD"
click at [179, 147] on label at bounding box center [180, 145] width 4 height 4
click at [179, 147] on input "checkbox" at bounding box center [180, 145] width 4 height 4
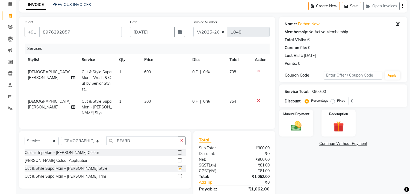
checkbox input "false"
click at [349, 99] on input "0" at bounding box center [372, 101] width 48 height 8
type input "20"
click at [244, 107] on td "283.2" at bounding box center [238, 108] width 25 height 24
select select "30126"
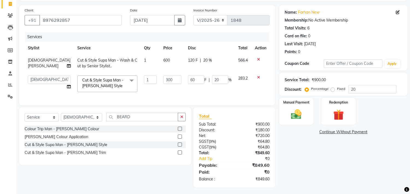
scroll to position [42, 0]
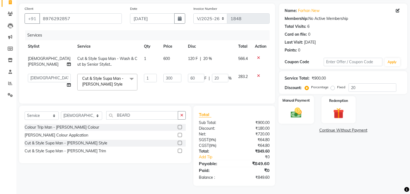
click at [294, 109] on img at bounding box center [296, 113] width 18 height 13
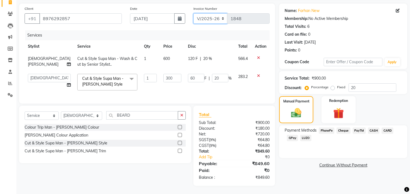
click at [214, 15] on select "V/2025 V/2025-26" at bounding box center [210, 18] width 34 height 10
select select "1463"
click at [193, 13] on select "V/2025 V/2025-26" at bounding box center [210, 18] width 34 height 10
type input "0138"
click at [214, 13] on select "V/2025 V/2025-26" at bounding box center [210, 18] width 34 height 10
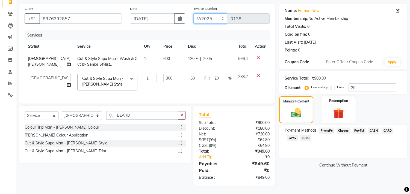
select select "535"
click at [193, 13] on select "V/2025 V/2025-26" at bounding box center [210, 18] width 34 height 10
click at [378, 128] on span "CASH" at bounding box center [374, 131] width 12 height 6
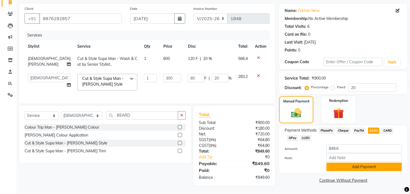
click at [366, 164] on button "Add Payment" at bounding box center [363, 167] width 75 height 8
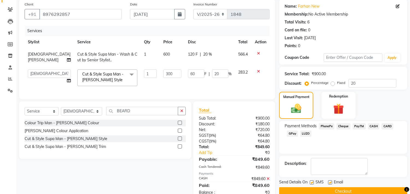
scroll to position [61, 0]
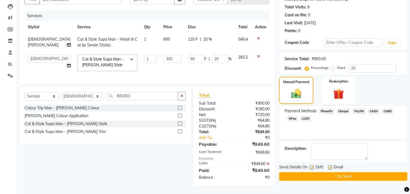
click at [330, 166] on label at bounding box center [330, 168] width 4 height 4
click at [330, 166] on input "checkbox" at bounding box center [330, 168] width 4 height 4
click at [346, 173] on button "Checkout" at bounding box center [343, 177] width 128 height 8
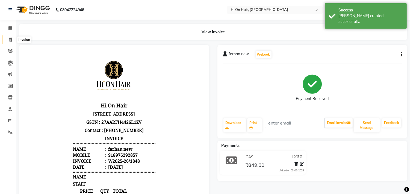
click at [9, 39] on icon at bounding box center [10, 40] width 3 height 4
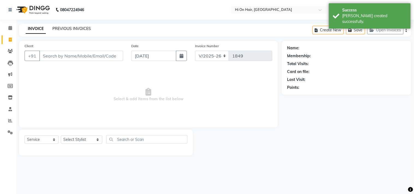
click at [80, 31] on link "PREVIOUS INVOICES" at bounding box center [71, 28] width 38 height 5
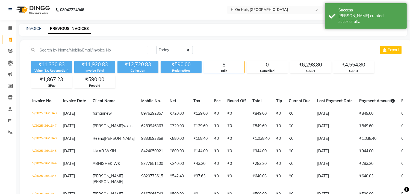
drag, startPoint x: 80, startPoint y: 31, endPoint x: 83, endPoint y: 34, distance: 4.3
click at [81, 30] on link "PREVIOUS INVOICES" at bounding box center [69, 29] width 43 height 10
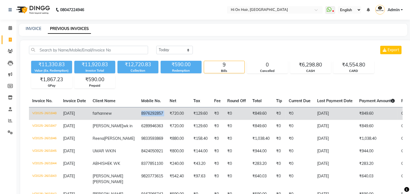
drag, startPoint x: 121, startPoint y: 115, endPoint x: 149, endPoint y: 118, distance: 28.5
click at [149, 118] on tr "V/2025-26/1848 03-09-2025 farhan new 8976292857 ₹720.00 ₹129.60 ₹0 ₹0 ₹849.60 ₹…" at bounding box center [266, 113] width 474 height 13
copy td "8976292857"
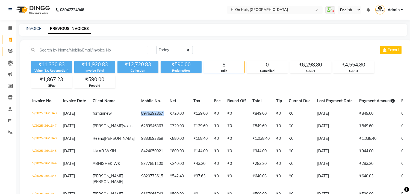
click at [9, 50] on icon at bounding box center [10, 51] width 5 height 4
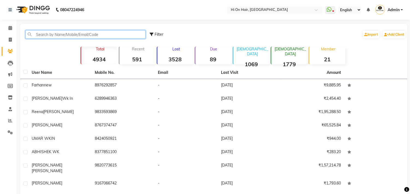
click at [69, 35] on input "text" at bounding box center [85, 34] width 120 height 8
paste input "8976292857"
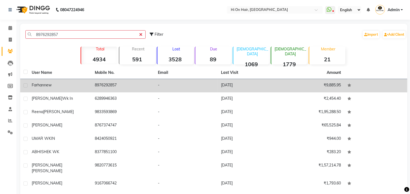
click at [102, 85] on td "8976292857" at bounding box center [122, 85] width 63 height 13
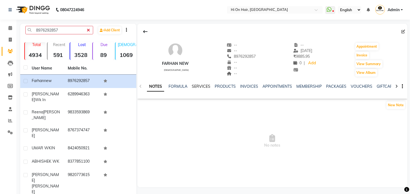
click at [198, 88] on link "SERVICES" at bounding box center [201, 86] width 19 height 5
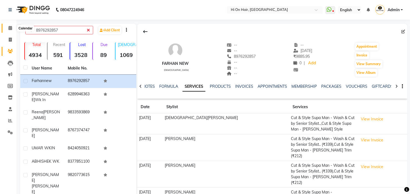
click at [8, 29] on span at bounding box center [10, 28] width 10 height 6
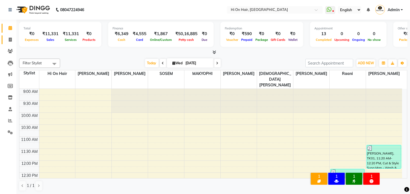
click at [9, 43] on link "Invoice" at bounding box center [8, 39] width 13 height 9
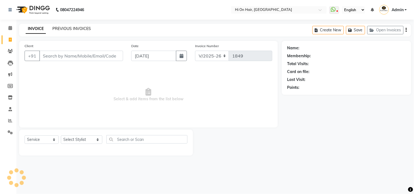
click at [80, 29] on link "PREVIOUS INVOICES" at bounding box center [71, 28] width 38 height 5
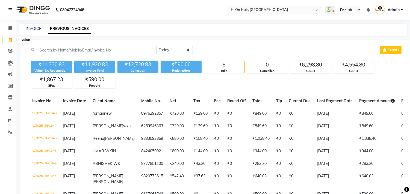
click at [8, 40] on span at bounding box center [10, 40] width 10 height 6
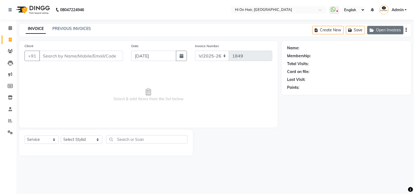
click at [390, 31] on button "Open Invoices" at bounding box center [385, 30] width 36 height 8
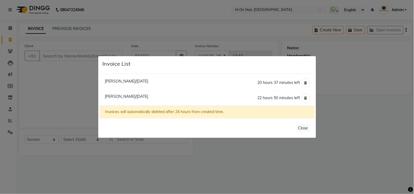
click at [148, 79] on span "[PERSON_NAME]/[DATE]" at bounding box center [126, 81] width 43 height 5
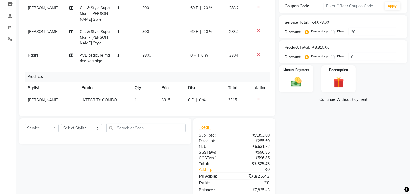
scroll to position [106, 0]
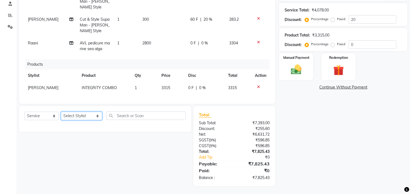
click at [81, 117] on select "Select Stylist [PERSON_NAME] [PERSON_NAME] Hi On Hair MAKYOPHI [PERSON_NAME] [P…" at bounding box center [81, 116] width 41 height 8
click at [61, 112] on select "Select Stylist [PERSON_NAME] [PERSON_NAME] Hi On Hair MAKYOPHI [PERSON_NAME] [P…" at bounding box center [81, 116] width 41 height 8
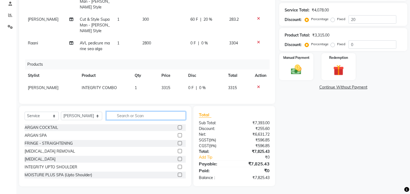
click at [147, 117] on input "text" at bounding box center [145, 116] width 79 height 8
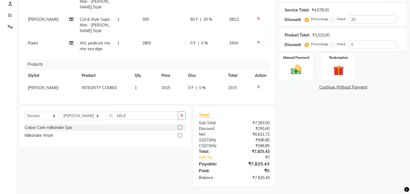
click at [179, 135] on label at bounding box center [180, 136] width 4 height 4
click at [179, 135] on input "checkbox" at bounding box center [180, 136] width 4 height 4
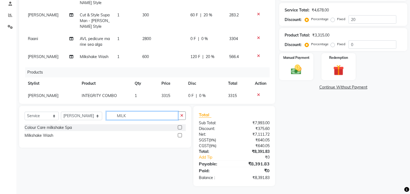
click at [106, 116] on input "MILK" at bounding box center [142, 116] width 72 height 8
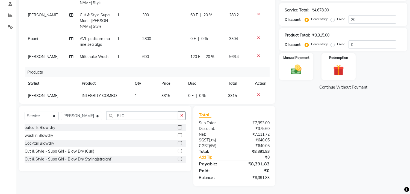
click at [179, 159] on label at bounding box center [180, 159] width 4 height 4
click at [179, 159] on input "checkbox" at bounding box center [180, 160] width 4 height 4
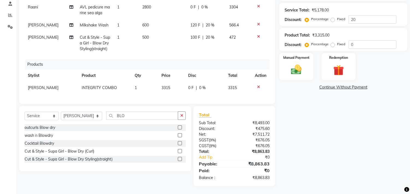
scroll to position [59, 0]
click at [46, 35] on span "[PERSON_NAME]" at bounding box center [43, 37] width 31 height 5
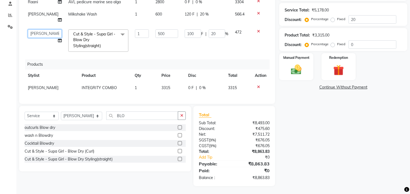
click at [45, 32] on select "Alim Kaldane Anwar Laskar Hi On Hair MAKYOPHI Pankaj Thakur Poonam Nalawade Raa…" at bounding box center [45, 33] width 34 height 8
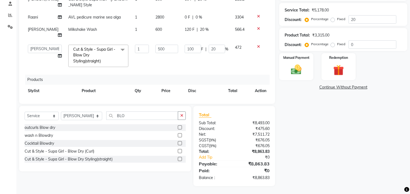
scroll to position [17, 0]
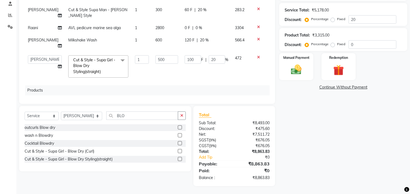
click at [170, 75] on td "500" at bounding box center [166, 66] width 29 height 29
click at [209, 59] on input "20" at bounding box center [217, 59] width 16 height 8
click at [209, 60] on input "20" at bounding box center [217, 59] width 16 height 8
click at [209, 63] on input "0" at bounding box center [217, 59] width 16 height 8
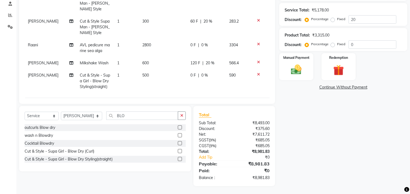
click at [212, 72] on td "0 F | 0 %" at bounding box center [206, 81] width 38 height 24
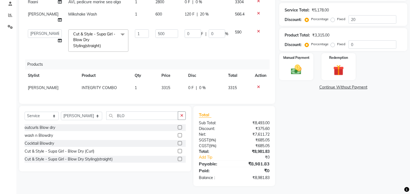
scroll to position [47, 0]
click at [218, 55] on div "Services Stylist Service Qty Price Disc Total Action Pankaj Thakur Cut & Style …" at bounding box center [147, 30] width 245 height 137
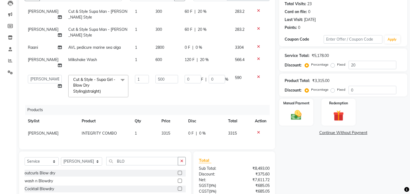
scroll to position [106, 0]
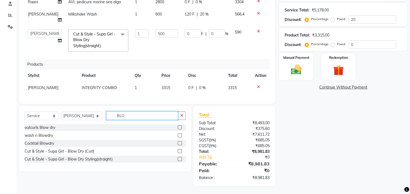
drag, startPoint x: 122, startPoint y: 118, endPoint x: 94, endPoint y: 117, distance: 28.7
click at [94, 117] on div "Select Service Product Membership Package Voucher Prepaid Gift Card Select Styl…" at bounding box center [105, 118] width 161 height 13
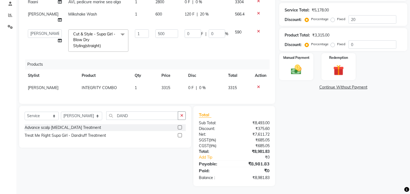
click at [180, 135] on label at bounding box center [180, 136] width 4 height 4
click at [180, 135] on input "checkbox" at bounding box center [180, 136] width 4 height 4
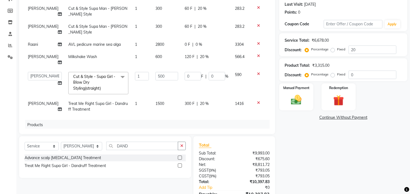
scroll to position [61, 0]
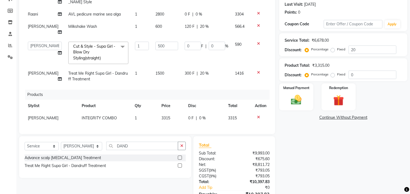
click at [196, 56] on td "0 F | 0 %" at bounding box center [206, 52] width 50 height 29
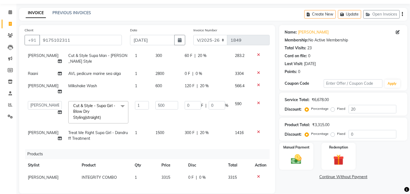
scroll to position [30, 0]
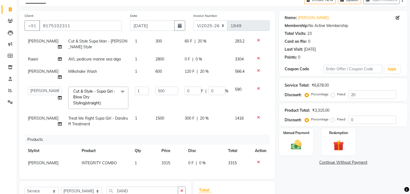
click at [203, 107] on td "0 F | 0 %" at bounding box center [206, 98] width 50 height 29
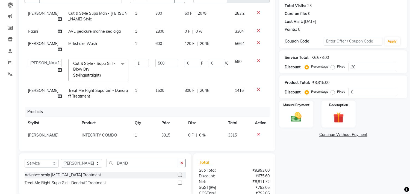
scroll to position [106, 0]
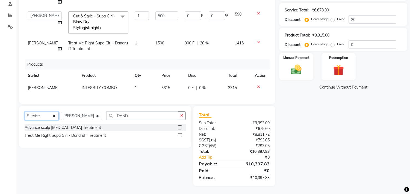
click at [46, 115] on select "Select Service Product Membership Package Voucher Prepaid Gift Card" at bounding box center [42, 116] width 34 height 8
click at [25, 112] on select "Select Service Product Membership Package Voucher Prepaid Gift Card" at bounding box center [42, 116] width 34 height 8
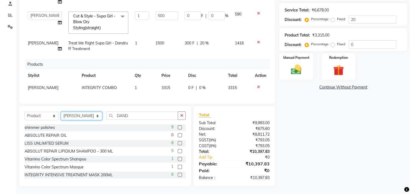
click at [74, 116] on select "Select Stylist [PERSON_NAME] [PERSON_NAME] Hi On Hair MAKYOPHI [PERSON_NAME] [P…" at bounding box center [81, 116] width 41 height 8
click at [61, 112] on select "Select Stylist [PERSON_NAME] [PERSON_NAME] Hi On Hair MAKYOPHI [PERSON_NAME] [P…" at bounding box center [81, 116] width 41 height 8
drag, startPoint x: 126, startPoint y: 115, endPoint x: 92, endPoint y: 119, distance: 33.5
click at [92, 119] on div "Select Service Product Membership Package Voucher Prepaid Gift Card Select Styl…" at bounding box center [105, 118] width 161 height 13
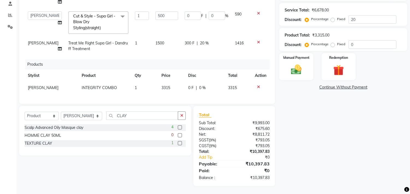
click at [180, 127] on label at bounding box center [180, 128] width 4 height 4
click at [180, 127] on input "checkbox" at bounding box center [180, 128] width 4 height 4
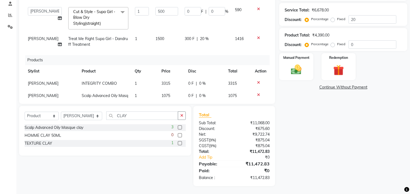
scroll to position [83, 0]
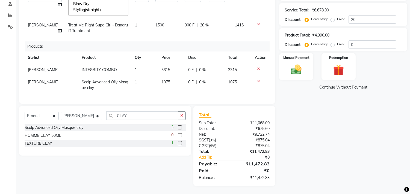
click at [168, 82] on td "1075" at bounding box center [171, 85] width 27 height 18
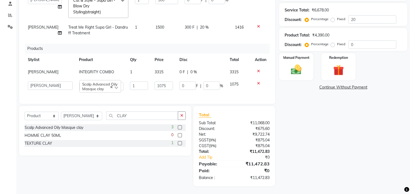
scroll to position [81, 0]
click at [170, 81] on td "1075" at bounding box center [163, 86] width 25 height 16
click at [163, 82] on input "1190" at bounding box center [164, 86] width 19 height 8
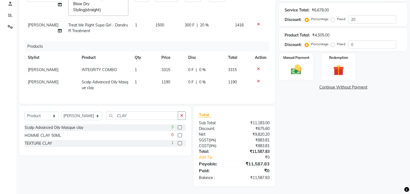
click at [190, 90] on div "Services Stylist Service Qty Price Disc Total Action Pankaj Thakur Cut & Style …" at bounding box center [147, 30] width 245 height 137
click at [198, 83] on td "0 F | 0 %" at bounding box center [205, 85] width 40 height 18
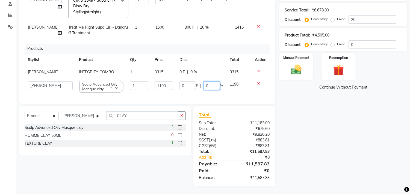
click at [198, 82] on div "0 F | 0 %" at bounding box center [201, 86] width 44 height 8
click at [202, 88] on td "0 F | 10 %" at bounding box center [201, 86] width 50 height 16
click at [220, 85] on td "119 F | 10 %" at bounding box center [201, 86] width 50 height 16
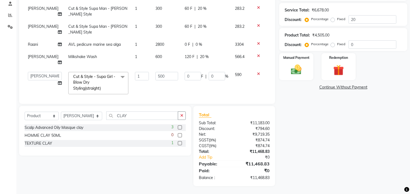
scroll to position [15, 0]
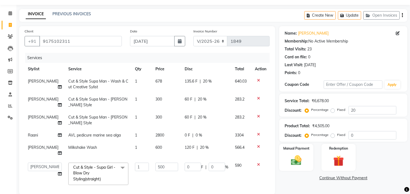
click at [212, 107] on td "60 F | 20 %" at bounding box center [206, 102] width 50 height 18
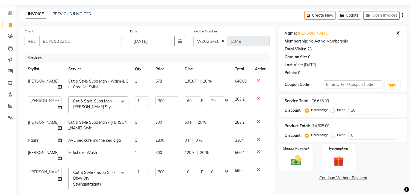
click at [195, 138] on span "0 %" at bounding box center [198, 141] width 7 height 6
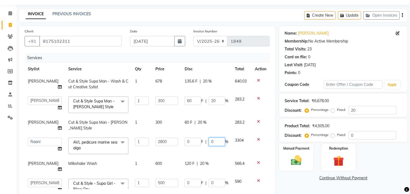
click at [209, 143] on input "0" at bounding box center [217, 142] width 16 height 8
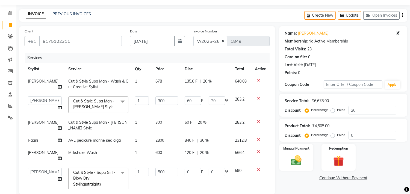
click at [219, 129] on td "60 F | 20 %" at bounding box center [206, 126] width 50 height 18
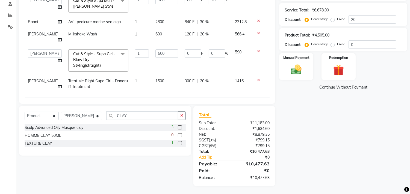
scroll to position [31, 0]
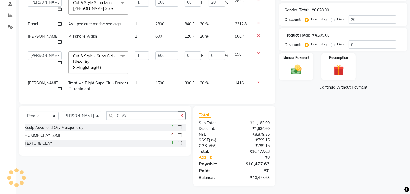
click at [214, 33] on td "120 F | 20 %" at bounding box center [206, 39] width 50 height 18
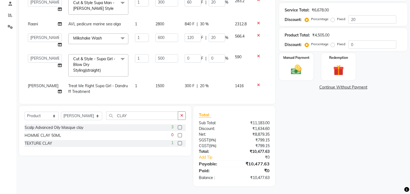
click at [215, 75] on td "0 F | 0 %" at bounding box center [206, 65] width 50 height 29
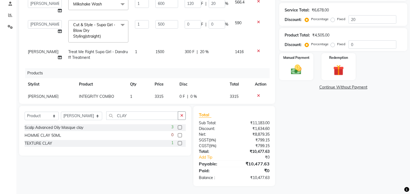
scroll to position [94, 0]
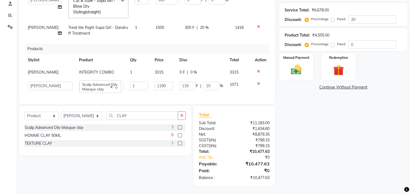
click at [146, 55] on th "Qty" at bounding box center [139, 60] width 25 height 12
click at [294, 73] on img at bounding box center [296, 70] width 18 height 13
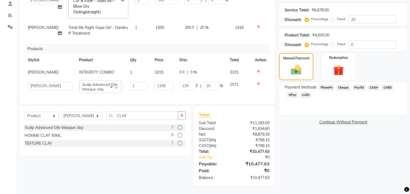
click at [386, 88] on span "CARD" at bounding box center [387, 88] width 12 height 6
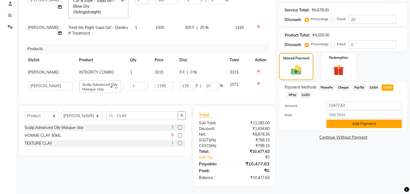
click at [370, 123] on button "Add Payment" at bounding box center [363, 124] width 75 height 8
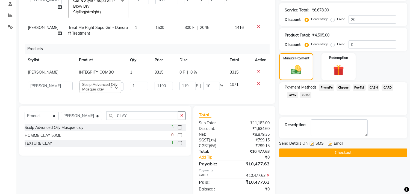
click at [329, 143] on label at bounding box center [330, 144] width 4 height 4
click at [329, 143] on input "checkbox" at bounding box center [330, 145] width 4 height 4
click at [346, 153] on button "Checkout" at bounding box center [343, 153] width 128 height 8
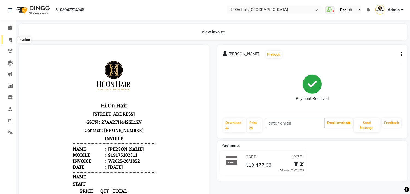
click at [11, 39] on icon at bounding box center [10, 40] width 3 height 4
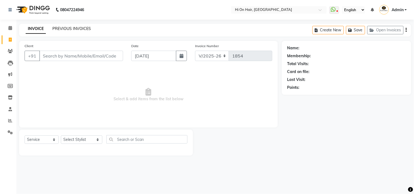
click at [74, 29] on link "PREVIOUS INVOICES" at bounding box center [71, 28] width 38 height 5
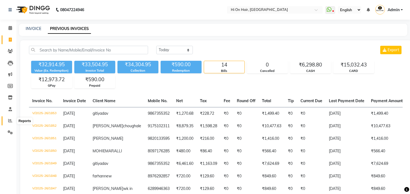
click at [10, 121] on icon at bounding box center [10, 121] width 4 height 4
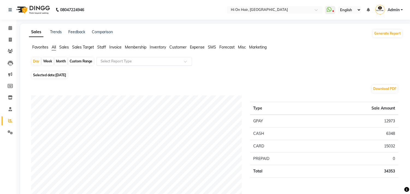
click at [147, 64] on input "text" at bounding box center [138, 61] width 79 height 5
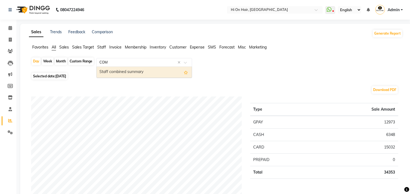
click at [137, 72] on div "Staff combined summary" at bounding box center [144, 72] width 95 height 11
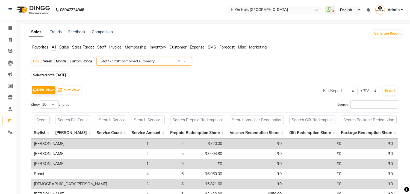
click at [62, 63] on div "Month" at bounding box center [61, 62] width 13 height 8
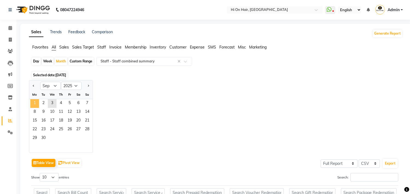
click at [37, 105] on span "1" at bounding box center [34, 103] width 9 height 9
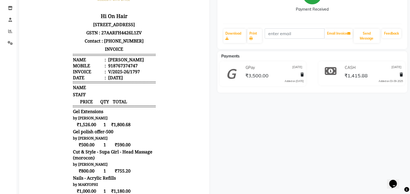
scroll to position [91, 0]
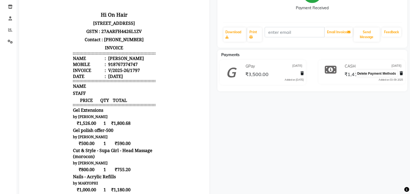
click at [400, 73] on icon at bounding box center [400, 74] width 3 height 4
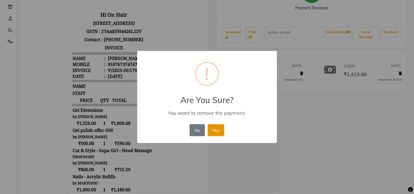
click at [215, 131] on button "Yes" at bounding box center [216, 131] width 17 height 12
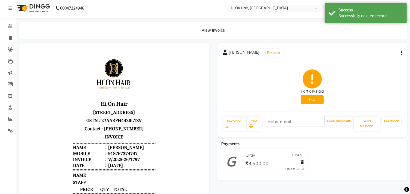
scroll to position [0, 0]
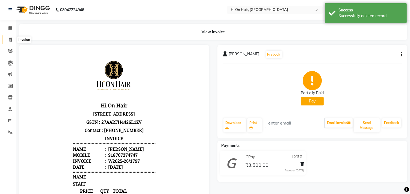
click at [10, 40] on icon at bounding box center [10, 40] width 3 height 4
select select "service"
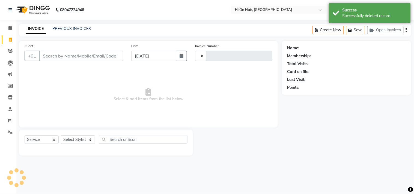
type input "1846"
select select "535"
click at [70, 29] on link "PREVIOUS INVOICES" at bounding box center [71, 28] width 38 height 5
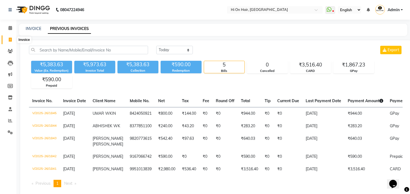
click at [5, 37] on span at bounding box center [10, 40] width 10 height 6
select select "535"
select select "service"
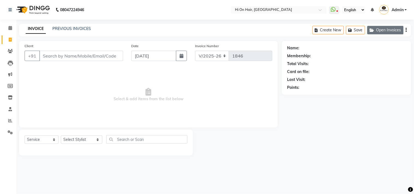
click at [387, 26] on button "Open Invoices" at bounding box center [385, 30] width 36 height 8
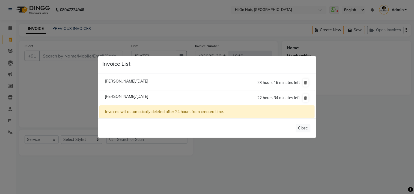
click at [140, 95] on span "Heena Ansari Null/03 September 2025" at bounding box center [126, 96] width 43 height 5
type input "8767374747"
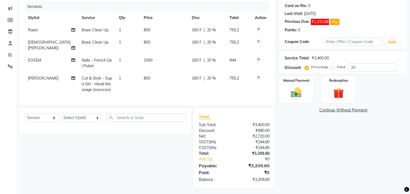
scroll to position [67, 0]
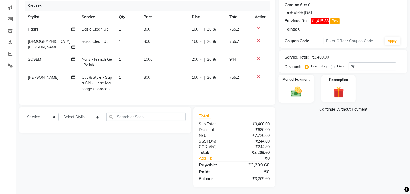
click at [298, 92] on img at bounding box center [296, 92] width 18 height 13
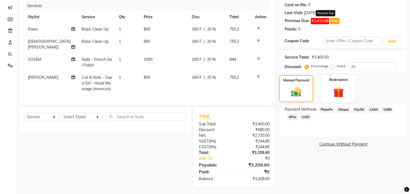
click at [334, 20] on button "Pay" at bounding box center [334, 21] width 9 height 6
select select "1"
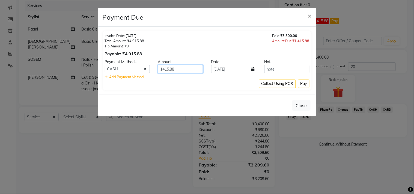
drag, startPoint x: 182, startPoint y: 70, endPoint x: 115, endPoint y: 72, distance: 67.4
click at [116, 72] on div "PhonePe Cheque PayTM CASH CARD GPay LUZO 1415.88 03-09-2025" at bounding box center [207, 69] width 213 height 8
type input "1390"
click at [304, 84] on button "Pay" at bounding box center [303, 84] width 11 height 8
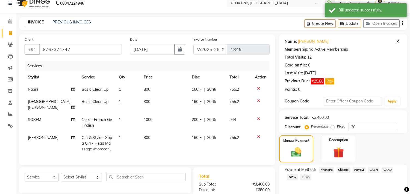
scroll to position [6, 0]
click at [221, 52] on select "V/2025 V/2025-26" at bounding box center [210, 50] width 34 height 10
select select "1463"
click at [193, 45] on select "V/2025 V/2025-26" at bounding box center [210, 50] width 34 height 10
type input "0137"
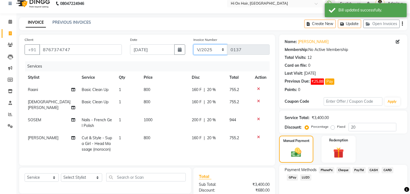
scroll to position [67, 0]
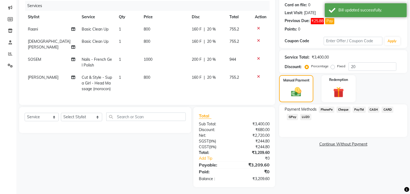
click at [374, 110] on span "CASH" at bounding box center [374, 110] width 12 height 6
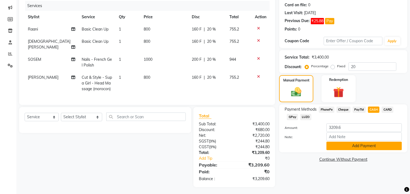
click at [345, 148] on button "Add Payment" at bounding box center [363, 146] width 75 height 8
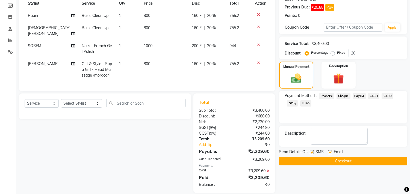
scroll to position [86, 0]
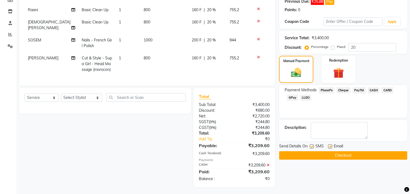
click at [330, 146] on label at bounding box center [330, 147] width 4 height 4
click at [330, 146] on input "checkbox" at bounding box center [330, 147] width 4 height 4
checkbox input "false"
click at [327, 156] on button "Checkout" at bounding box center [343, 156] width 128 height 8
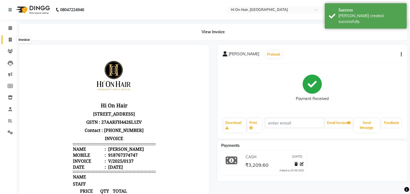
click at [6, 42] on span at bounding box center [10, 40] width 10 height 6
select select "535"
select select "service"
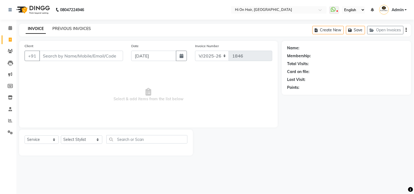
click at [65, 30] on link "PREVIOUS INVOICES" at bounding box center [71, 28] width 38 height 5
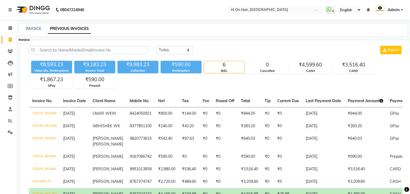
click at [9, 40] on icon at bounding box center [10, 40] width 3 height 4
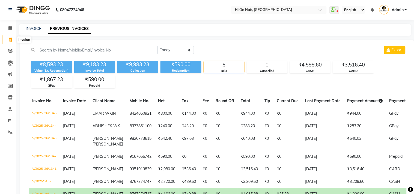
select select "535"
select select "service"
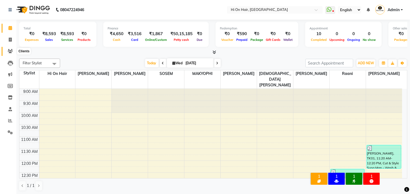
click at [5, 50] on span at bounding box center [10, 51] width 10 height 6
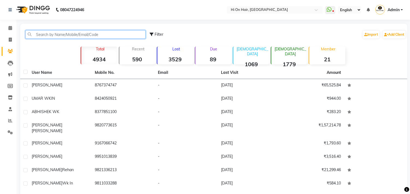
click at [52, 31] on input "text" at bounding box center [85, 34] width 120 height 8
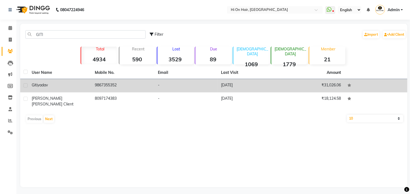
click at [106, 85] on td "9867355352" at bounding box center [122, 85] width 63 height 13
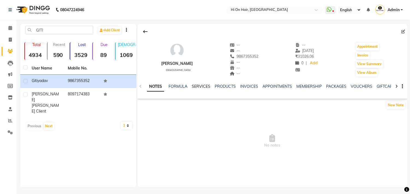
click at [201, 85] on link "SERVICES" at bounding box center [201, 86] width 19 height 5
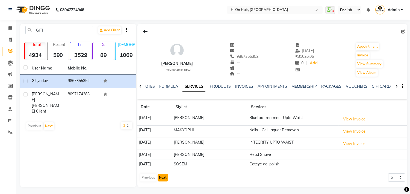
click at [165, 180] on button "Next" at bounding box center [163, 178] width 10 height 8
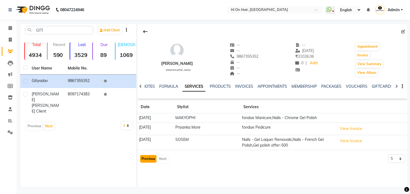
click at [149, 159] on button "Previous" at bounding box center [148, 159] width 16 height 8
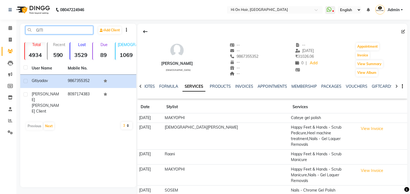
drag, startPoint x: 48, startPoint y: 32, endPoint x: 23, endPoint y: 34, distance: 24.5
click at [23, 34] on div "GITI Add Client" at bounding box center [78, 32] width 114 height 13
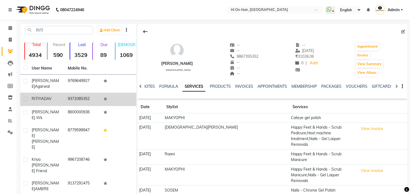
click at [49, 96] on span "YADAV" at bounding box center [45, 98] width 13 height 5
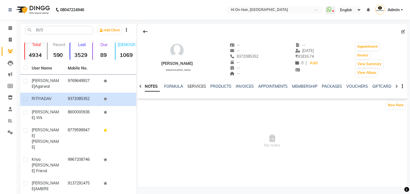
click at [194, 85] on link "SERVICES" at bounding box center [196, 86] width 19 height 5
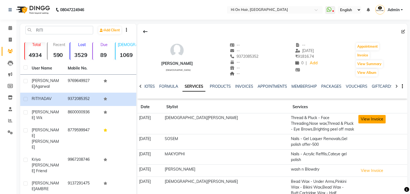
click at [358, 119] on button "View Invoice" at bounding box center [371, 119] width 27 height 8
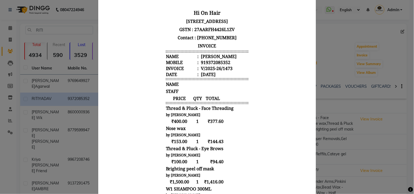
scroll to position [7, 0]
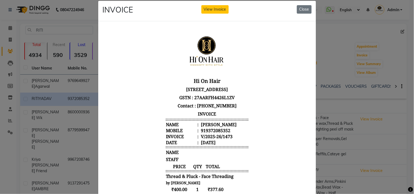
click at [318, 61] on ngb-modal-window "INVOICE View Invoice Close" at bounding box center [207, 97] width 414 height 194
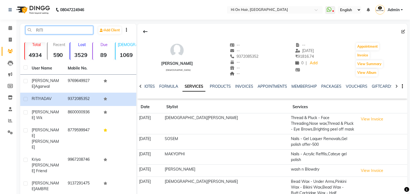
click at [58, 29] on input "RITI" at bounding box center [59, 30] width 68 height 8
paste input "6289946363"
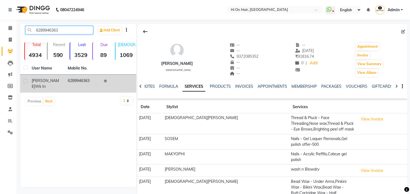
type input "6289946363"
click at [46, 84] on span "wk in" at bounding box center [40, 86] width 11 height 5
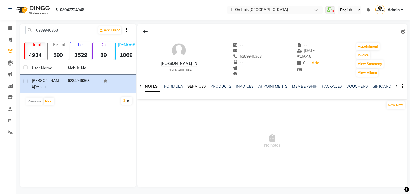
click at [197, 88] on link "SERVICES" at bounding box center [196, 86] width 19 height 5
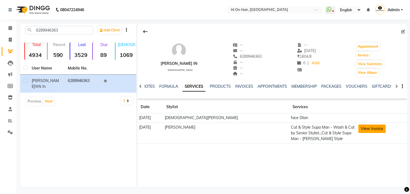
click at [358, 131] on button "View Invoice" at bounding box center [371, 129] width 27 height 8
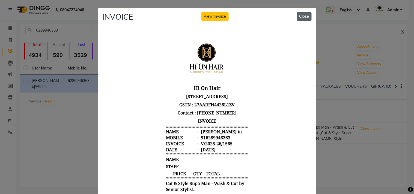
click at [302, 17] on button "Close" at bounding box center [304, 16] width 15 height 8
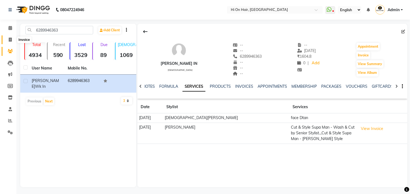
click at [8, 42] on span at bounding box center [10, 40] width 10 height 6
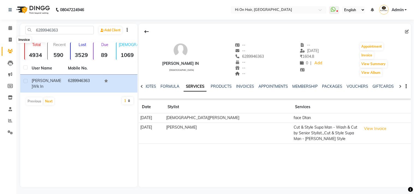
select select "535"
select select "service"
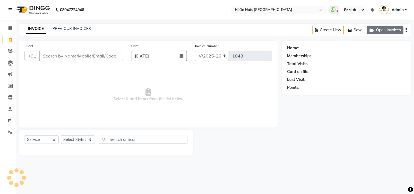
click at [396, 30] on button "Open Invoices" at bounding box center [385, 30] width 36 height 8
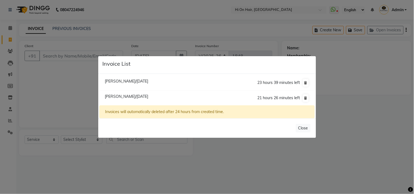
click at [125, 80] on span "[PERSON_NAME]/[DATE]" at bounding box center [126, 81] width 43 height 5
type input "9867355352"
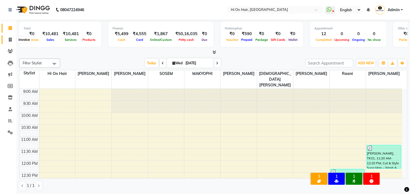
click at [10, 42] on span at bounding box center [10, 40] width 10 height 6
select select "535"
select select "service"
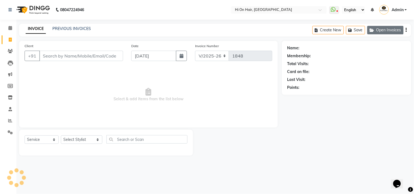
click at [389, 28] on button "Open Invoices" at bounding box center [385, 30] width 36 height 8
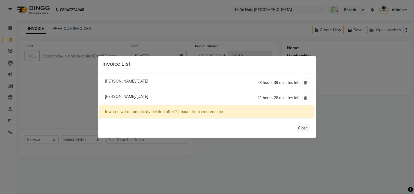
click at [148, 79] on span "[PERSON_NAME]/[DATE]" at bounding box center [126, 81] width 43 height 5
type input "9867355352"
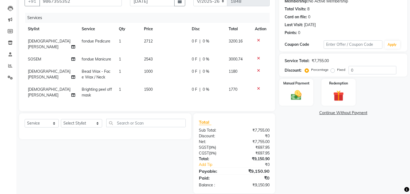
scroll to position [61, 0]
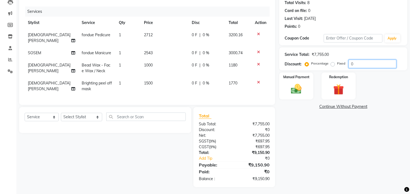
click at [349, 65] on input "0" at bounding box center [372, 64] width 48 height 8
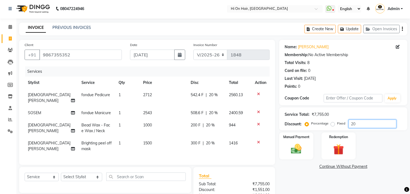
scroll to position [0, 0]
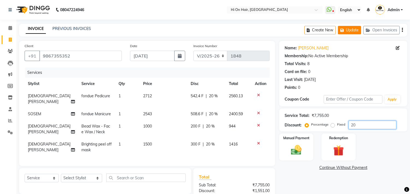
type input "20"
click at [354, 30] on button "Update" at bounding box center [349, 30] width 23 height 8
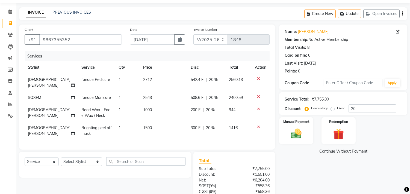
scroll to position [30, 0]
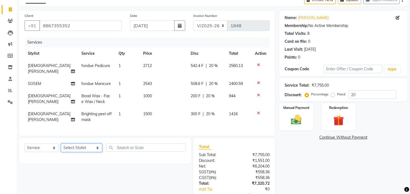
click at [84, 147] on select "Select Stylist [PERSON_NAME] [PERSON_NAME] Hi On Hair MAKYOPHI [PERSON_NAME] [P…" at bounding box center [81, 148] width 41 height 8
select select "30126"
click at [61, 144] on select "Select Stylist [PERSON_NAME] [PERSON_NAME] Hi On Hair MAKYOPHI [PERSON_NAME] [P…" at bounding box center [81, 148] width 41 height 8
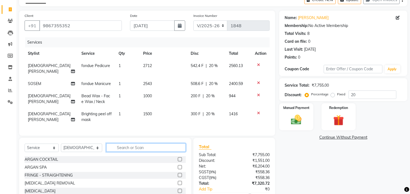
click at [118, 150] on input "text" at bounding box center [145, 148] width 79 height 8
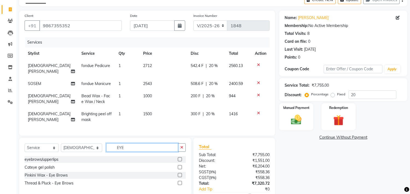
type input "EYE"
click at [180, 182] on label at bounding box center [180, 183] width 4 height 4
click at [180, 182] on input "checkbox" at bounding box center [180, 184] width 4 height 4
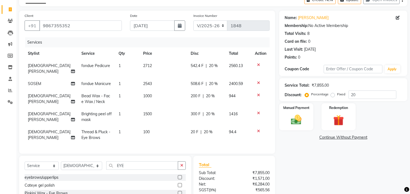
checkbox input "false"
click at [92, 167] on select "Select Stylist [PERSON_NAME] [PERSON_NAME] Hi On Hair MAKYOPHI [PERSON_NAME] [P…" at bounding box center [81, 166] width 41 height 8
select select "26438"
click at [61, 162] on select "Select Stylist [PERSON_NAME] [PERSON_NAME] Hi On Hair MAKYOPHI [PERSON_NAME] [P…" at bounding box center [81, 166] width 41 height 8
click at [111, 164] on input "EYE" at bounding box center [142, 166] width 72 height 8
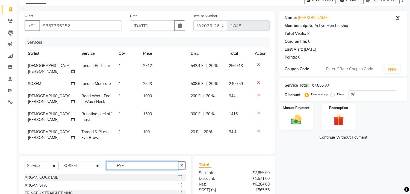
click at [112, 164] on input "EYE" at bounding box center [142, 166] width 72 height 8
type input "CHRO"
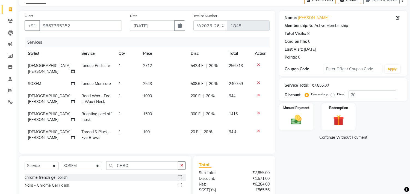
click at [181, 183] on label at bounding box center [180, 185] width 4 height 4
click at [181, 184] on input "checkbox" at bounding box center [180, 186] width 4 height 4
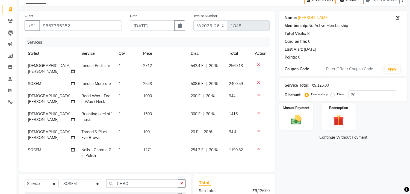
checkbox input "false"
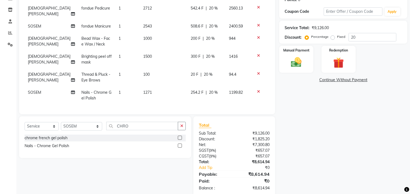
scroll to position [97, 0]
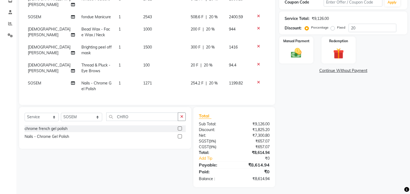
click at [145, 80] on td "1271" at bounding box center [164, 86] width 48 height 18
select select "26438"
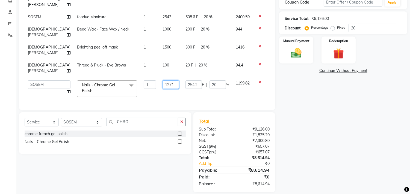
drag, startPoint x: 167, startPoint y: 85, endPoint x: 136, endPoint y: 83, distance: 30.7
click at [136, 83] on tr "[PERSON_NAME] [PERSON_NAME] Hi On Hair MAKYOPHI [PERSON_NAME] [PERSON_NAME] Raa…" at bounding box center [148, 88] width 246 height 23
type input "1000"
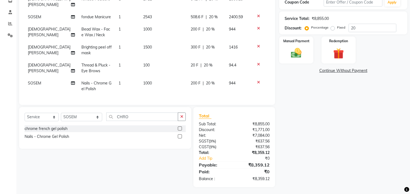
click at [123, 77] on td "1" at bounding box center [127, 86] width 25 height 18
select select "26438"
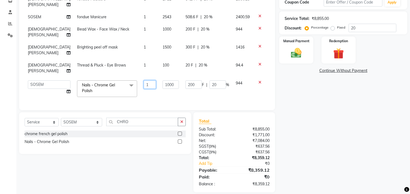
click at [144, 85] on input "1" at bounding box center [150, 85] width 12 height 8
type input "2"
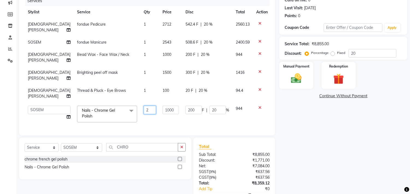
scroll to position [37, 0]
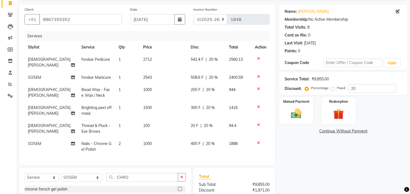
click at [74, 79] on tbody "[PERSON_NAME] fondue Pedicure 1 2712 542.4 F | 20 % 2560.13 SOSEM fondue Manicu…" at bounding box center [147, 105] width 245 height 102
click at [84, 75] on span "fondue Manicure" at bounding box center [95, 77] width 29 height 5
select select "26438"
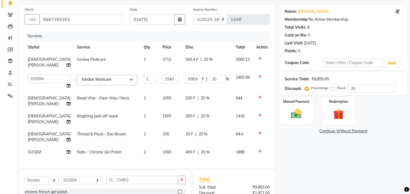
click at [86, 79] on span "fondue Manicure" at bounding box center [96, 79] width 29 height 5
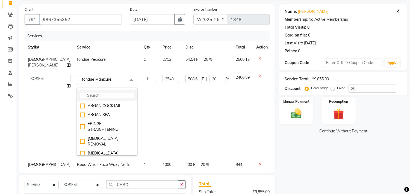
click at [82, 94] on input "multiselect-search" at bounding box center [107, 96] width 54 height 6
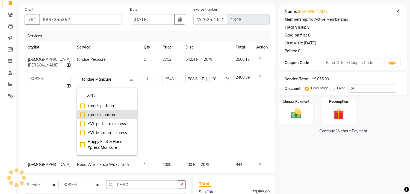
type input "XPR"
click at [80, 115] on div "xpress manicure" at bounding box center [107, 115] width 54 height 6
checkbox input "true"
type input "500"
type input "100"
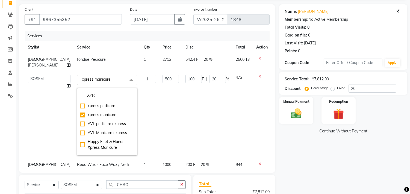
click at [159, 106] on td "500" at bounding box center [170, 115] width 23 height 87
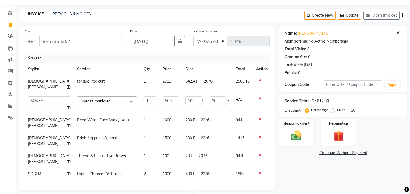
scroll to position [45, 0]
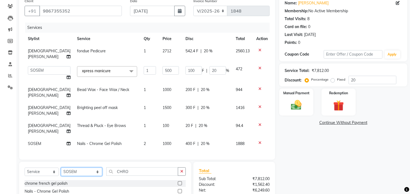
click at [75, 176] on select "Select Stylist [PERSON_NAME] [PERSON_NAME] Hi On Hair MAKYOPHI [PERSON_NAME] [P…" at bounding box center [81, 172] width 41 height 8
select select "30126"
click at [61, 173] on select "Select Stylist [PERSON_NAME] [PERSON_NAME] Hi On Hair MAKYOPHI [PERSON_NAME] [P…" at bounding box center [81, 172] width 41 height 8
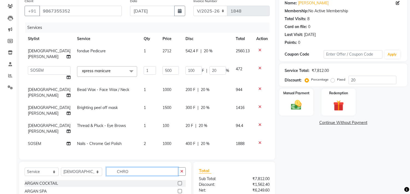
click at [115, 176] on input "CHRO" at bounding box center [142, 172] width 72 height 8
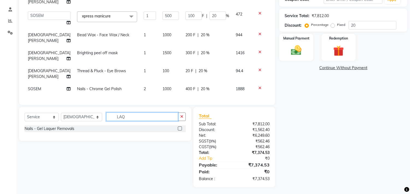
scroll to position [106, 0]
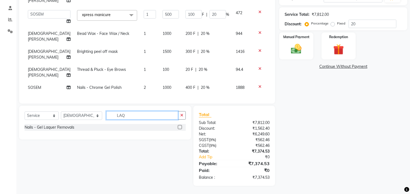
type input "LAQ"
click at [180, 127] on label at bounding box center [180, 127] width 4 height 4
click at [180, 127] on input "checkbox" at bounding box center [180, 128] width 4 height 4
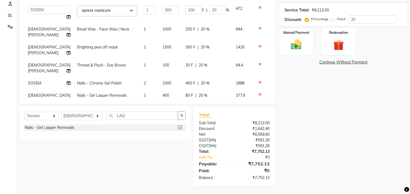
checkbox input "false"
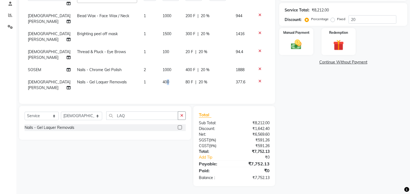
click at [162, 80] on span "400" at bounding box center [165, 82] width 7 height 5
select select "30126"
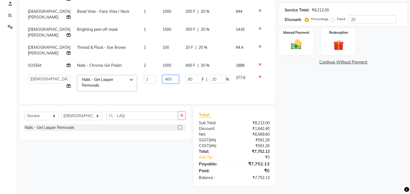
click at [162, 80] on input "400" at bounding box center [170, 79] width 16 height 8
type input "200"
click at [159, 89] on div "Services Stylist Service Qty Price Disc Total Action [PERSON_NAME] fondue Pedic…" at bounding box center [147, 30] width 245 height 137
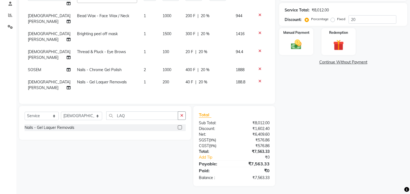
click at [198, 79] on span "20 %" at bounding box center [202, 82] width 9 height 6
select select "30126"
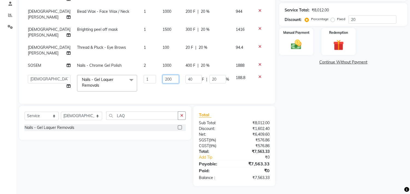
drag, startPoint x: 162, startPoint y: 81, endPoint x: 131, endPoint y: 85, distance: 30.9
click at [131, 85] on tr "[PERSON_NAME] [PERSON_NAME] Hi On Hair MAKYOPHI [PERSON_NAME] [PERSON_NAME] Raa…" at bounding box center [148, 83] width 246 height 23
type input "212"
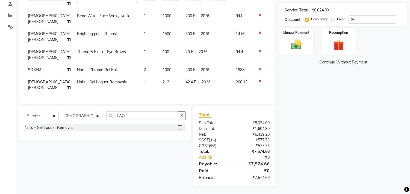
click at [140, 85] on td "1" at bounding box center [149, 85] width 19 height 18
select select "30126"
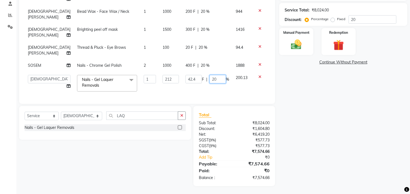
drag, startPoint x: 211, startPoint y: 76, endPoint x: 197, endPoint y: 83, distance: 16.6
click at [197, 83] on td "42.4 F | 20 %" at bounding box center [207, 83] width 50 height 23
type input "0"
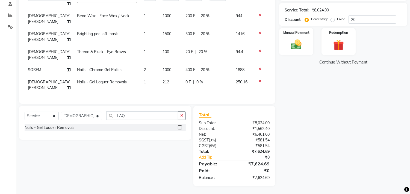
click at [197, 83] on td "0 F | 0 %" at bounding box center [207, 85] width 50 height 18
select select "30126"
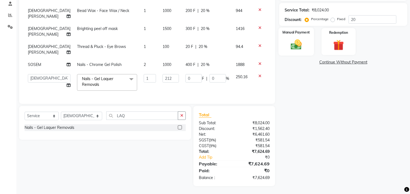
scroll to position [75, 0]
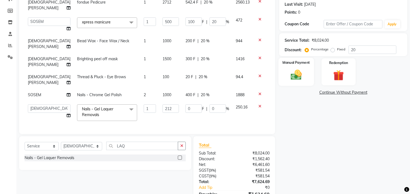
click at [298, 66] on div "Manual Payment" at bounding box center [295, 72] width 35 height 28
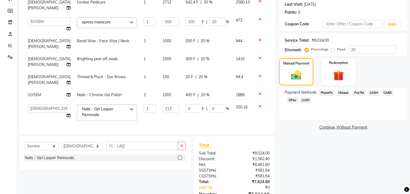
click at [295, 100] on span "GPay" at bounding box center [292, 100] width 11 height 6
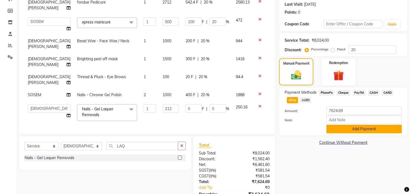
click at [369, 128] on button "Add Payment" at bounding box center [363, 129] width 75 height 8
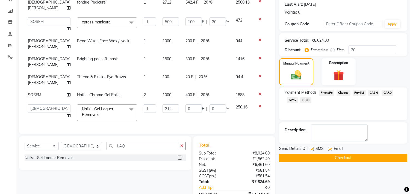
click at [330, 149] on label at bounding box center [330, 149] width 4 height 4
click at [330, 149] on input "checkbox" at bounding box center [330, 150] width 4 height 4
checkbox input "false"
click at [345, 159] on button "Checkout" at bounding box center [343, 158] width 128 height 8
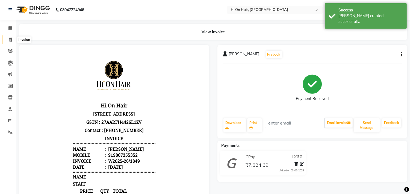
click at [9, 40] on icon at bounding box center [10, 40] width 3 height 4
select select "535"
select select "service"
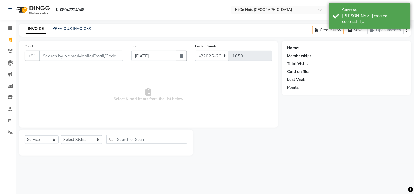
click at [69, 31] on div "PREVIOUS INVOICES" at bounding box center [71, 29] width 38 height 6
click at [69, 29] on link "PREVIOUS INVOICES" at bounding box center [71, 28] width 38 height 5
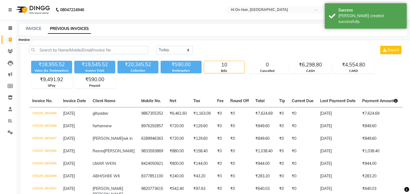
click at [10, 40] on icon at bounding box center [10, 40] width 3 height 4
select select "535"
select select "service"
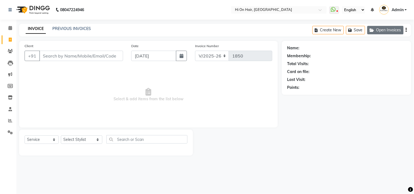
click at [383, 31] on button "Open Invoices" at bounding box center [385, 30] width 36 height 8
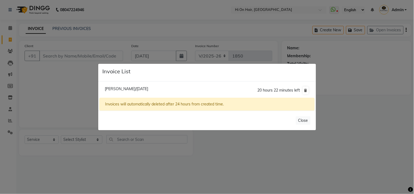
click at [140, 88] on span "[PERSON_NAME]/[DATE]" at bounding box center [126, 89] width 43 height 5
type input "9175102311"
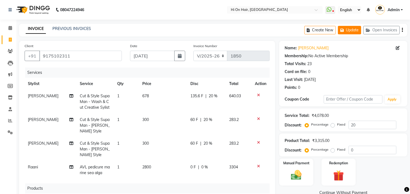
click at [354, 31] on button "Update" at bounding box center [349, 30] width 23 height 8
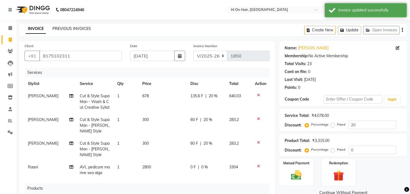
click at [60, 29] on link "PREVIOUS INVOICES" at bounding box center [71, 28] width 38 height 5
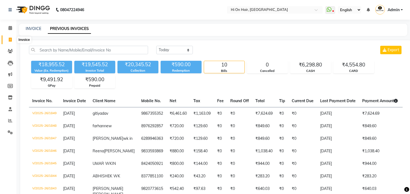
click at [9, 37] on span at bounding box center [10, 40] width 10 height 6
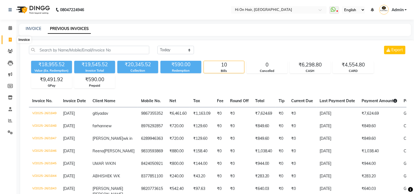
select select "535"
select select "service"
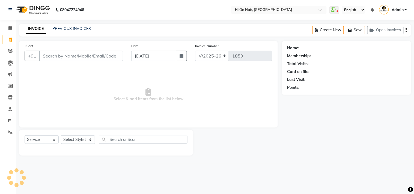
click at [78, 55] on input "Client" at bounding box center [81, 56] width 84 height 10
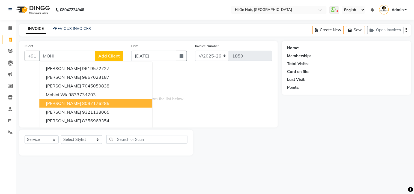
click at [82, 103] on ngb-highlight "8097176285" at bounding box center [95, 103] width 27 height 5
type input "8097176285"
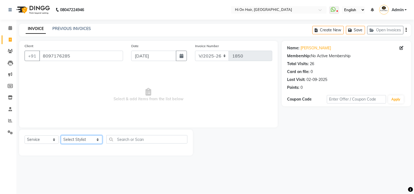
click at [79, 141] on select "Select Stylist [PERSON_NAME] [PERSON_NAME] Hi On Hair MAKYOPHI [PERSON_NAME] [P…" at bounding box center [82, 140] width 42 height 8
select select "6883"
click at [61, 136] on select "Select Stylist [PERSON_NAME] [PERSON_NAME] Hi On Hair MAKYOPHI [PERSON_NAME] [P…" at bounding box center [82, 140] width 42 height 8
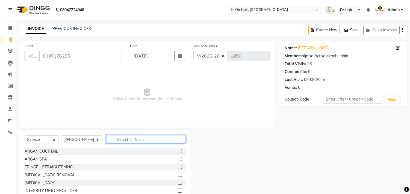
click at [135, 140] on input "text" at bounding box center [145, 139] width 79 height 8
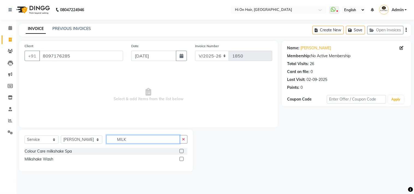
type input "MILK"
click at [181, 159] on label at bounding box center [182, 159] width 4 height 4
click at [181, 159] on input "checkbox" at bounding box center [182, 160] width 4 height 4
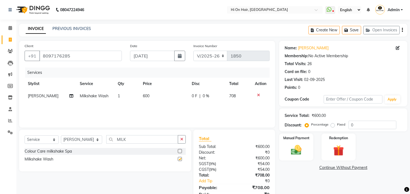
checkbox input "false"
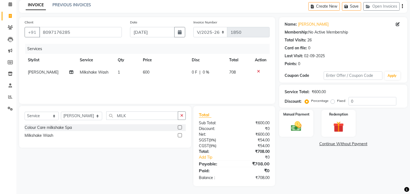
click at [206, 84] on div "Services Stylist Service Qty Price Disc Total Action [PERSON_NAME] Milkshake Wa…" at bounding box center [147, 71] width 245 height 55
click at [211, 73] on div "0 F | 0 %" at bounding box center [207, 73] width 31 height 6
select select "6883"
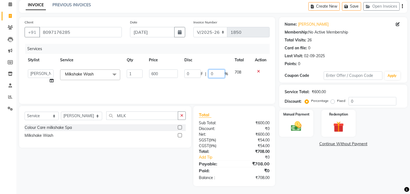
click at [211, 74] on input "0" at bounding box center [216, 74] width 16 height 8
type input "20"
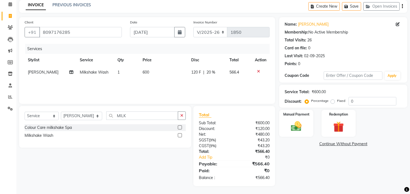
click at [230, 84] on div "Services Stylist Service Qty Price Disc Total Action [PERSON_NAME] Milkshake Wa…" at bounding box center [147, 71] width 245 height 55
click at [295, 125] on img at bounding box center [296, 126] width 18 height 13
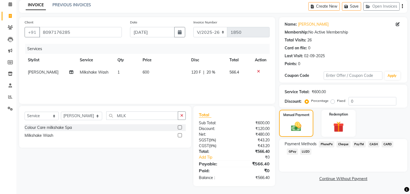
click at [293, 151] on span "GPay" at bounding box center [292, 152] width 11 height 6
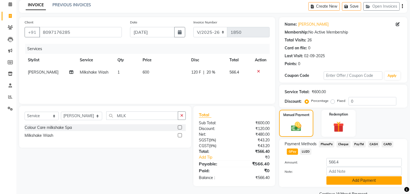
drag, startPoint x: 375, startPoint y: 179, endPoint x: 354, endPoint y: 171, distance: 22.6
click at [375, 179] on button "Add Payment" at bounding box center [363, 181] width 75 height 8
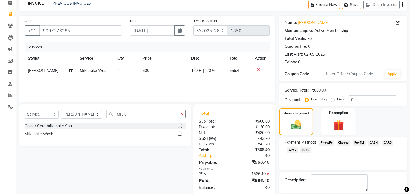
scroll to position [51, 0]
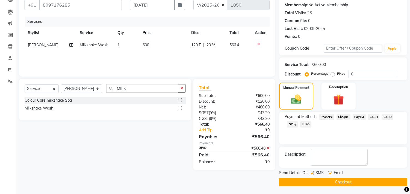
click at [330, 172] on label at bounding box center [330, 173] width 4 height 4
click at [330, 172] on input "checkbox" at bounding box center [330, 174] width 4 height 4
checkbox input "false"
click at [342, 184] on button "Checkout" at bounding box center [343, 182] width 128 height 8
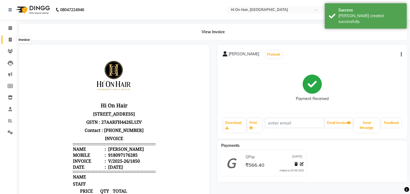
click at [8, 40] on span at bounding box center [10, 40] width 10 height 6
select select "service"
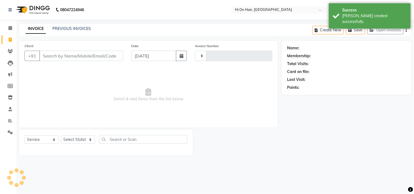
click at [75, 31] on div "PREVIOUS INVOICES" at bounding box center [71, 29] width 38 height 6
type input "1851"
select select "535"
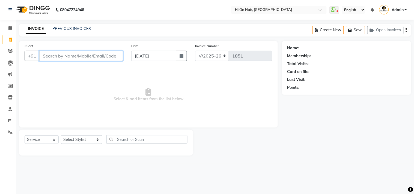
drag, startPoint x: 83, startPoint y: 53, endPoint x: 85, endPoint y: 65, distance: 12.1
click at [84, 63] on div "Client +91" at bounding box center [73, 54] width 107 height 22
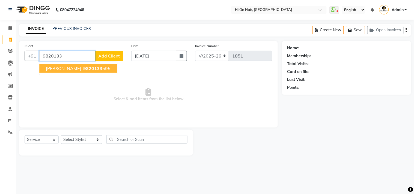
click at [80, 65] on button "[PERSON_NAME] 9820133 595" at bounding box center [78, 68] width 78 height 9
type input "9820133595"
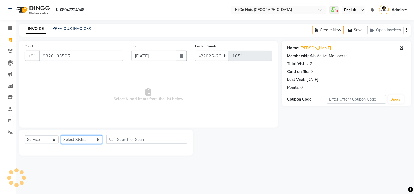
click at [72, 138] on select "Select Stylist [PERSON_NAME] [PERSON_NAME] Hi On Hair MAKYOPHI [PERSON_NAME] [P…" at bounding box center [82, 140] width 42 height 8
select select "43988"
click at [61, 136] on select "Select Stylist [PERSON_NAME] [PERSON_NAME] Hi On Hair MAKYOPHI [PERSON_NAME] [P…" at bounding box center [82, 140] width 42 height 8
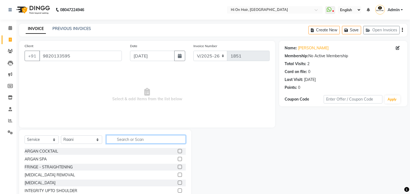
click at [132, 140] on input "text" at bounding box center [145, 139] width 79 height 8
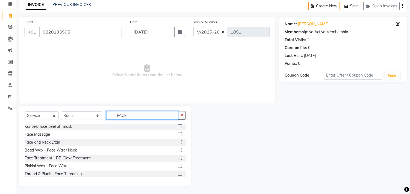
type input "FACE"
click at [178, 166] on label at bounding box center [180, 166] width 4 height 4
click at [178, 166] on input "checkbox" at bounding box center [180, 167] width 4 height 4
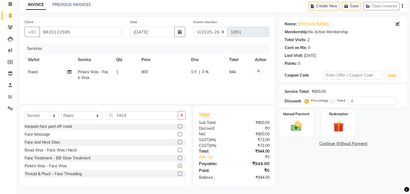
checkbox input "false"
drag, startPoint x: 123, startPoint y: 115, endPoint x: 101, endPoint y: 115, distance: 22.1
click at [106, 115] on input "FACE" at bounding box center [142, 115] width 72 height 8
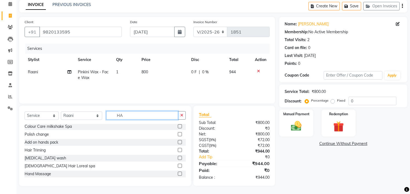
scroll to position [9, 0]
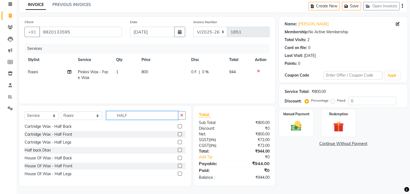
type input "HALF"
click at [178, 143] on label at bounding box center [180, 142] width 4 height 4
click at [178, 143] on input "checkbox" at bounding box center [180, 143] width 4 height 4
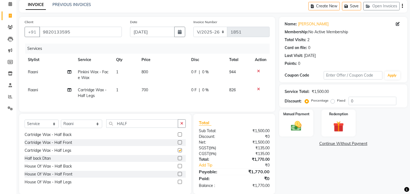
checkbox input "false"
click at [348, 99] on input "0" at bounding box center [372, 101] width 48 height 8
type input "20"
click at [236, 98] on td "660.8" at bounding box center [239, 93] width 26 height 18
select select "43988"
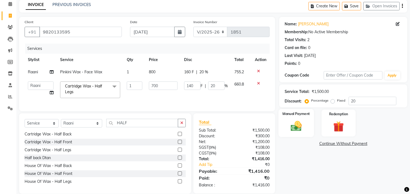
click at [296, 123] on img at bounding box center [296, 126] width 18 height 13
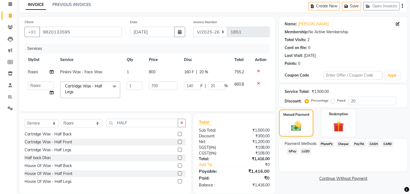
click at [292, 150] on span "GPay" at bounding box center [292, 152] width 11 height 6
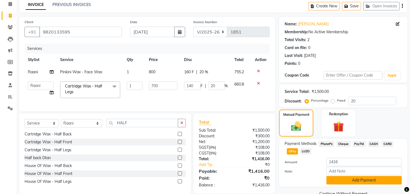
click at [357, 181] on button "Add Payment" at bounding box center [363, 180] width 75 height 8
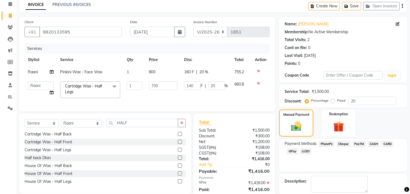
scroll to position [51, 0]
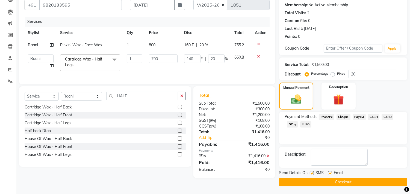
click at [330, 173] on label at bounding box center [330, 173] width 4 height 4
click at [330, 173] on input "checkbox" at bounding box center [330, 174] width 4 height 4
checkbox input "false"
click at [346, 183] on button "Checkout" at bounding box center [343, 182] width 128 height 8
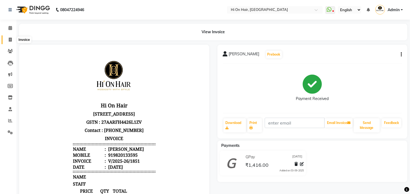
click at [9, 41] on icon at bounding box center [10, 40] width 3 height 4
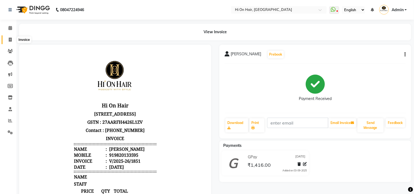
select select "535"
select select "service"
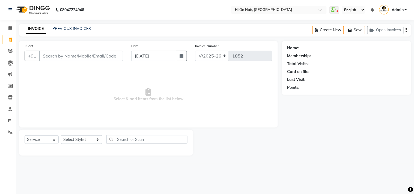
click at [70, 58] on input "Client" at bounding box center [81, 56] width 84 height 10
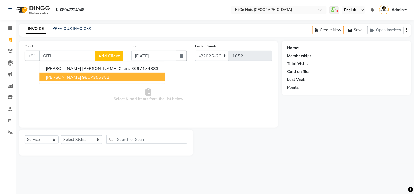
click at [85, 78] on ngb-highlight "9867355352" at bounding box center [95, 77] width 27 height 5
type input "9867355352"
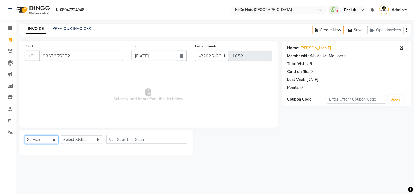
drag, startPoint x: 31, startPoint y: 138, endPoint x: 34, endPoint y: 140, distance: 3.6
click at [31, 139] on select "Select Service Product Membership Package Voucher Prepaid Gift Card" at bounding box center [42, 140] width 34 height 8
select select "product"
click at [25, 136] on select "Select Service Product Membership Package Voucher Prepaid Gift Card" at bounding box center [42, 140] width 34 height 8
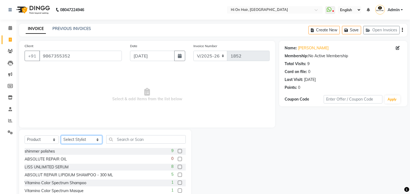
click at [84, 138] on select "Select Stylist [PERSON_NAME] [PERSON_NAME] Hi On Hair MAKYOPHI [PERSON_NAME] [P…" at bounding box center [81, 140] width 41 height 8
select select "16891"
click at [61, 136] on select "Select Stylist [PERSON_NAME] [PERSON_NAME] Hi On Hair MAKYOPHI [PERSON_NAME] [P…" at bounding box center [81, 140] width 41 height 8
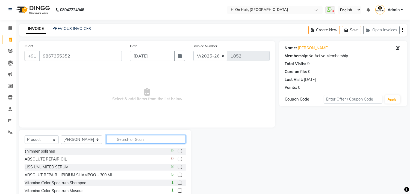
click at [113, 138] on input "text" at bounding box center [145, 139] width 79 height 8
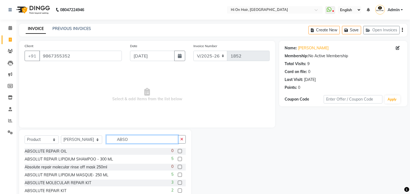
type input "ABSO"
click at [178, 159] on label at bounding box center [180, 159] width 4 height 4
click at [178, 159] on input "checkbox" at bounding box center [180, 160] width 4 height 4
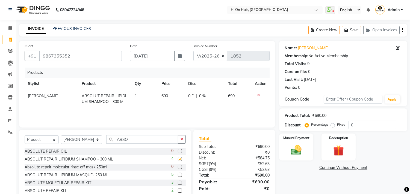
checkbox input "false"
click at [178, 175] on label at bounding box center [180, 175] width 4 height 4
click at [178, 175] on input "checkbox" at bounding box center [180, 176] width 4 height 4
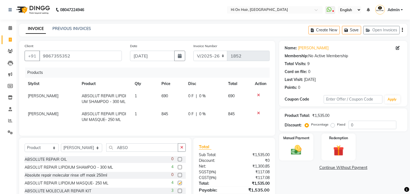
checkbox input "false"
click at [227, 117] on td "845" at bounding box center [238, 117] width 27 height 18
select select "16891"
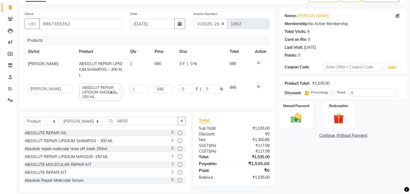
scroll to position [37, 0]
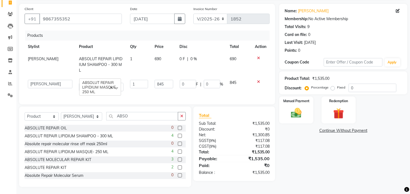
drag, startPoint x: 179, startPoint y: 73, endPoint x: 174, endPoint y: 78, distance: 7.3
click at [176, 77] on td "0 F | 0 %" at bounding box center [201, 86] width 50 height 18
drag, startPoint x: 164, startPoint y: 78, endPoint x: 132, endPoint y: 79, distance: 31.7
click at [132, 79] on tr "[PERSON_NAME] [PERSON_NAME] Hi On Hair MAKYOPHI [PERSON_NAME] [PERSON_NAME] Raa…" at bounding box center [147, 86] width 245 height 18
type input "975"
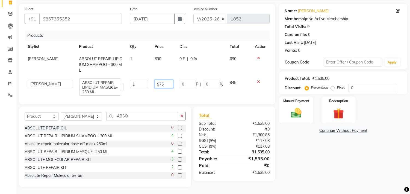
click at [171, 80] on input "975" at bounding box center [164, 84] width 19 height 8
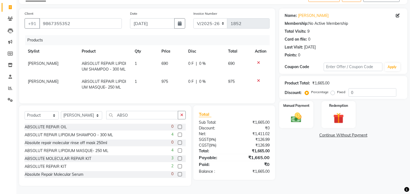
click at [178, 84] on tr "[PERSON_NAME] ABSOLUT REPAIR LIPIDIUM MASQUE- 250 ML 1 975 0 F | 0 % 975" at bounding box center [147, 85] width 245 height 18
click at [348, 89] on input "0" at bounding box center [372, 92] width 48 height 8
type input "10"
click at [256, 88] on td at bounding box center [260, 85] width 18 height 18
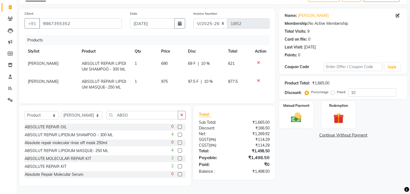
click at [250, 87] on td "877.5" at bounding box center [238, 85] width 27 height 18
select select "16891"
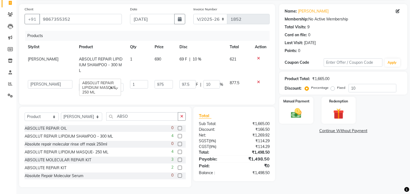
scroll to position [33, 0]
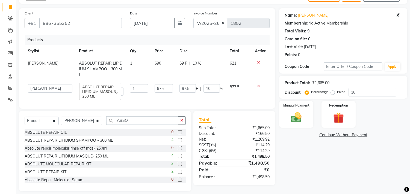
click at [240, 90] on td "877.5" at bounding box center [238, 90] width 25 height 18
click at [235, 96] on div "Products Stylist Product Qty Price Disc Total Action [PERSON_NAME] ABSOLUT REPA…" at bounding box center [147, 69] width 245 height 69
click at [210, 94] on div "Products Stylist Product Qty Price Disc Total Action [PERSON_NAME] ABSOLUT REPA…" at bounding box center [147, 69] width 245 height 69
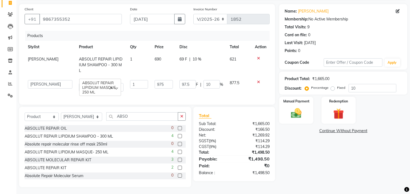
scroll to position [0, 1]
click at [188, 84] on td "97.5 F | 10 %" at bounding box center [201, 86] width 50 height 18
click at [237, 84] on td "877.5" at bounding box center [238, 86] width 25 height 18
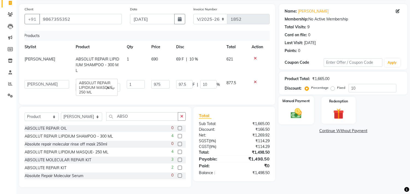
scroll to position [0, 4]
click at [298, 118] on img at bounding box center [296, 113] width 18 height 13
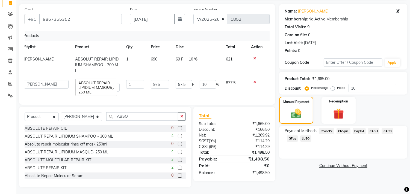
click at [189, 85] on td "97.5 F | 10 %" at bounding box center [197, 86] width 50 height 18
click at [195, 88] on td "97.5 F | 10 %" at bounding box center [197, 86] width 50 height 18
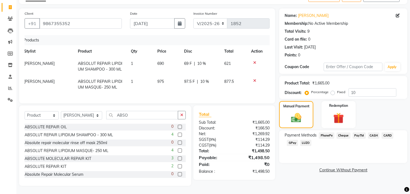
click at [169, 81] on td "975" at bounding box center [167, 85] width 27 height 18
select select "16891"
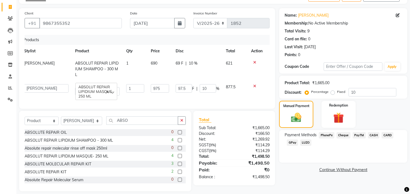
scroll to position [37, 0]
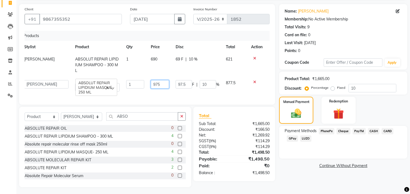
click at [160, 82] on input "975" at bounding box center [160, 84] width 19 height 8
type input "973"
click at [165, 84] on td "973" at bounding box center [159, 86] width 25 height 18
select select "16891"
click at [160, 80] on input "973" at bounding box center [160, 84] width 19 height 8
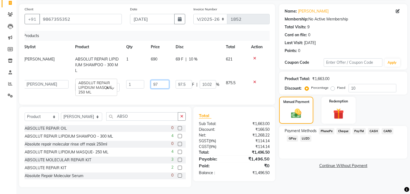
type input "978"
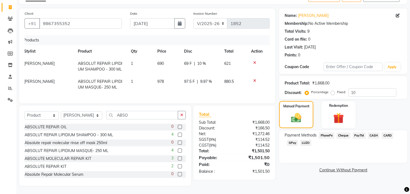
click at [165, 88] on td "978" at bounding box center [167, 85] width 27 height 18
select select "16891"
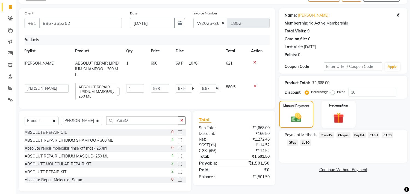
click at [180, 88] on td "97.5 F | 9.97 %" at bounding box center [197, 90] width 50 height 18
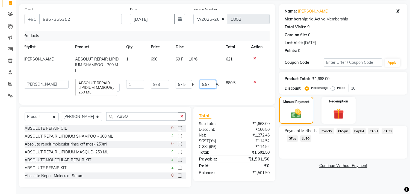
click at [209, 80] on input "9.97" at bounding box center [208, 84] width 16 height 8
type input "9"
type input "10"
click at [234, 86] on td "880.5" at bounding box center [235, 86] width 25 height 18
select select "16891"
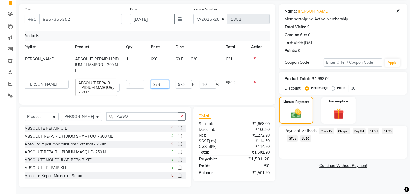
click at [162, 81] on input "978" at bounding box center [160, 84] width 19 height 8
type input "976"
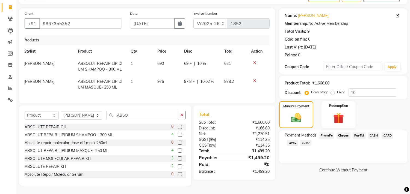
click at [175, 90] on div "Products Stylist Product Qty Price Disc Total Action [PERSON_NAME] ABSOLUT REPA…" at bounding box center [147, 66] width 245 height 63
click at [210, 79] on span "10.02 %" at bounding box center [207, 82] width 14 height 6
select select "16891"
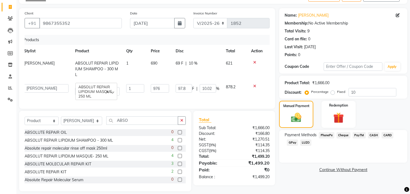
scroll to position [37, 0]
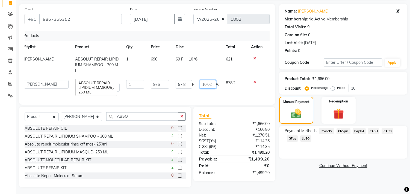
click at [212, 80] on input "10.02" at bounding box center [208, 84] width 16 height 8
type input "10"
click at [249, 87] on td at bounding box center [257, 86] width 18 height 18
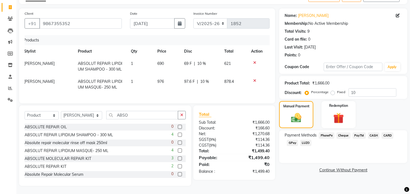
click at [294, 140] on span "GPay" at bounding box center [292, 143] width 11 height 6
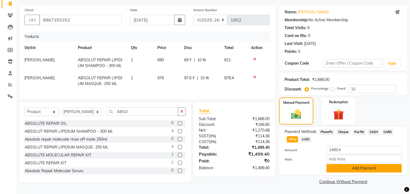
click at [373, 167] on button "Add Payment" at bounding box center [363, 168] width 75 height 8
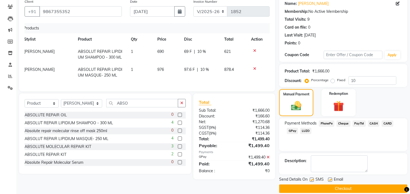
scroll to position [51, 0]
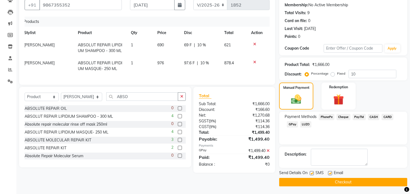
click at [331, 173] on label at bounding box center [330, 173] width 4 height 4
click at [331, 173] on input "checkbox" at bounding box center [330, 174] width 4 height 4
checkbox input "false"
click at [339, 182] on button "Checkout" at bounding box center [343, 182] width 128 height 8
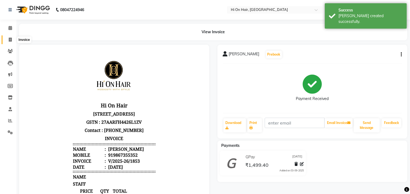
click at [7, 40] on span at bounding box center [10, 40] width 10 height 6
select select "service"
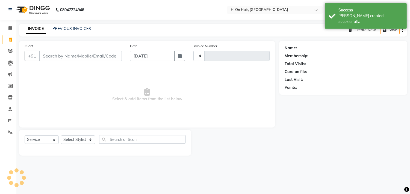
type input "1854"
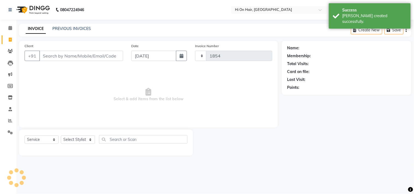
select select "535"
click at [72, 27] on link "PREVIOUS INVOICES" at bounding box center [71, 28] width 38 height 5
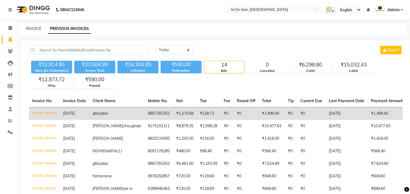
click at [106, 114] on span "yadav" at bounding box center [103, 113] width 10 height 5
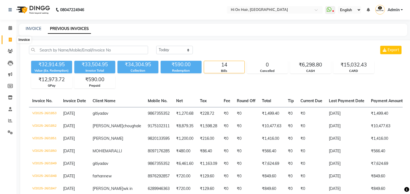
click at [10, 38] on icon at bounding box center [10, 40] width 3 height 4
select select "535"
select select "service"
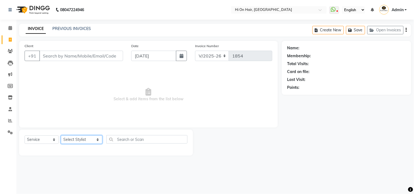
click at [81, 139] on select "Select Stylist [PERSON_NAME] [PERSON_NAME] Hi On Hair MAKYOPHI [PERSON_NAME] [P…" at bounding box center [82, 140] width 42 height 8
select select "6883"
click at [61, 136] on select "Select Stylist [PERSON_NAME] [PERSON_NAME] Hi On Hair MAKYOPHI [PERSON_NAME] [P…" at bounding box center [82, 140] width 42 height 8
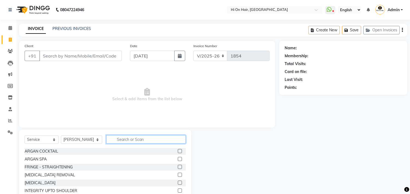
click at [130, 141] on input "text" at bounding box center [145, 139] width 79 height 8
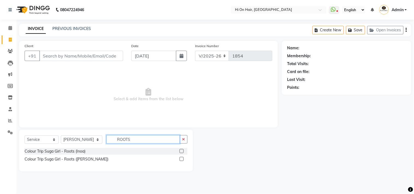
type input "ROOTS"
click at [180, 159] on label at bounding box center [182, 159] width 4 height 4
click at [180, 159] on input "checkbox" at bounding box center [182, 160] width 4 height 4
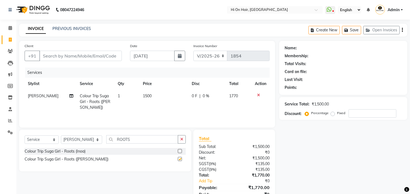
checkbox input "false"
click at [106, 54] on input "Client" at bounding box center [80, 56] width 82 height 10
click at [106, 56] on input "Client" at bounding box center [80, 56] width 82 height 10
type input "9"
type input "0"
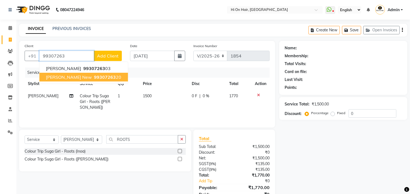
click at [120, 76] on button "[PERSON_NAME] New 99307263 20" at bounding box center [83, 77] width 88 height 9
type input "9930726320"
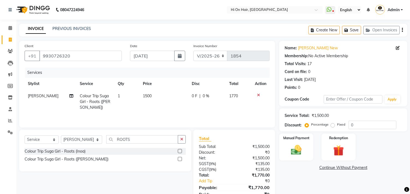
click at [202, 103] on td "0 F | 0 %" at bounding box center [206, 102] width 37 height 24
select select "6883"
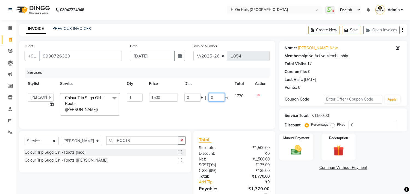
click at [209, 98] on input "0" at bounding box center [216, 97] width 16 height 8
type input "20"
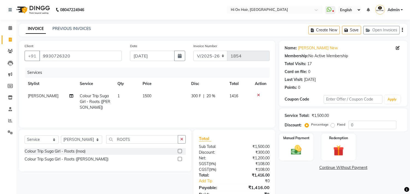
click at [225, 108] on tr "[PERSON_NAME] Colour Trip Suga Girl - Roots (Majirel) 1 1500 300 F | 20 % 1416" at bounding box center [147, 102] width 245 height 24
click at [241, 109] on td "1416" at bounding box center [239, 102] width 26 height 24
select select "6883"
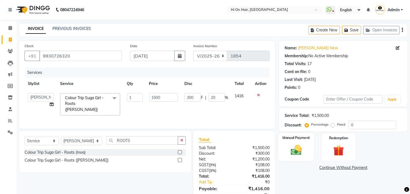
click at [301, 152] on img at bounding box center [296, 150] width 18 height 13
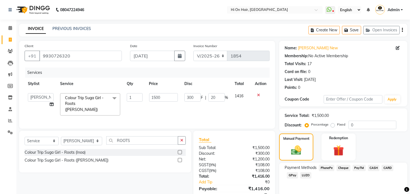
click at [290, 175] on span "GPay" at bounding box center [292, 176] width 11 height 6
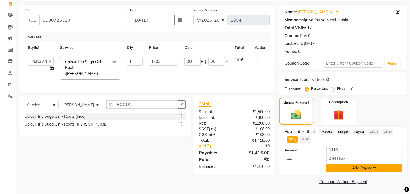
click at [374, 169] on button "Add Payment" at bounding box center [363, 168] width 75 height 8
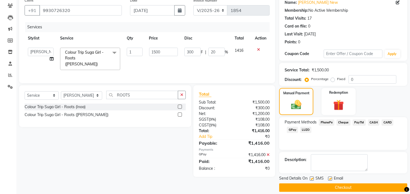
scroll to position [51, 0]
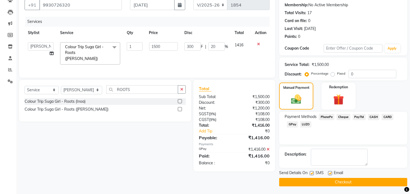
click at [330, 173] on label at bounding box center [330, 173] width 4 height 4
click at [330, 173] on input "checkbox" at bounding box center [330, 174] width 4 height 4
checkbox input "false"
click at [342, 183] on button "Checkout" at bounding box center [343, 182] width 128 height 8
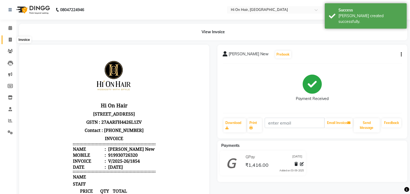
click at [10, 39] on icon at bounding box center [10, 40] width 3 height 4
select select "service"
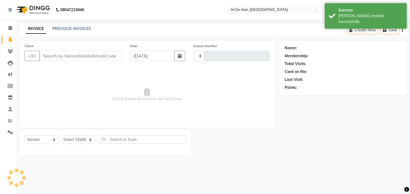
type input "1855"
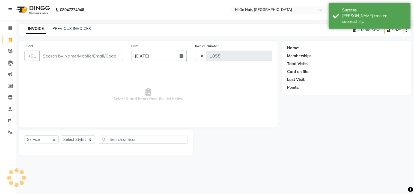
select select "535"
click at [75, 26] on div "PREVIOUS INVOICES" at bounding box center [71, 29] width 38 height 6
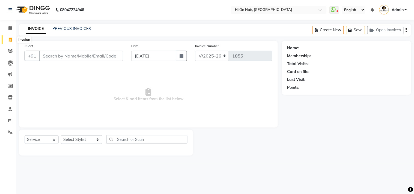
click at [10, 37] on span at bounding box center [10, 40] width 10 height 6
select select "535"
select select "service"
click at [73, 28] on link "PREVIOUS INVOICES" at bounding box center [71, 28] width 38 height 5
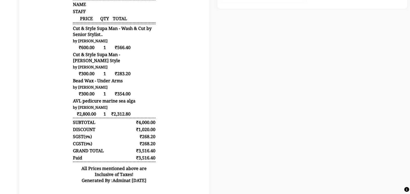
scroll to position [182, 0]
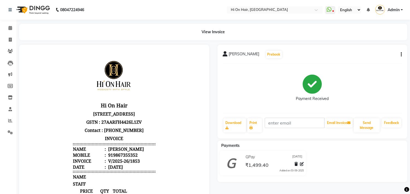
click at [402, 55] on div "[PERSON_NAME] Prebook Payment Received Download Print Email Invoice Send Messag…" at bounding box center [312, 92] width 190 height 94
click at [401, 55] on icon "button" at bounding box center [401, 55] width 1 height 0
click at [383, 59] on div "Edit Invoice" at bounding box center [378, 58] width 27 height 7
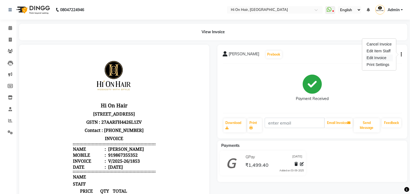
select select "service"
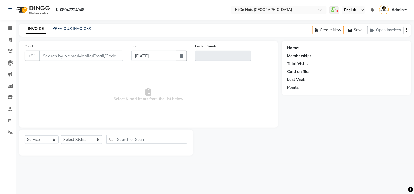
type input "9867355352"
type input "V/2025-26/1853"
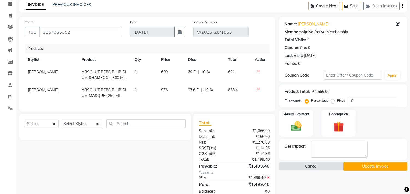
scroll to position [42, 0]
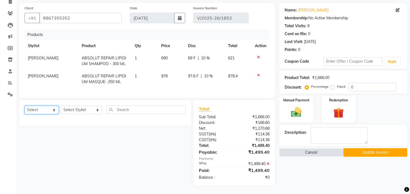
click at [48, 111] on select "Select Service Product Membership Package Voucher Prepaid Gift Card" at bounding box center [42, 110] width 34 height 8
select select "product"
click at [25, 106] on select "Select Service Product Membership Package Voucher Prepaid Gift Card" at bounding box center [42, 110] width 34 height 8
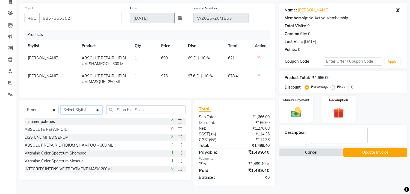
click at [81, 109] on select "Select Stylist [PERSON_NAME] [PERSON_NAME] Hi On Hair MAKYOPHI [PERSON_NAME] [P…" at bounding box center [81, 110] width 41 height 8
select select "16891"
click at [61, 106] on select "Select Stylist [PERSON_NAME] [PERSON_NAME] Hi On Hair MAKYOPHI [PERSON_NAME] [P…" at bounding box center [81, 110] width 41 height 8
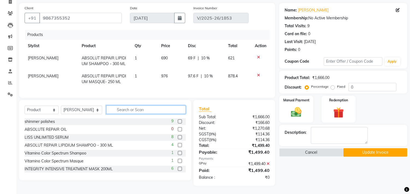
click at [123, 110] on input "text" at bounding box center [145, 110] width 79 height 8
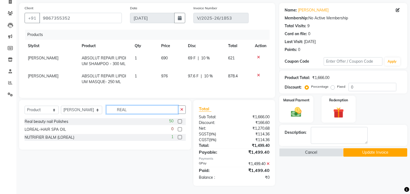
type input "REAL"
click at [180, 122] on label at bounding box center [180, 122] width 4 height 4
click at [180, 122] on input "checkbox" at bounding box center [180, 122] width 4 height 4
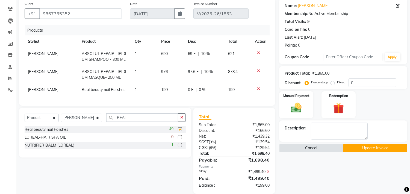
checkbox input "false"
click at [170, 91] on td "199" at bounding box center [171, 90] width 27 height 12
select select "16891"
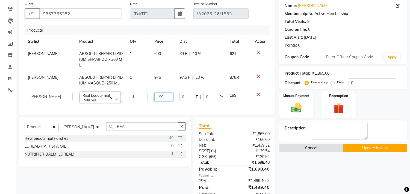
drag, startPoint x: 173, startPoint y: 91, endPoint x: 149, endPoint y: 88, distance: 24.2
click at [149, 90] on tr "Alim Kaldane Anwar Laskar Hi On Hair MAKYOPHI Pankaj Thakur Poonam Nalawade Raa…" at bounding box center [147, 98] width 245 height 16
type input "0"
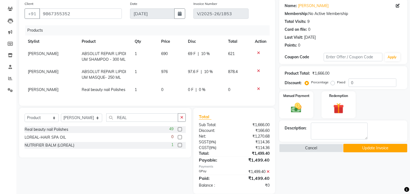
click at [201, 99] on div "Products Stylist Product Qty Price Disc Total Action Saba Shaikh ABSOLUT REPAIR…" at bounding box center [147, 62] width 245 height 75
drag, startPoint x: 358, startPoint y: 149, endPoint x: 295, endPoint y: 140, distance: 62.9
click at [353, 148] on button "Update Invoice" at bounding box center [375, 148] width 64 height 8
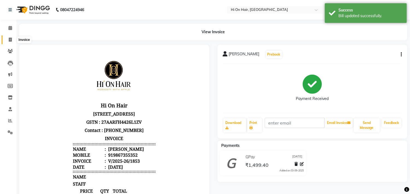
click at [10, 38] on icon at bounding box center [10, 40] width 3 height 4
select select "535"
select select "service"
